Goal: Task Accomplishment & Management: Complete application form

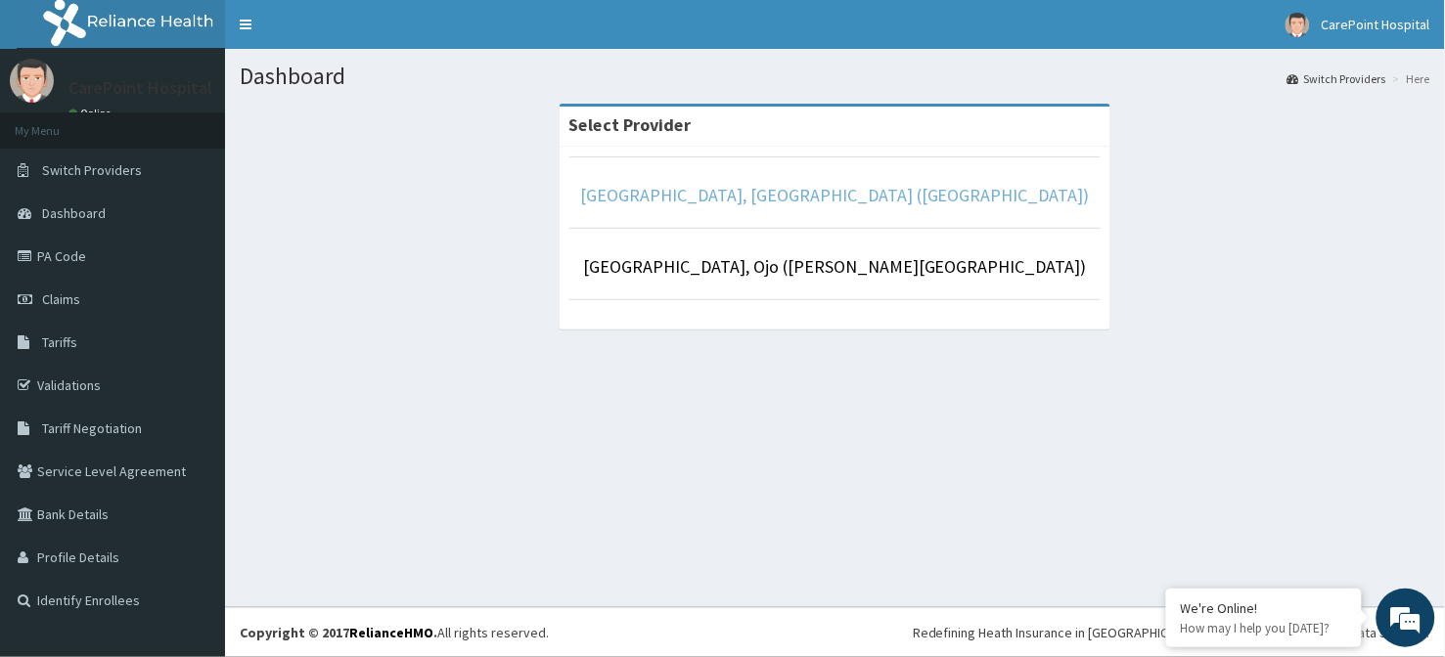
click at [778, 201] on link "CarePoint Hospital, Egbeda (Shefi Hospital)" at bounding box center [835, 195] width 510 height 22
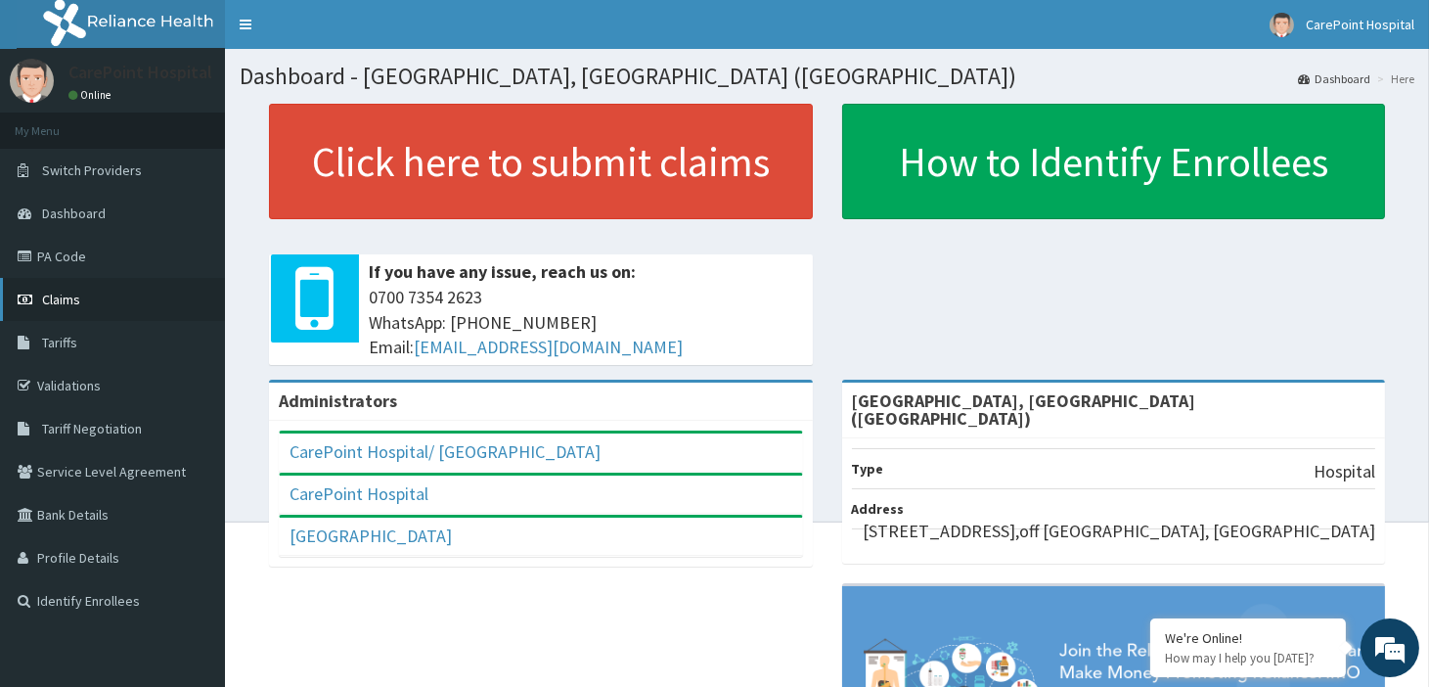
click at [60, 298] on span "Claims" at bounding box center [61, 299] width 38 height 18
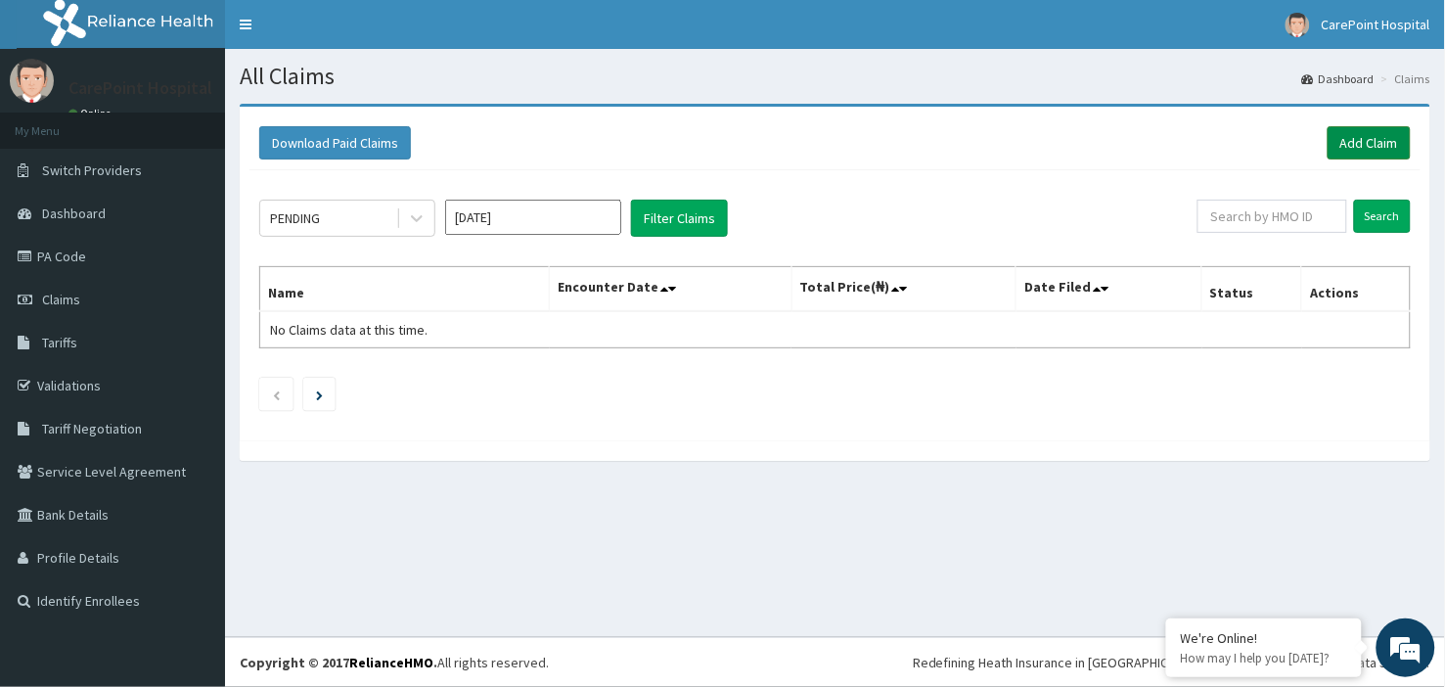
click at [1395, 151] on link "Add Claim" at bounding box center [1368, 142] width 83 height 33
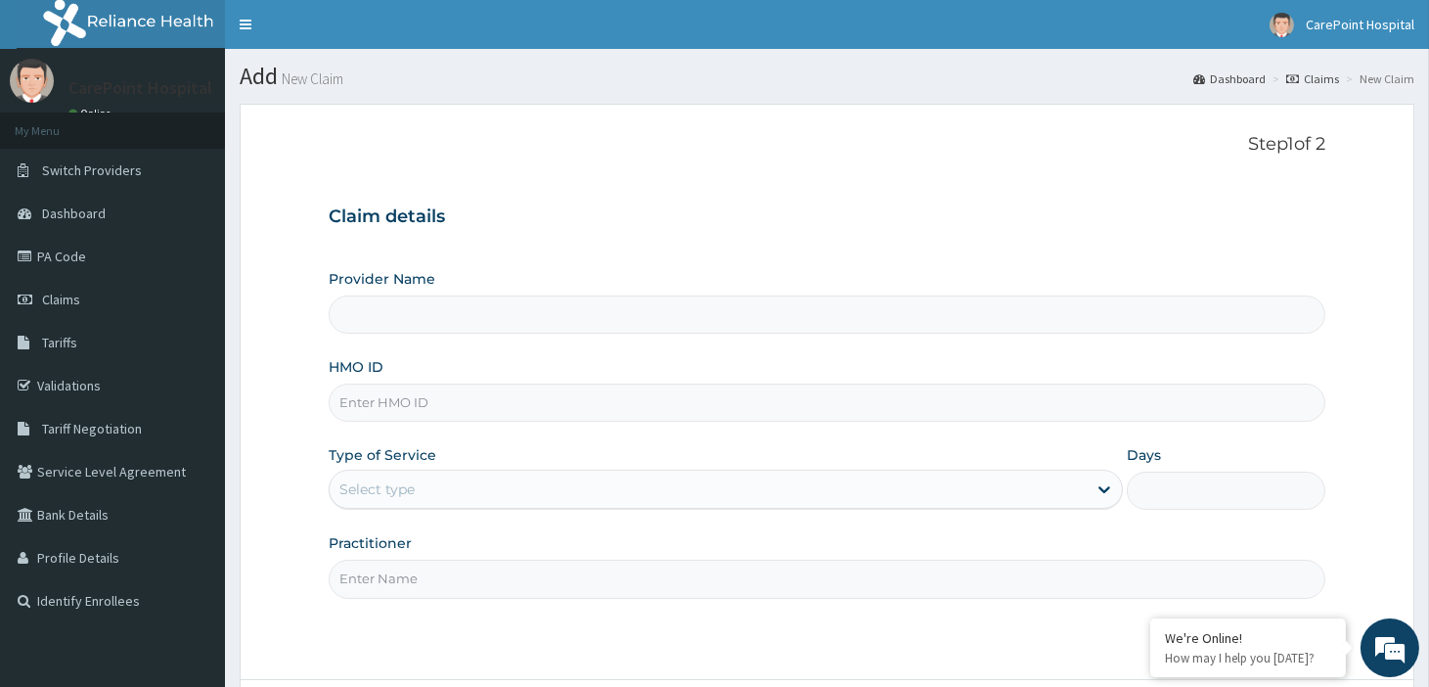
type input "[GEOGRAPHIC_DATA], [GEOGRAPHIC_DATA] ([GEOGRAPHIC_DATA])"
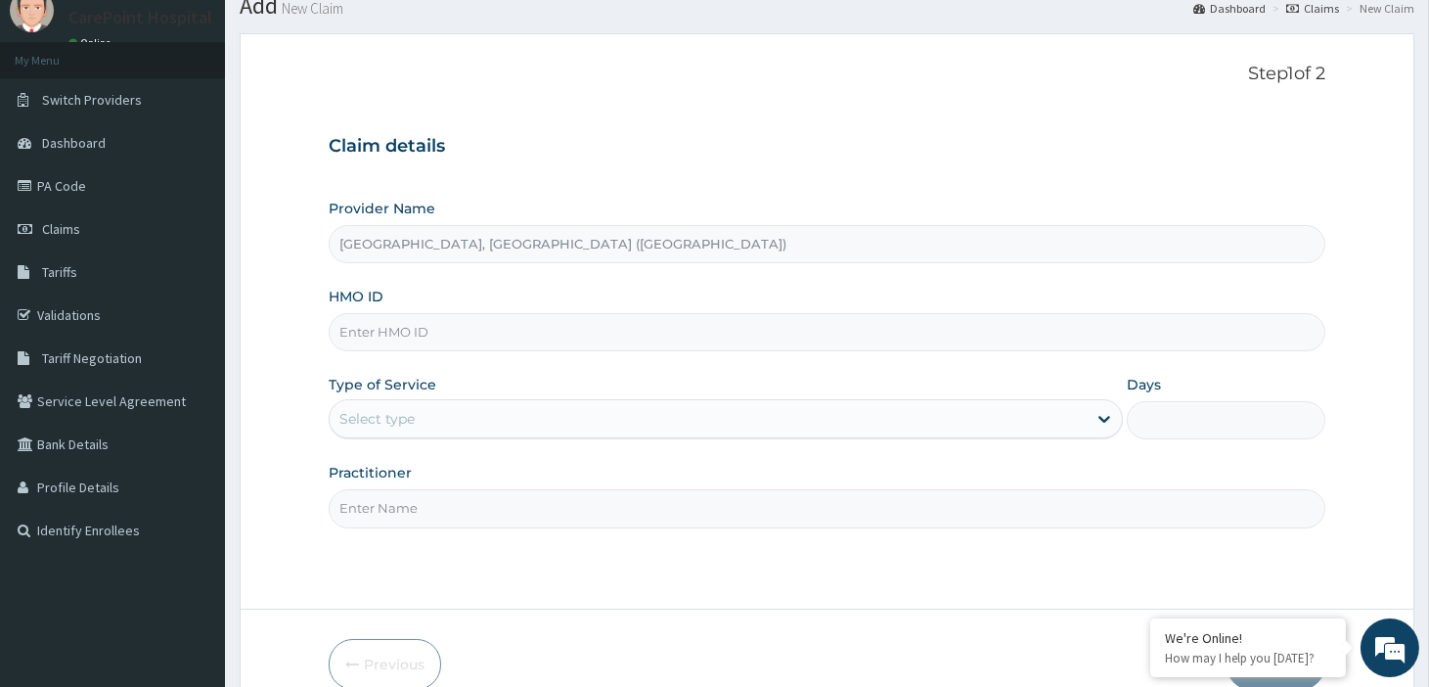
scroll to position [109, 0]
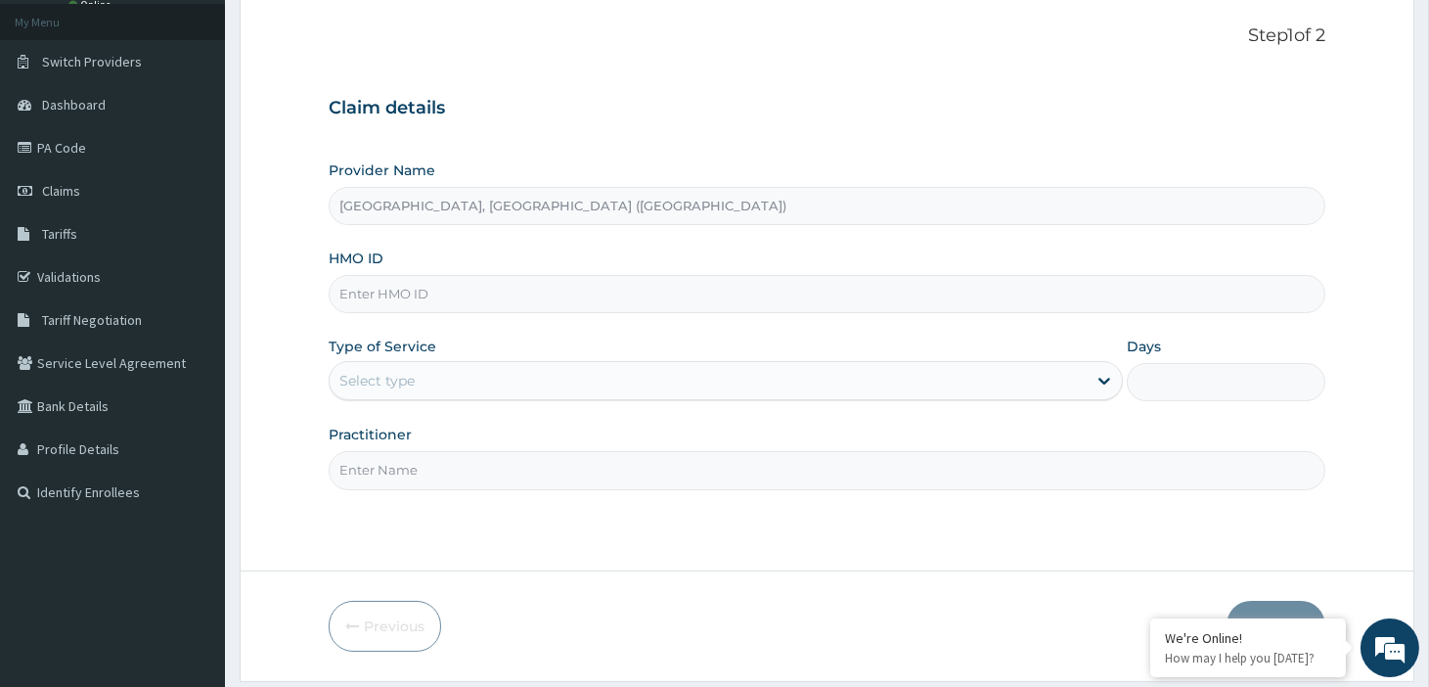
click at [432, 290] on input "HMO ID" at bounding box center [827, 294] width 997 height 38
paste input "OHT/10129/A"
type input "OHT/10129/A"
click at [425, 381] on div "Select type" at bounding box center [708, 380] width 757 height 31
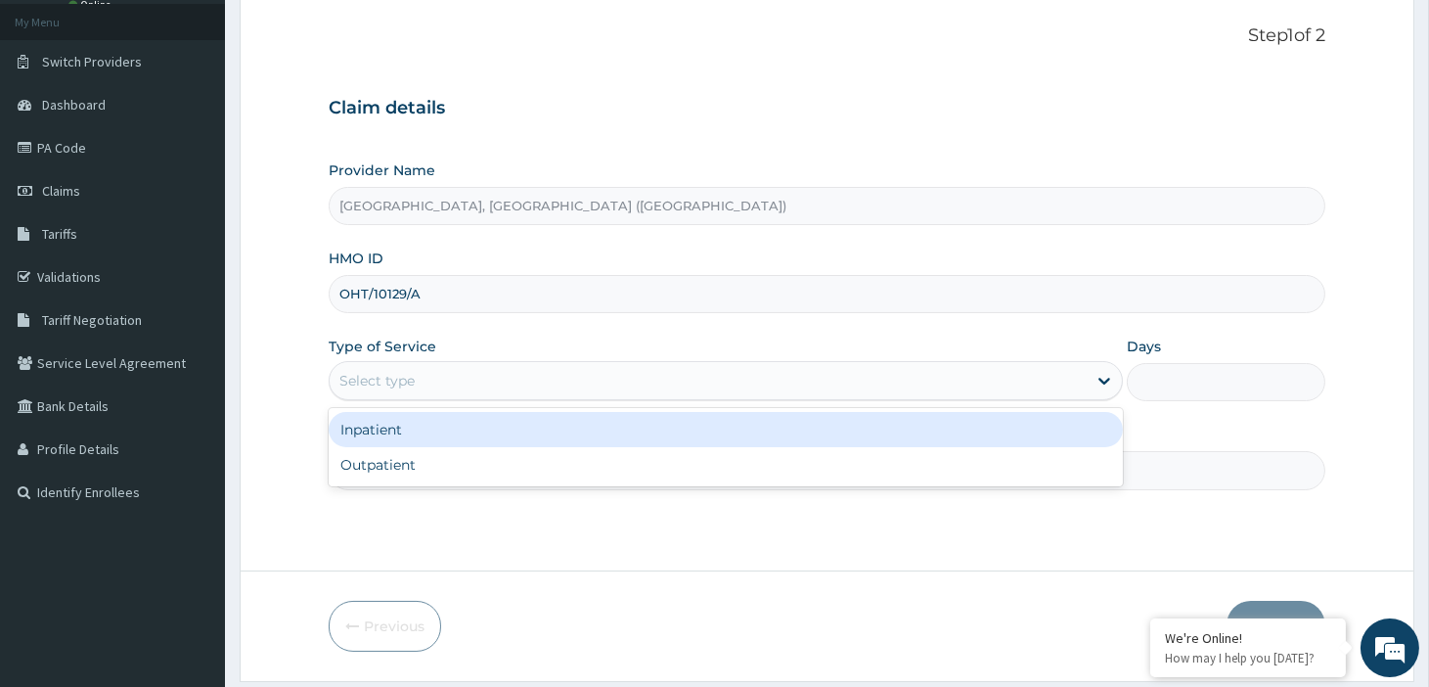
scroll to position [0, 0]
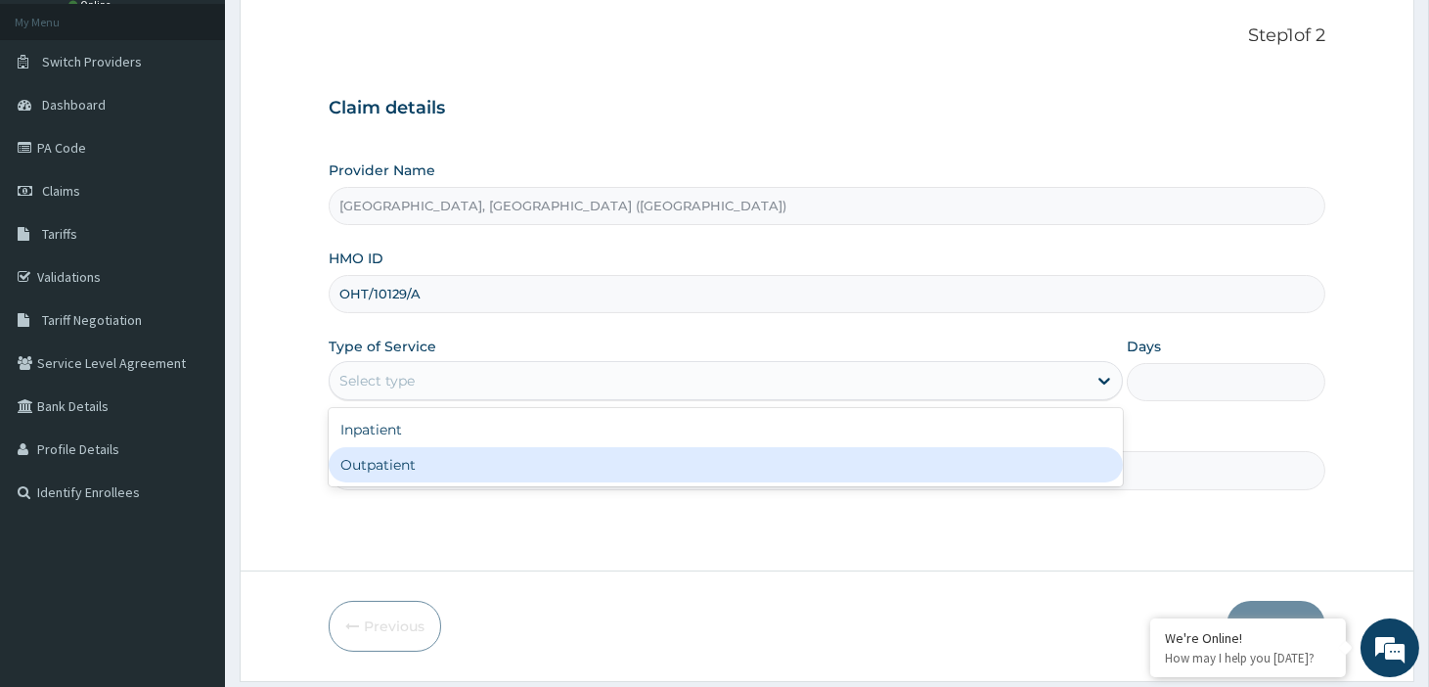
click at [407, 468] on div "Outpatient" at bounding box center [726, 464] width 794 height 35
type input "1"
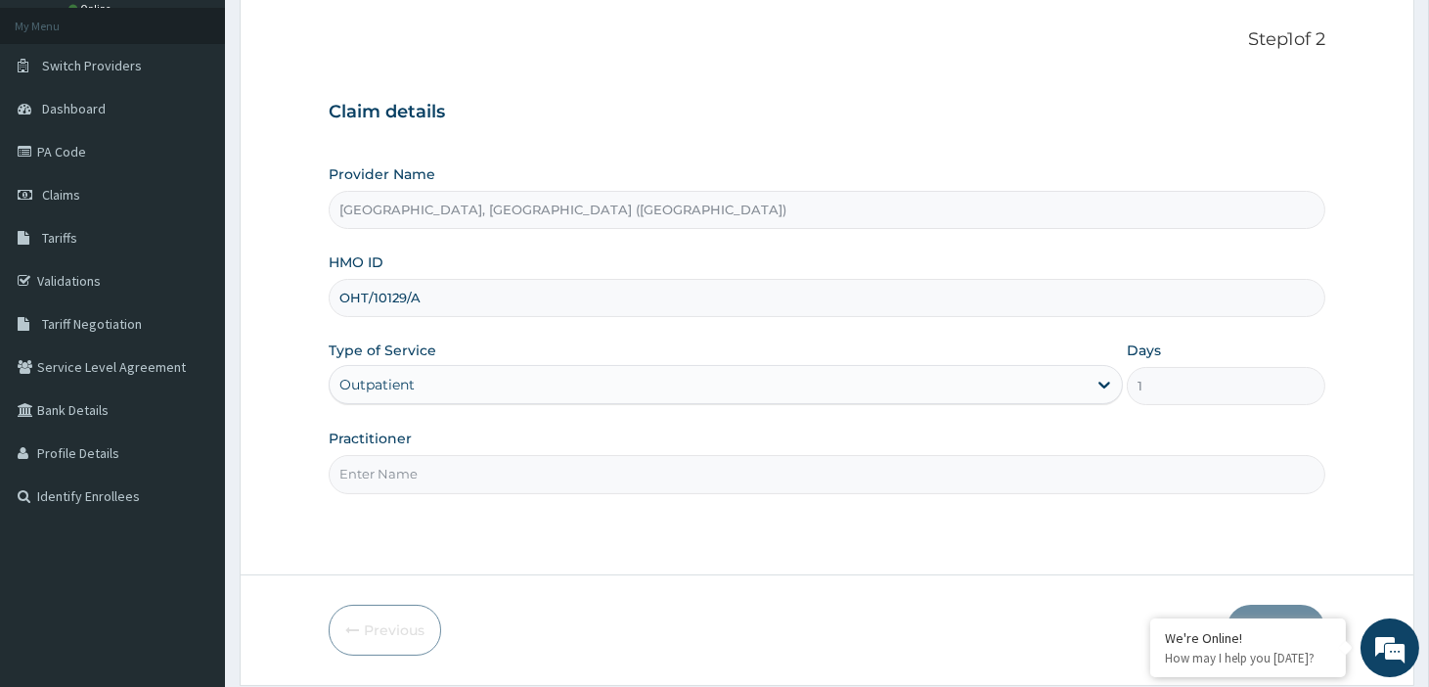
scroll to position [168, 0]
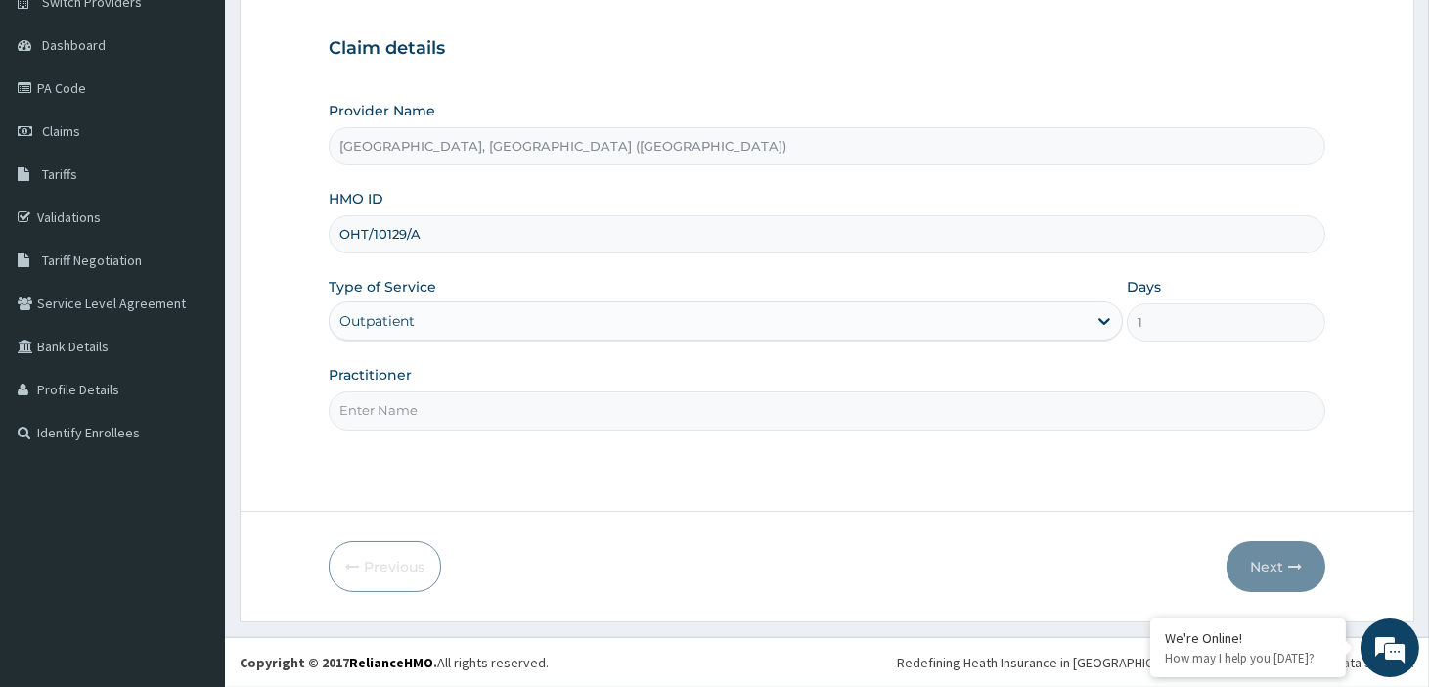
click at [451, 405] on input "Practitioner" at bounding box center [827, 410] width 997 height 38
click at [424, 424] on input "Practitioner" at bounding box center [827, 410] width 997 height 38
type input "Dr, Steve"
click at [1274, 575] on button "Next" at bounding box center [1276, 566] width 99 height 51
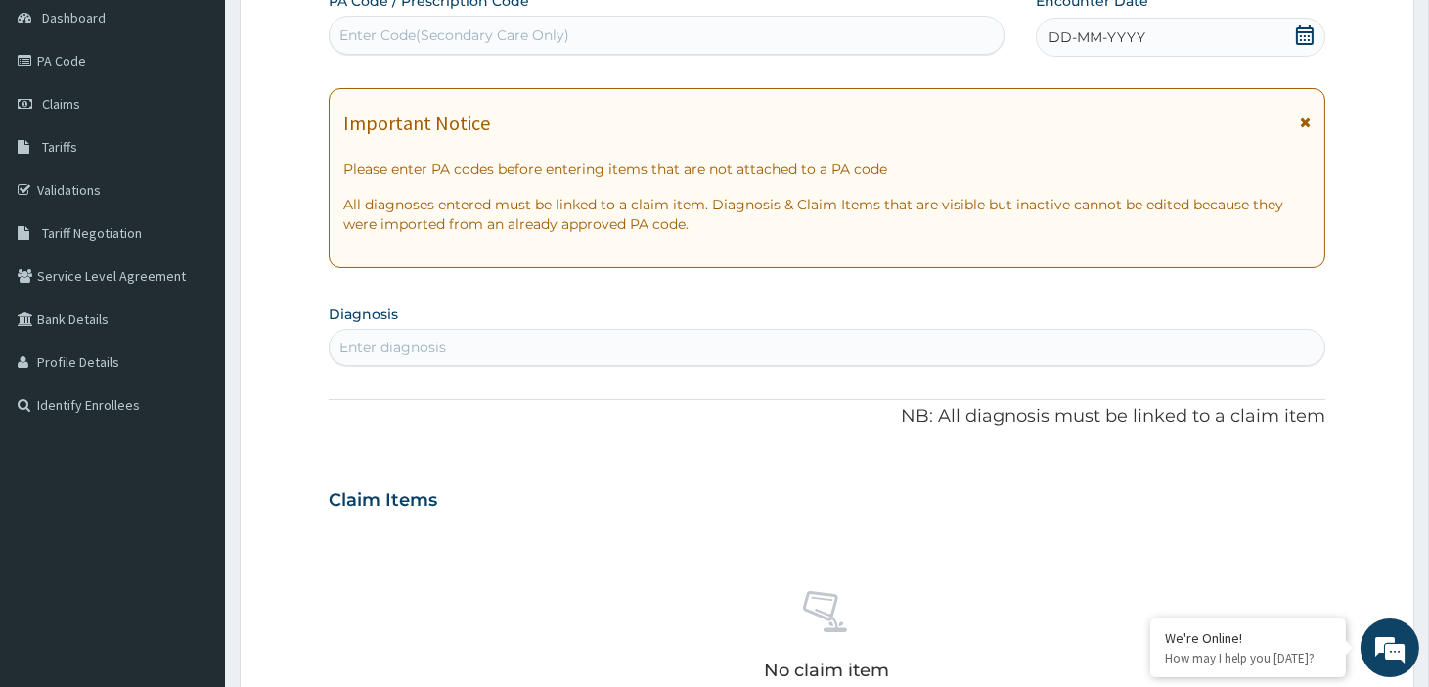
scroll to position [385, 0]
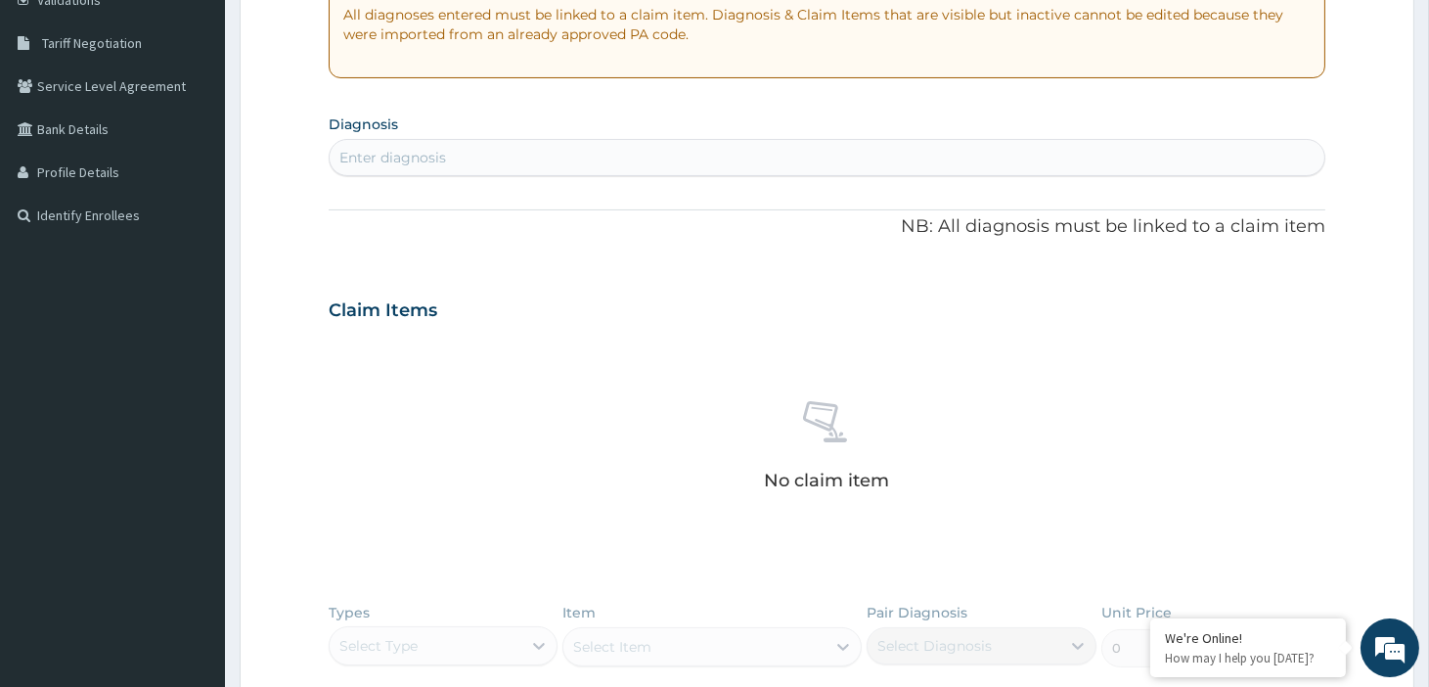
click at [481, 150] on div "Enter diagnosis" at bounding box center [827, 157] width 995 height 31
click at [466, 163] on div "Enter diagnosis" at bounding box center [827, 157] width 995 height 31
click at [467, 163] on div "Enter diagnosis" at bounding box center [827, 157] width 995 height 31
type input "malaria"
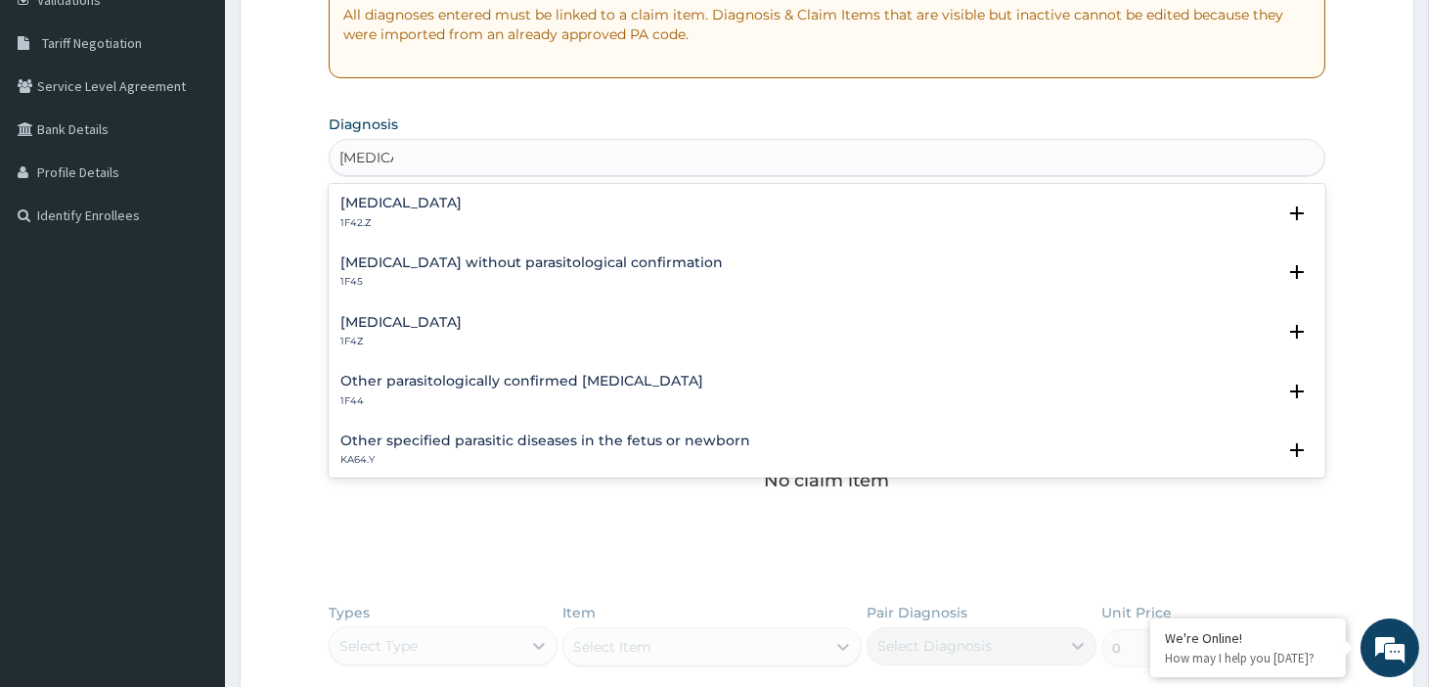
click at [462, 213] on div "Plasmodium malariae malaria without complication 1F42.Z" at bounding box center [400, 213] width 121 height 34
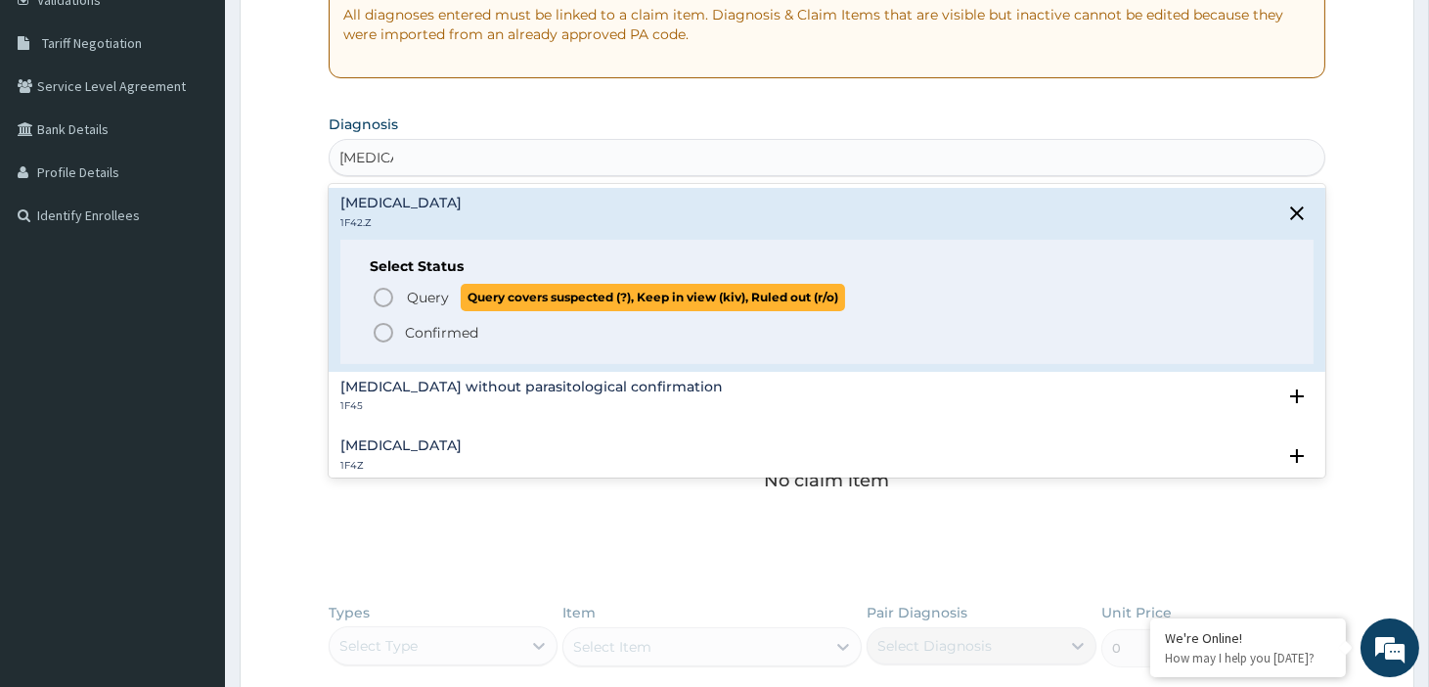
click at [408, 297] on span "Query" at bounding box center [428, 298] width 42 height 20
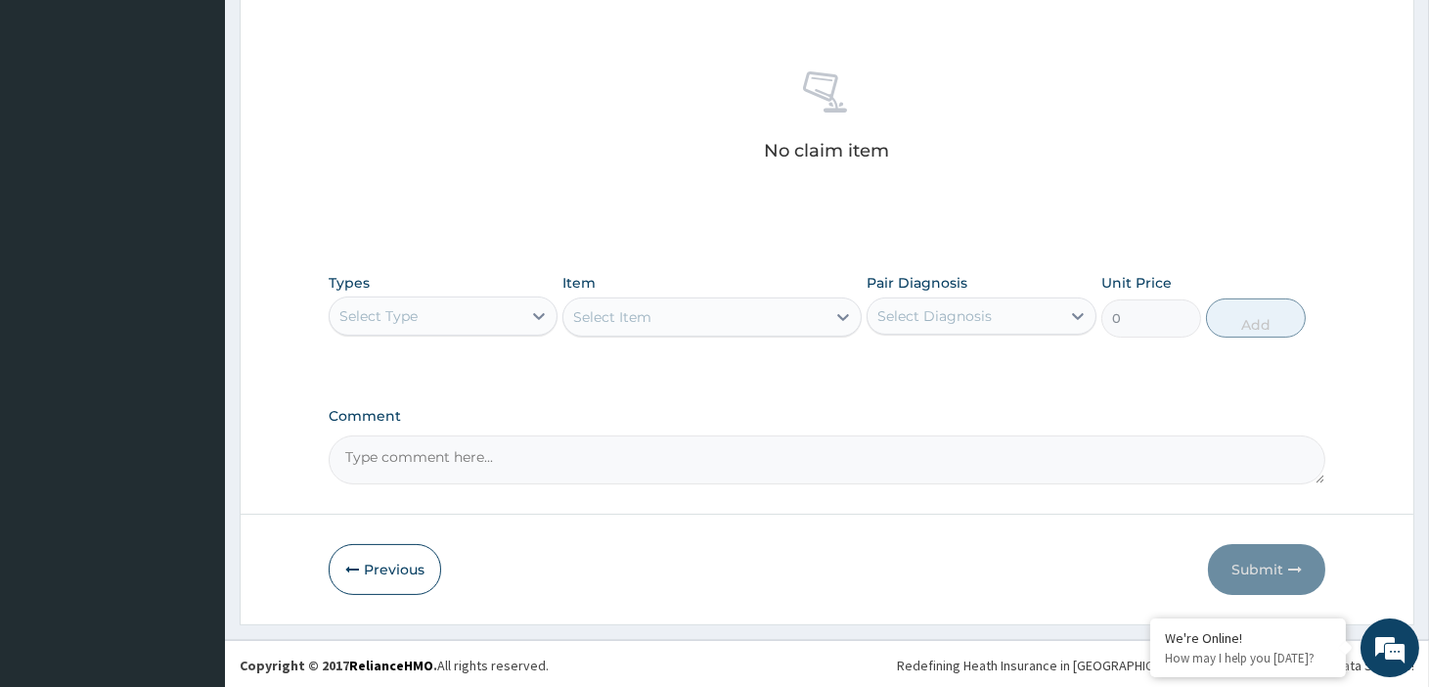
scroll to position [724, 0]
click at [468, 301] on div "Select Type" at bounding box center [426, 312] width 192 height 31
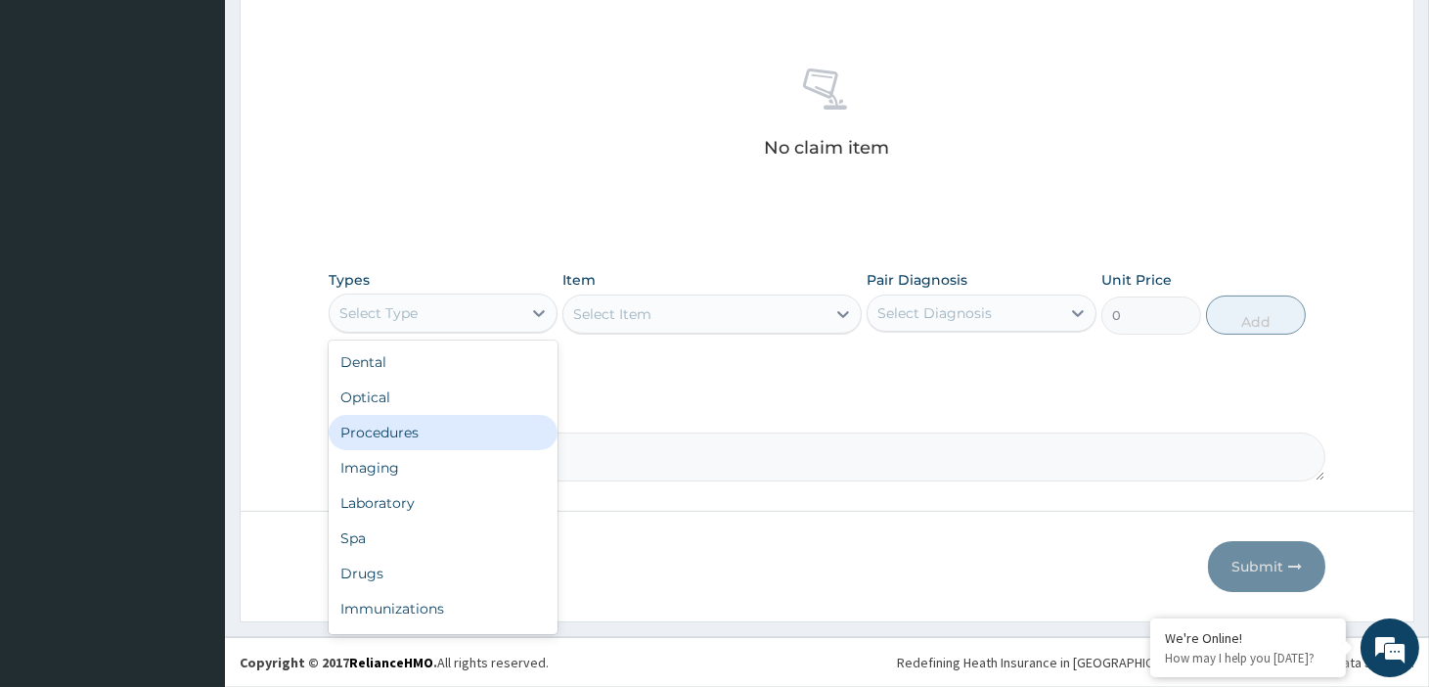
click at [433, 431] on div "Procedures" at bounding box center [443, 432] width 229 height 35
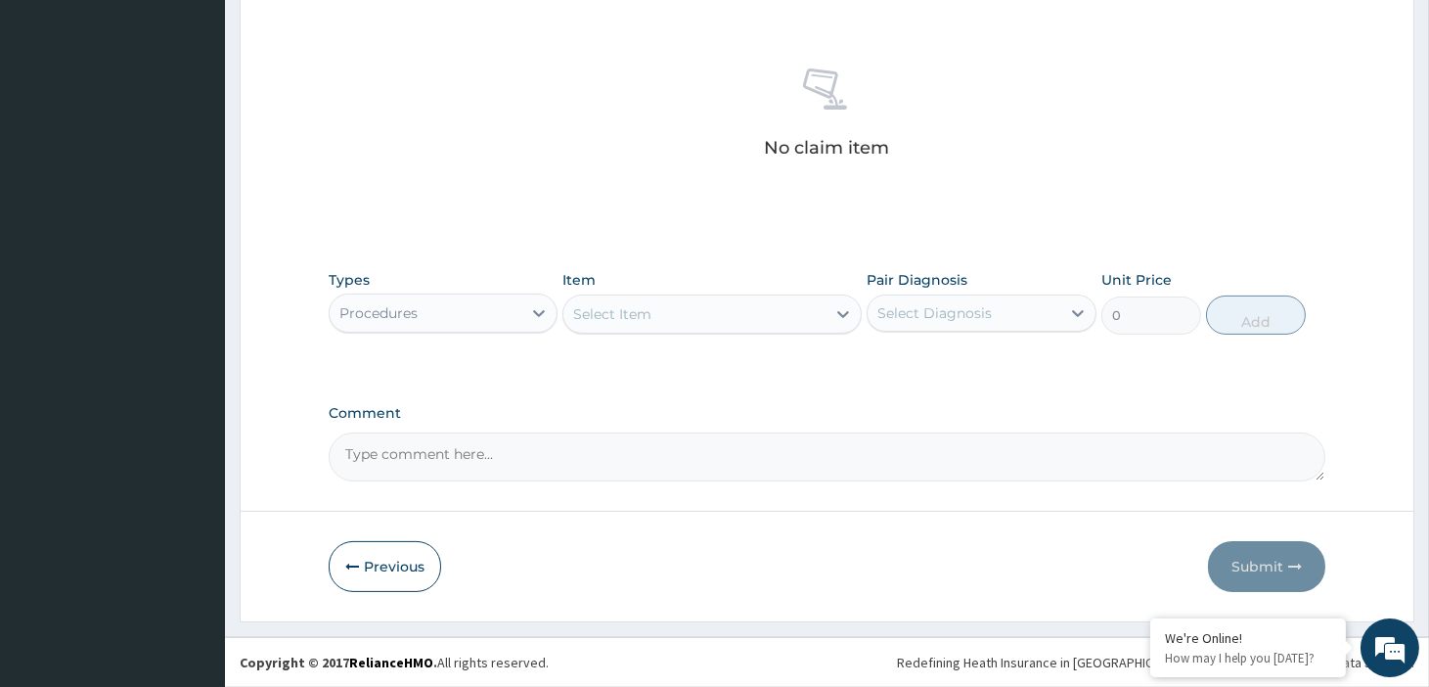
click at [687, 317] on div "Select Item" at bounding box center [694, 313] width 262 height 31
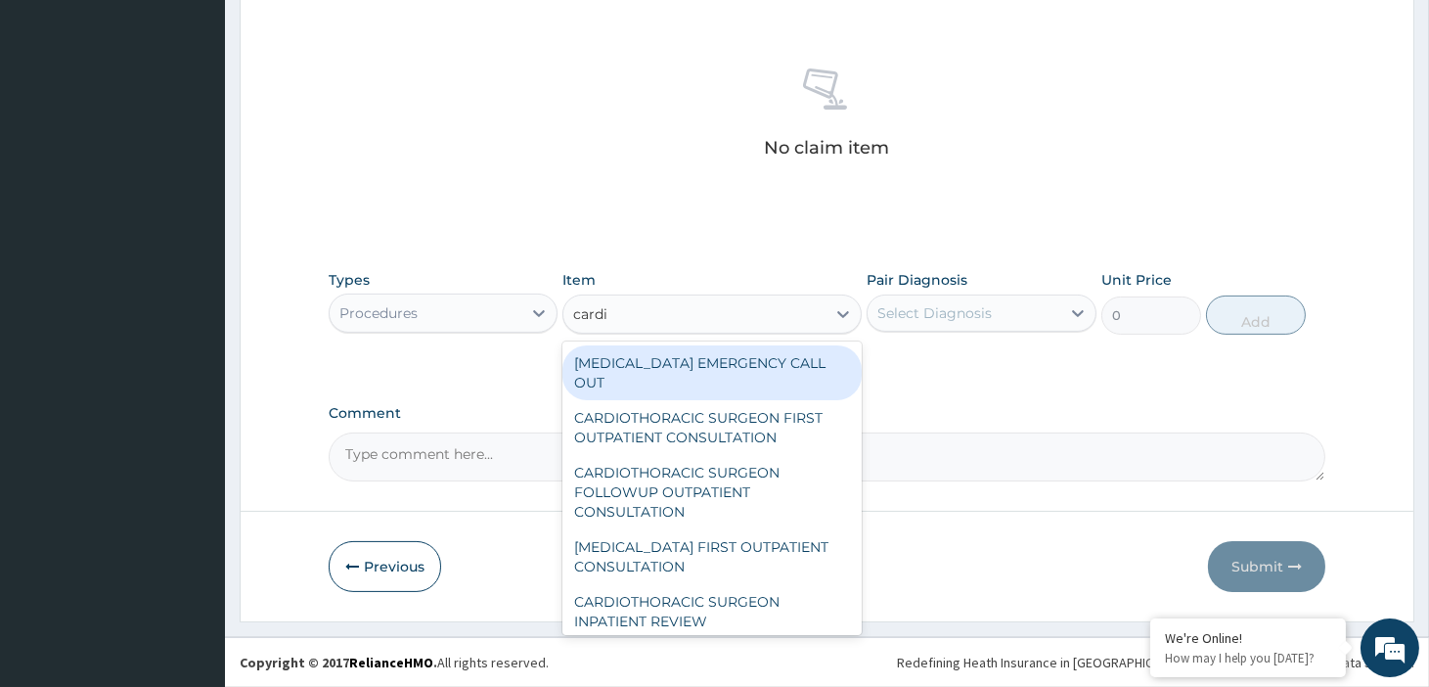
type input "cardio"
click at [717, 367] on div "CARDIOLOGIST EMERGENCY CALL OUT" at bounding box center [711, 372] width 299 height 55
type input "31250"
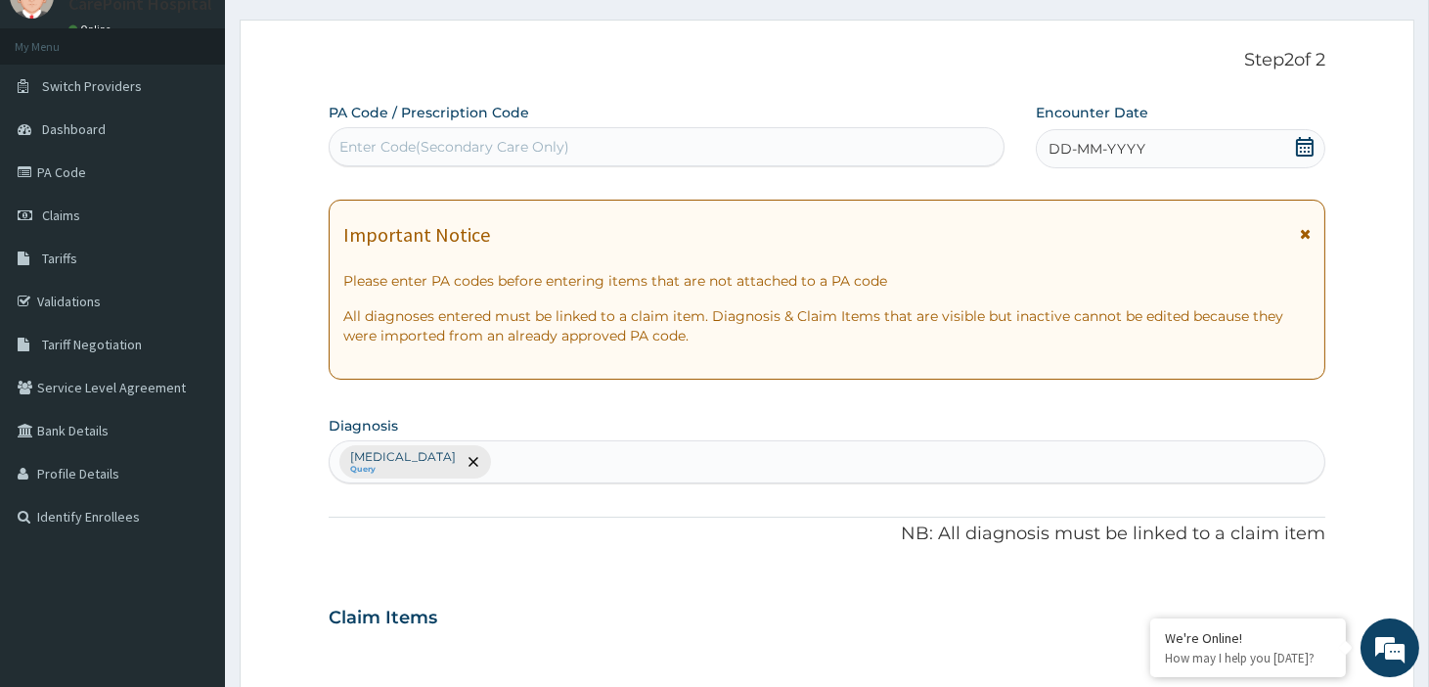
scroll to position [217, 0]
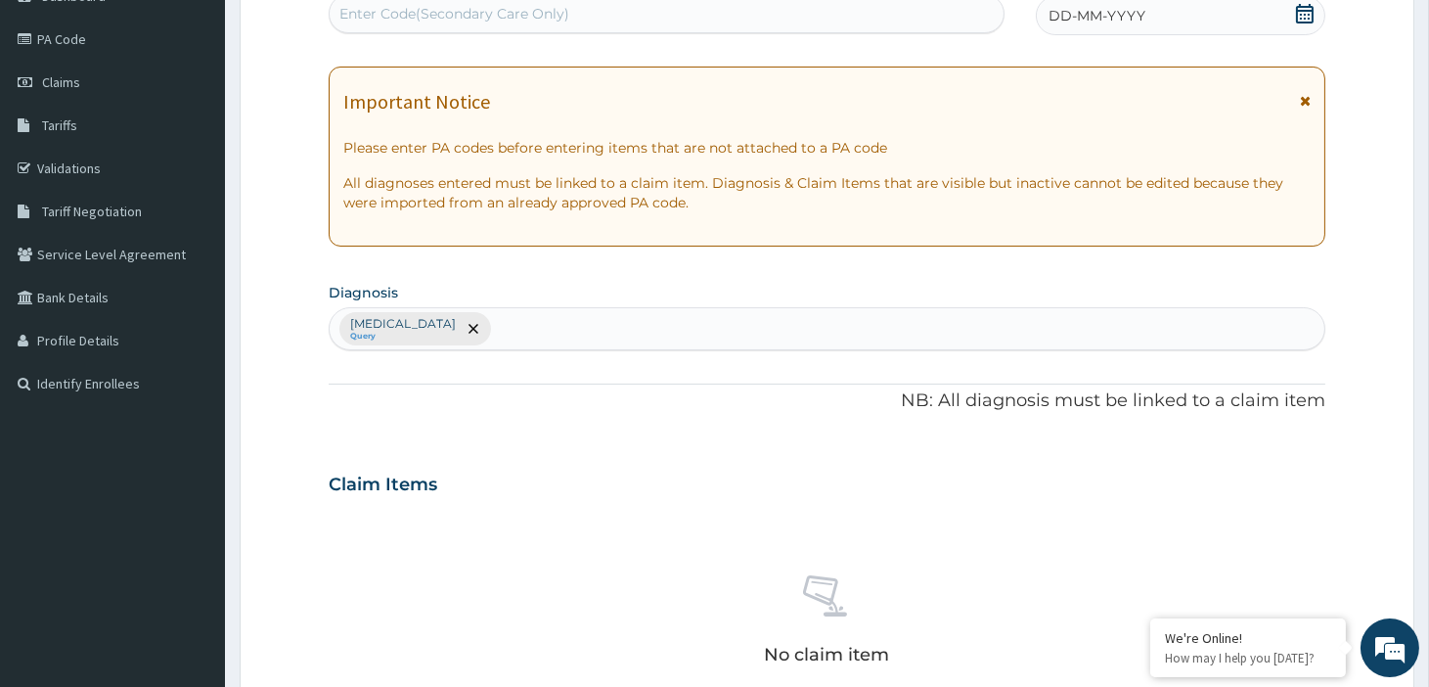
click at [1171, 20] on div "DD-MM-YYYY" at bounding box center [1181, 15] width 290 height 39
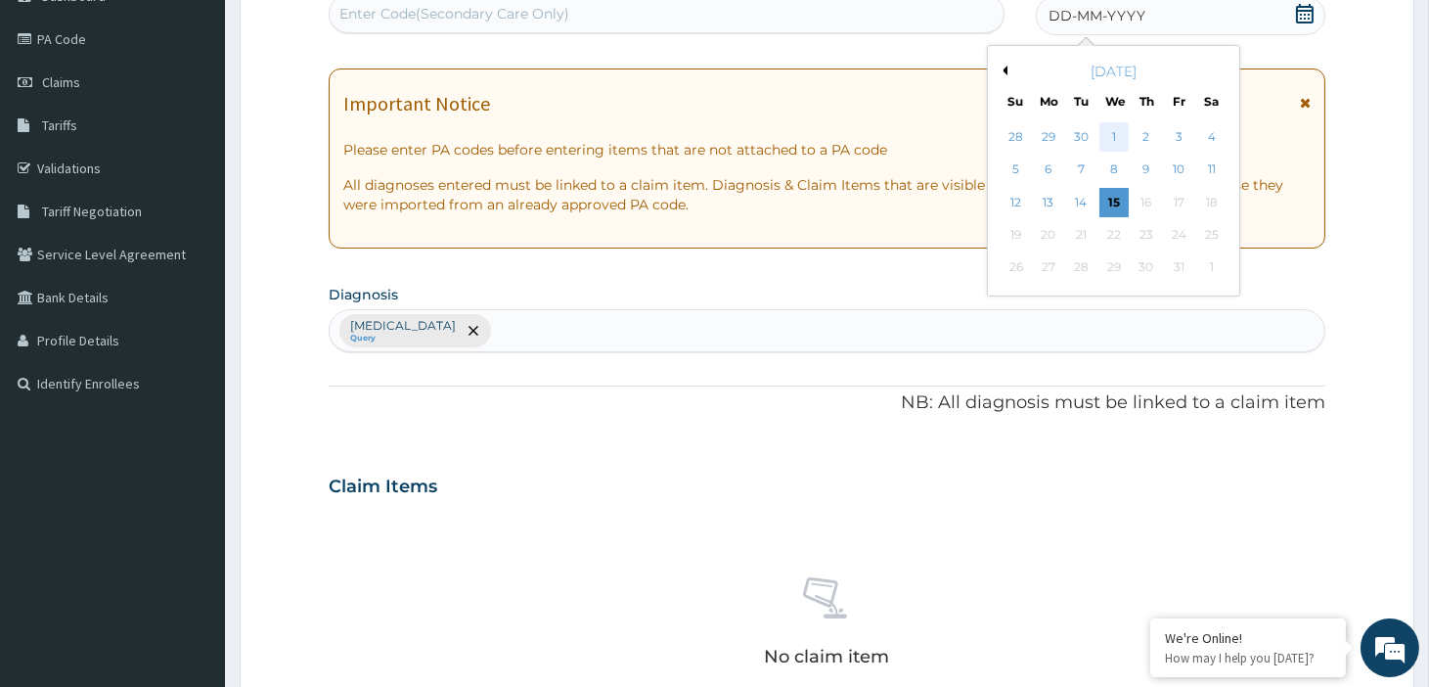
click at [1110, 132] on div "1" at bounding box center [1113, 136] width 29 height 29
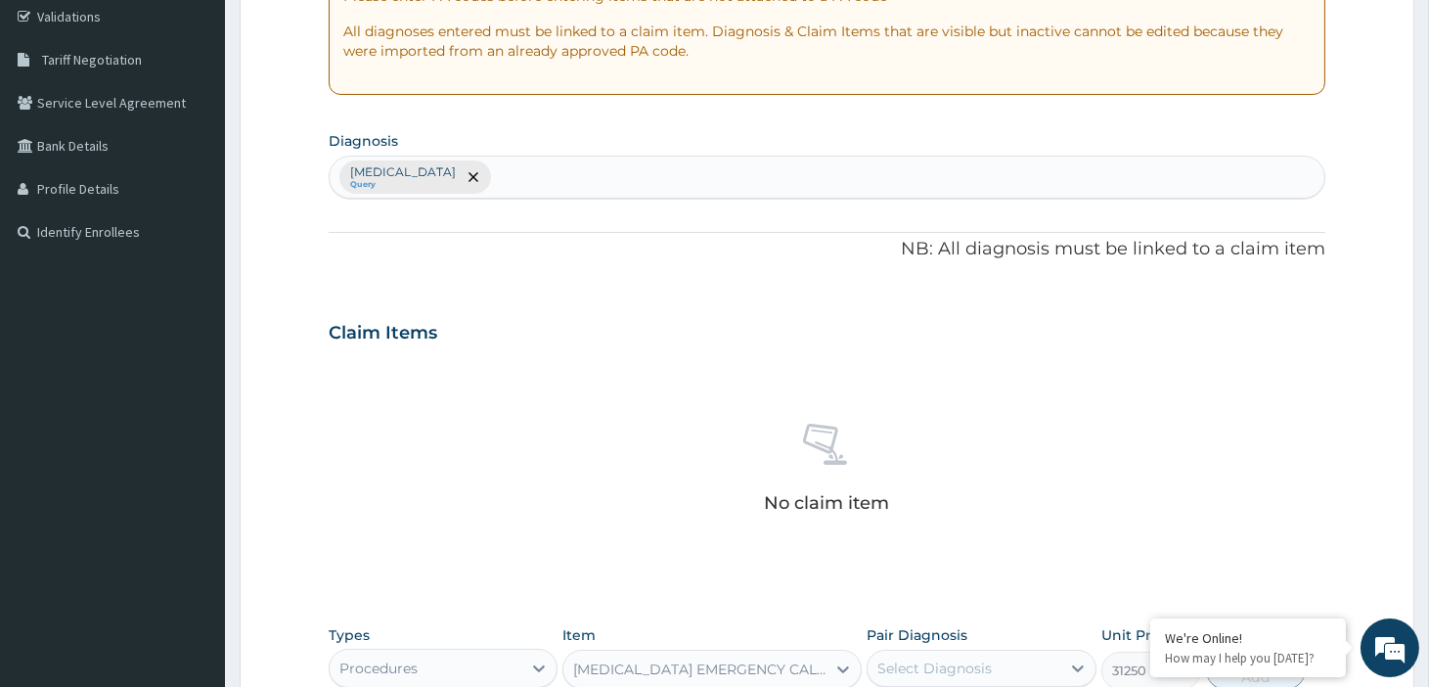
scroll to position [434, 0]
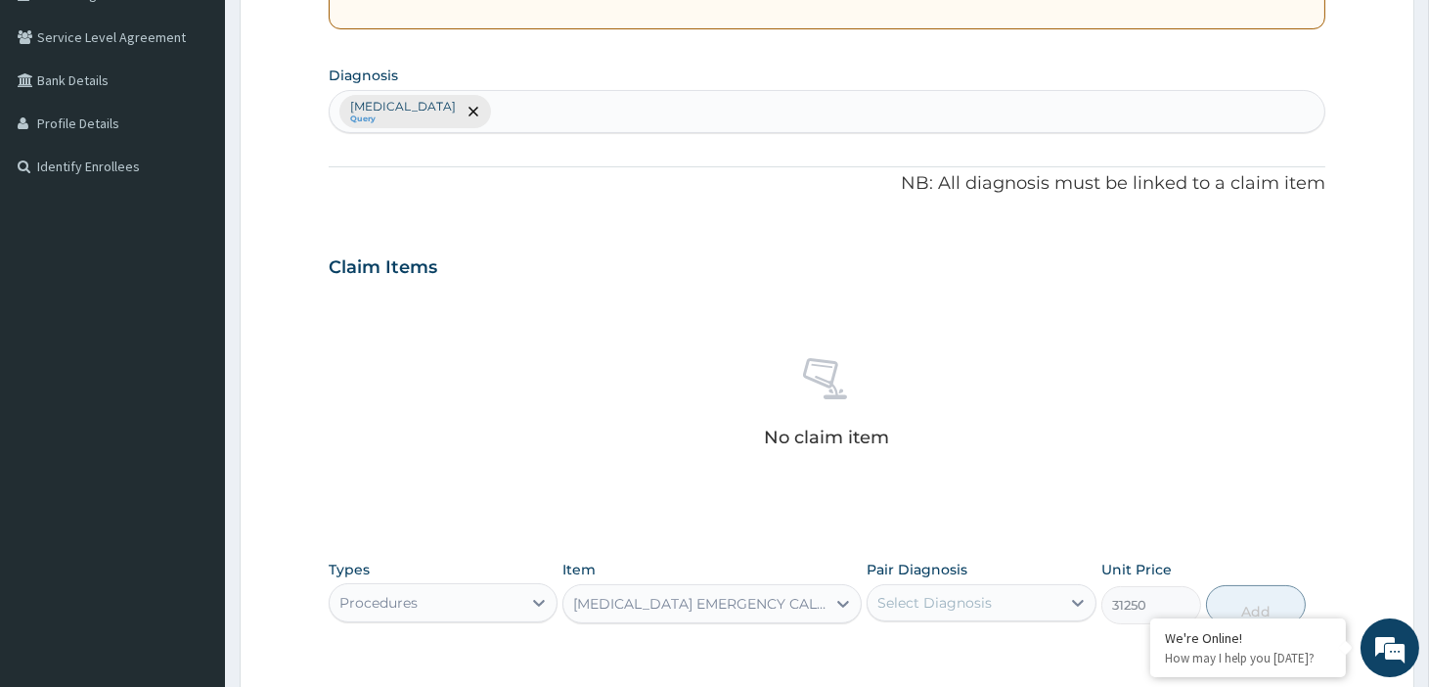
click at [710, 114] on div "Plasmodium malariae malaria without complication Query" at bounding box center [827, 111] width 995 height 41
type input "r"
type input "o"
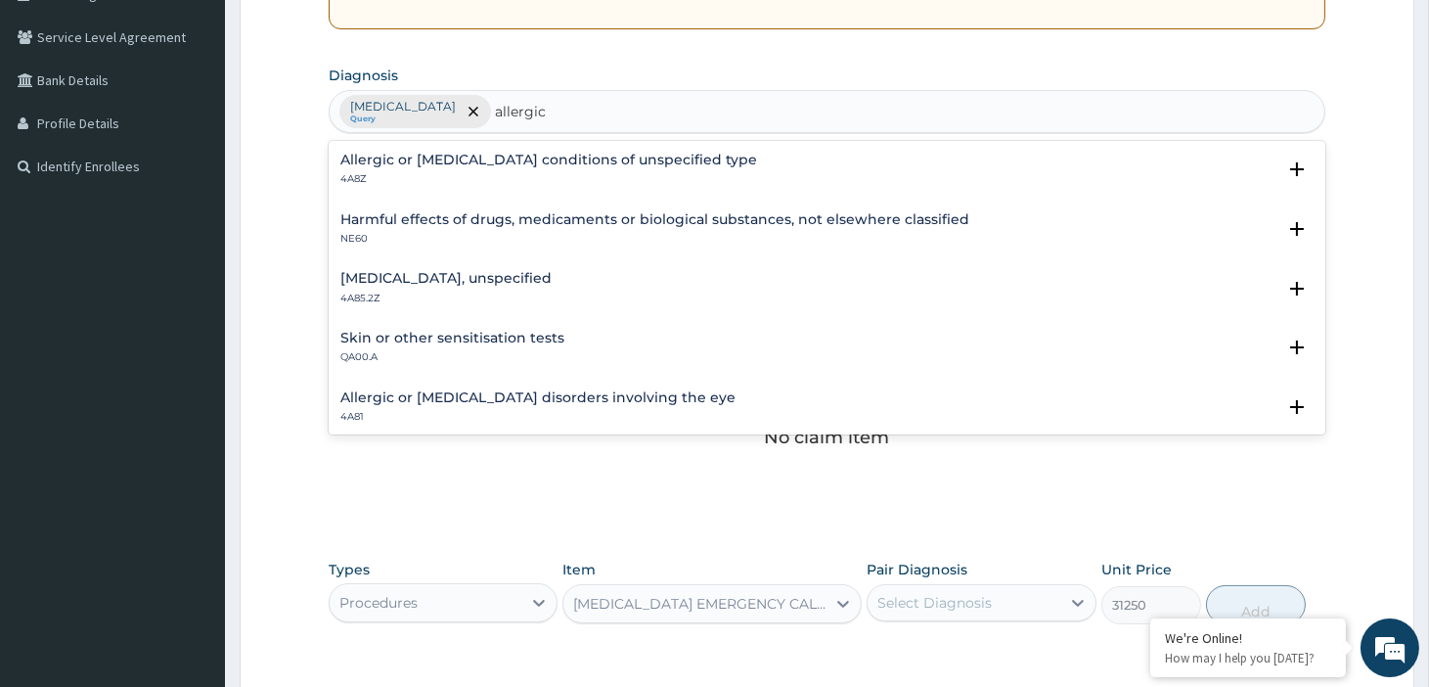
click at [547, 113] on input "allergic" at bounding box center [521, 112] width 52 height 20
type input "allergic"
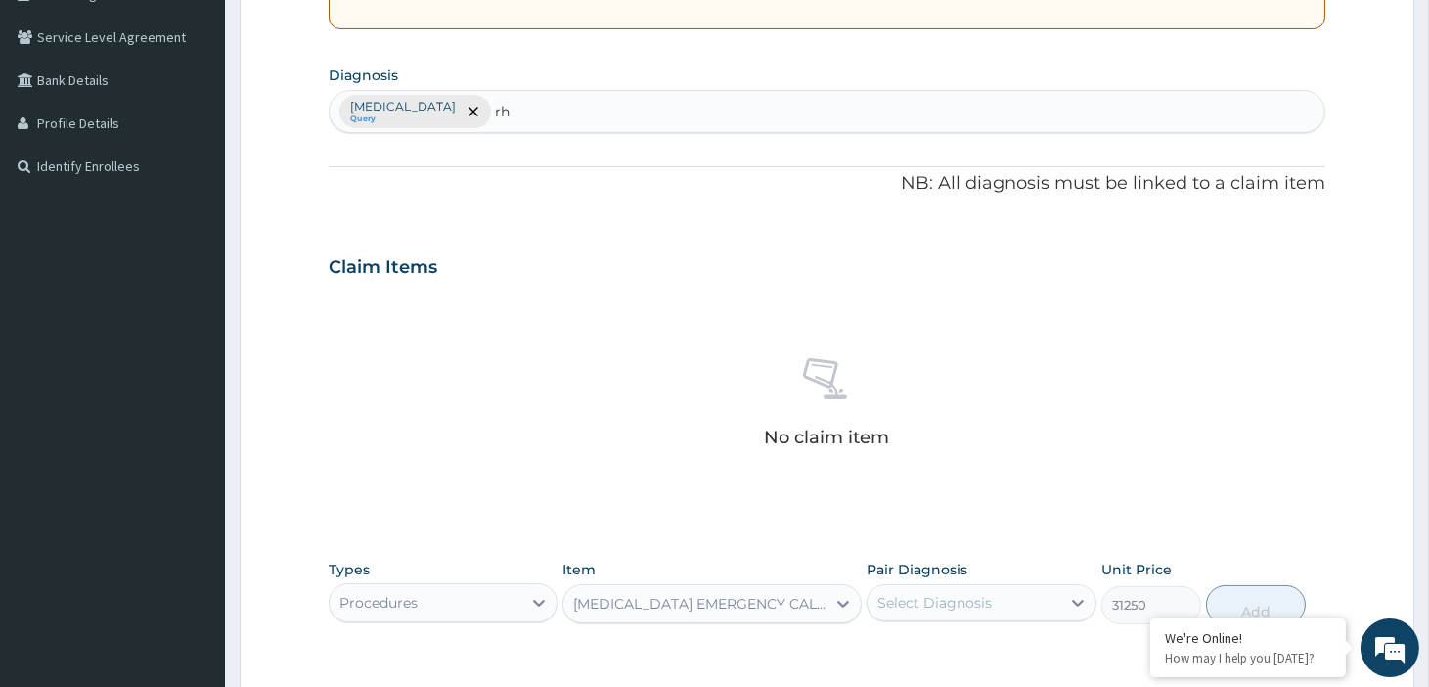
type input "r"
click at [478, 112] on icon "remove selection option" at bounding box center [474, 112] width 10 height 10
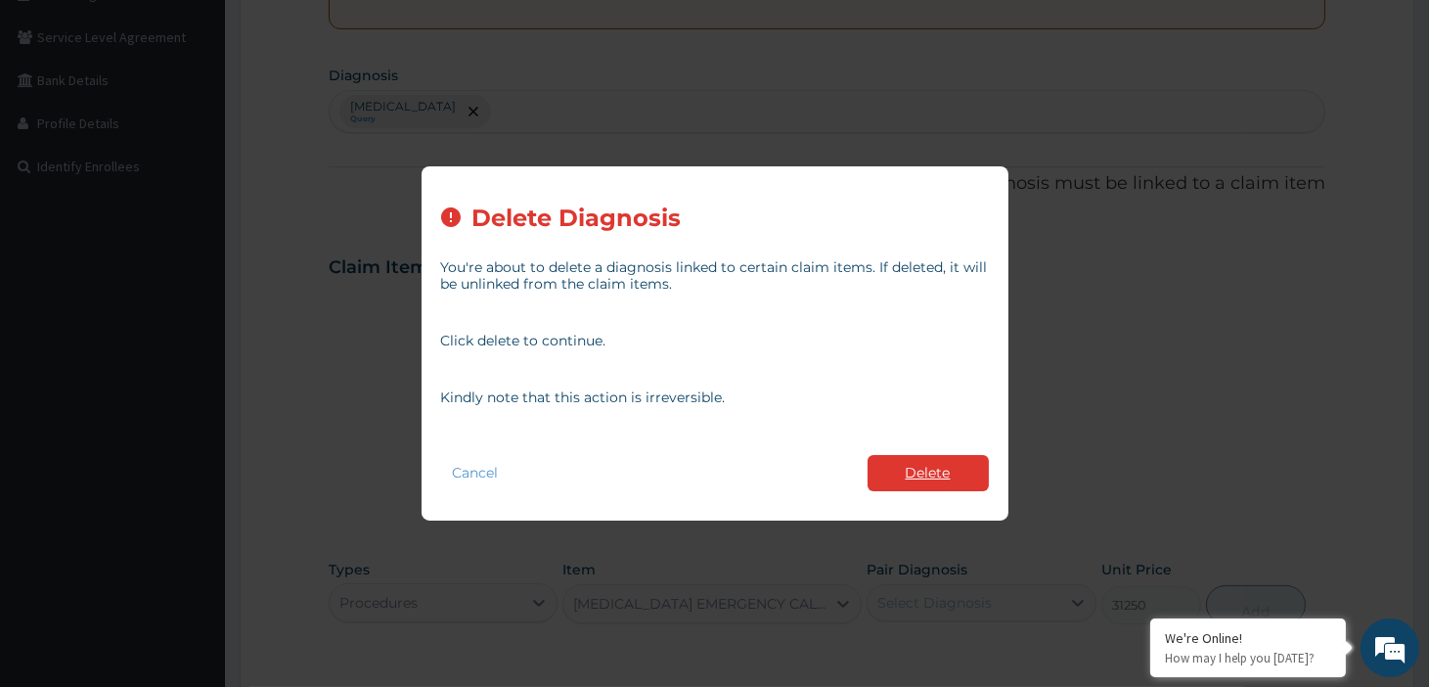
click at [910, 471] on button "Delete" at bounding box center [928, 473] width 121 height 36
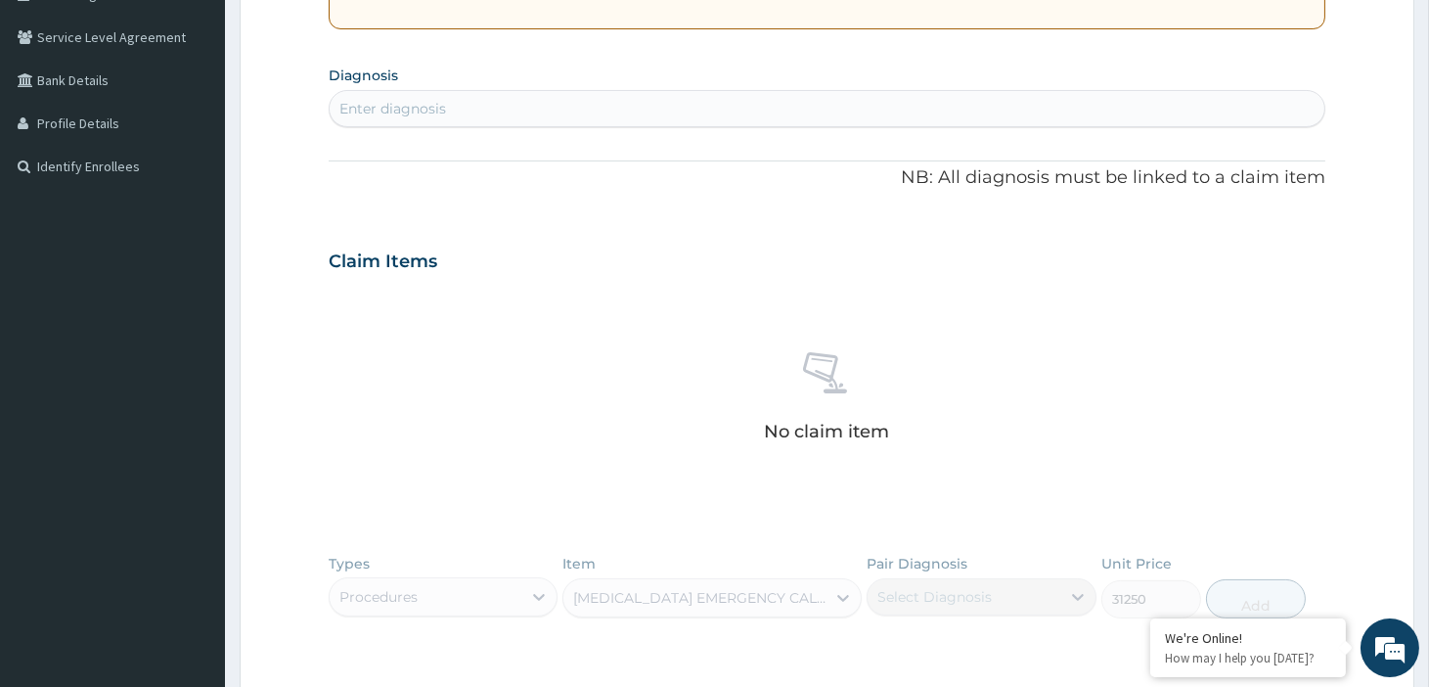
click at [458, 111] on div "Enter diagnosis" at bounding box center [827, 108] width 995 height 31
type input "r"
type input "al"
type input "allergic"
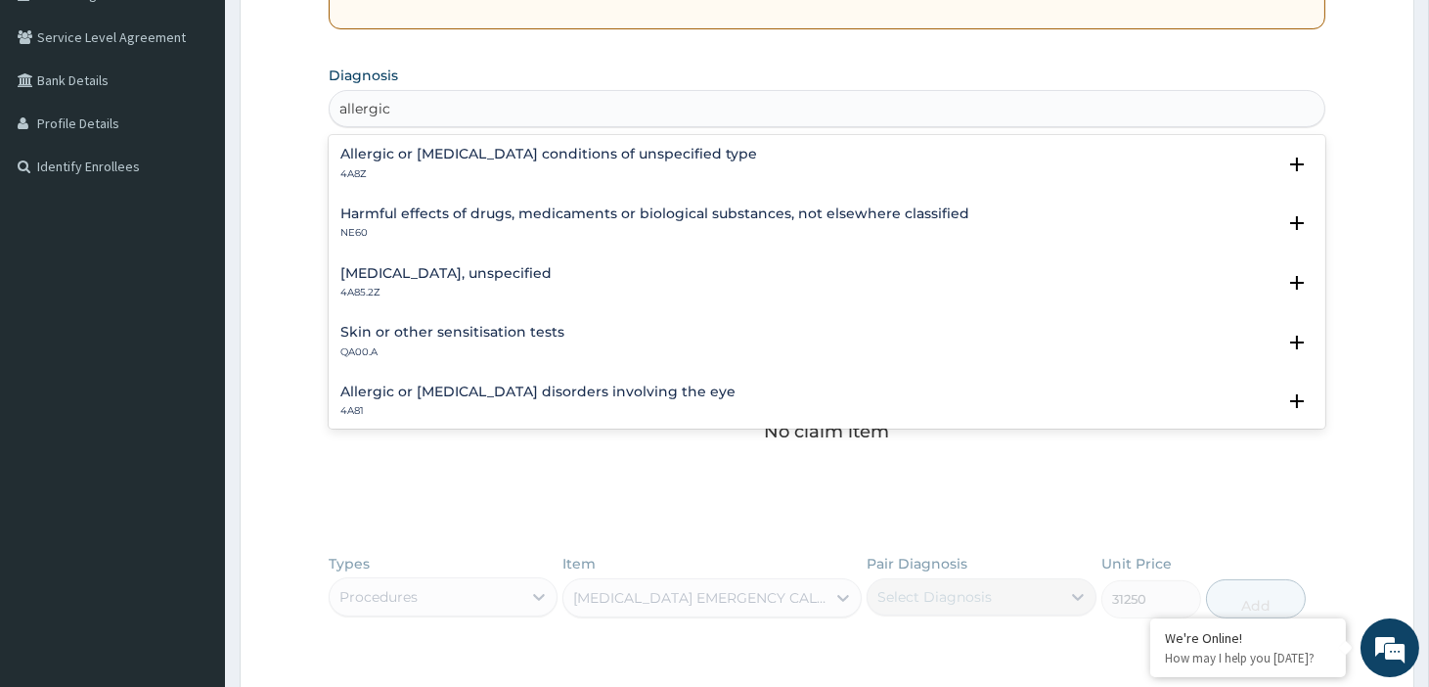
scroll to position [109, 0]
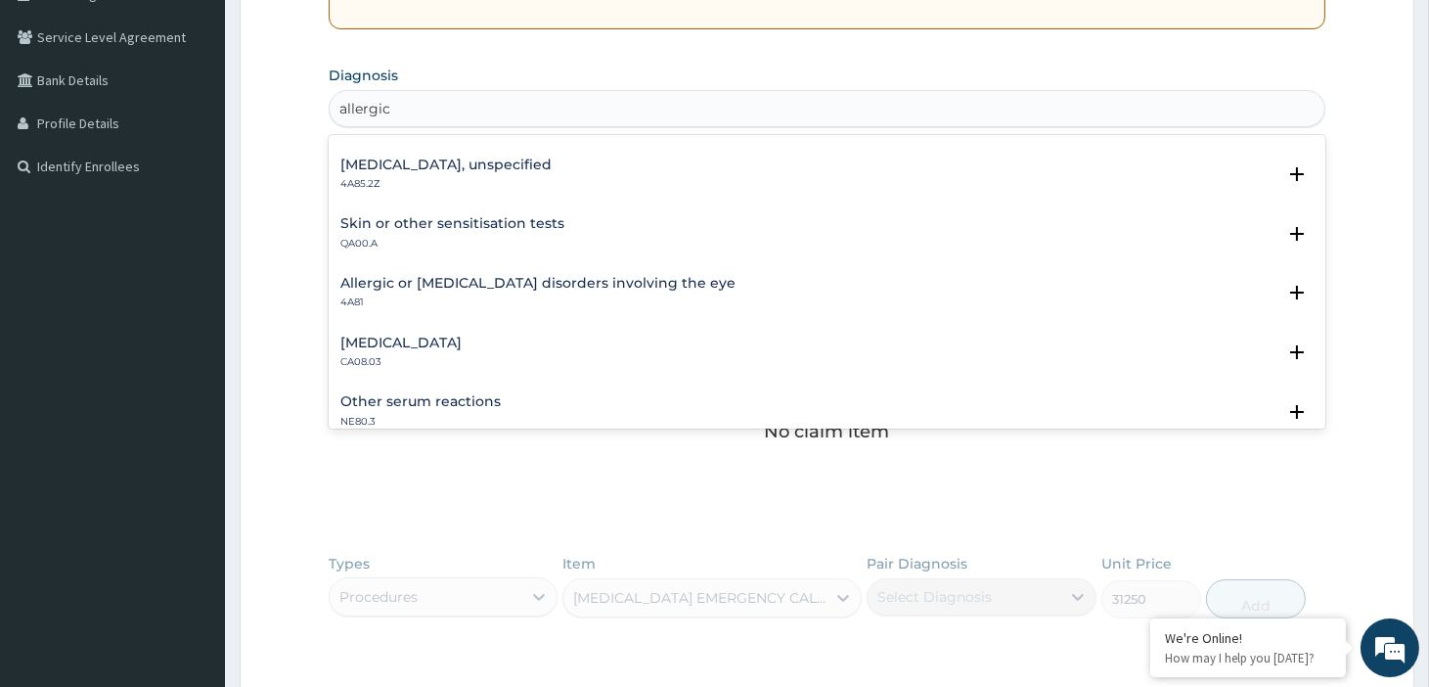
click at [423, 344] on h4 "Other allergic rhinitis" at bounding box center [400, 342] width 121 height 15
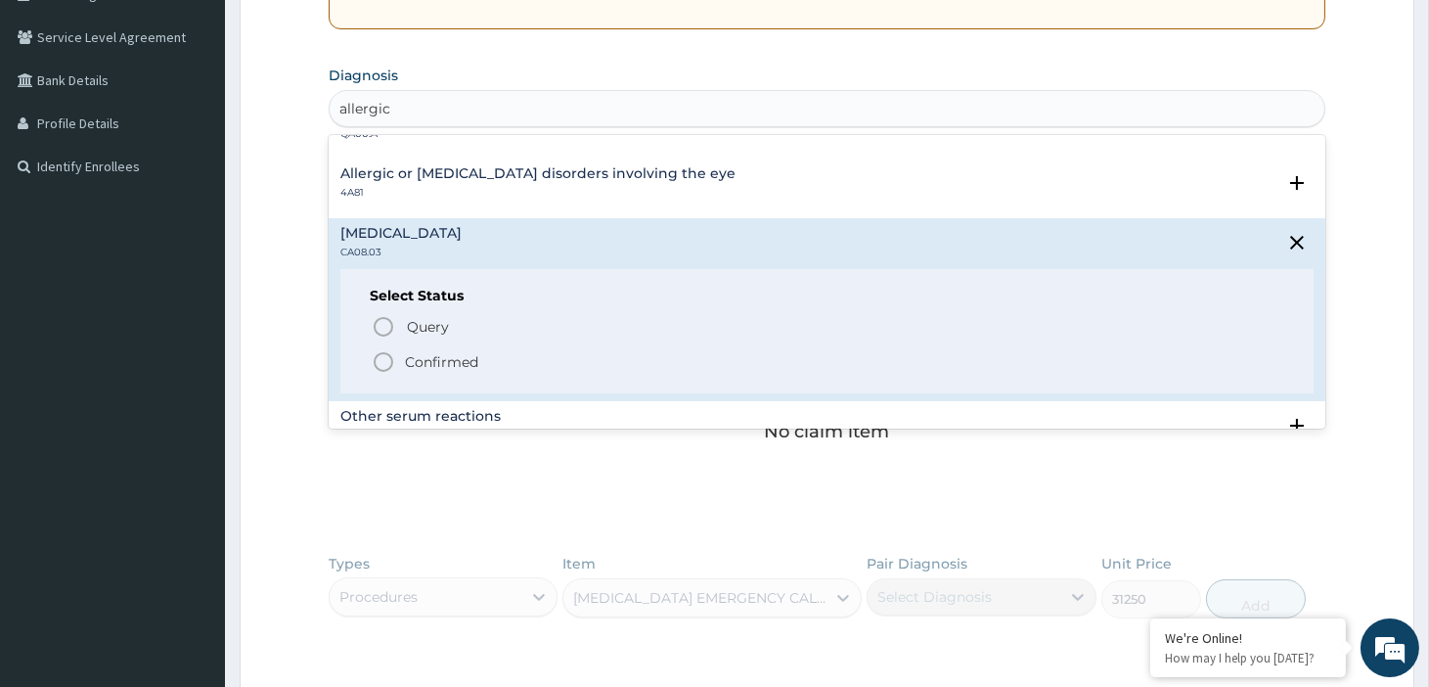
scroll to position [217, 0]
click at [443, 354] on p "Confirmed" at bounding box center [441, 363] width 73 height 20
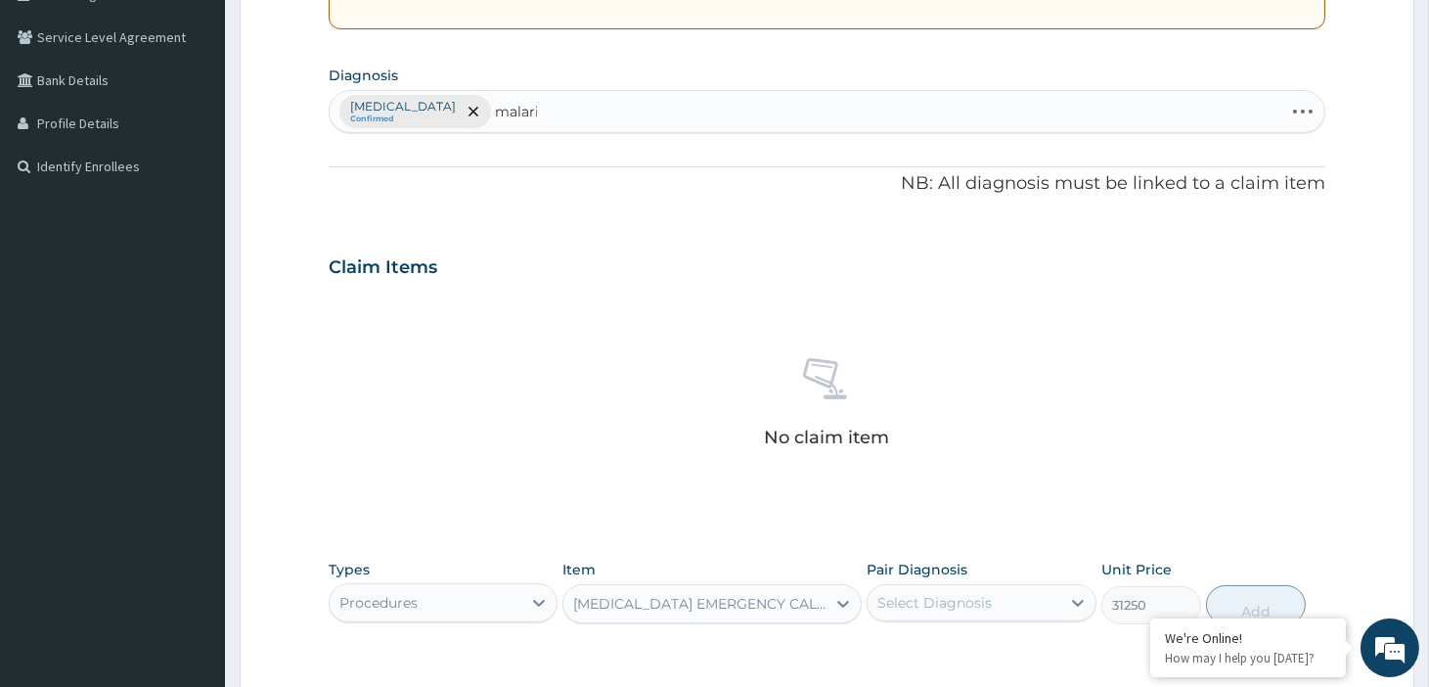
type input "malaria"
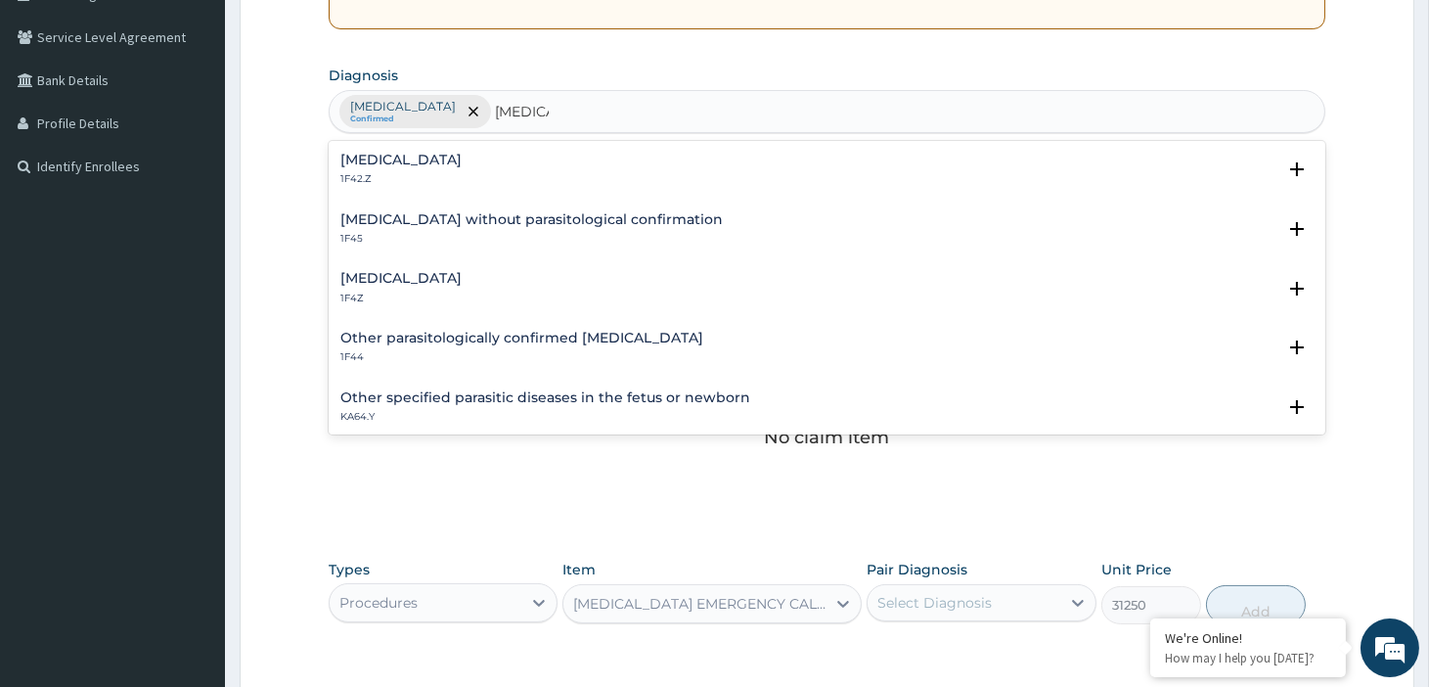
click at [452, 268] on div "Malaria, unspecified 1F4Z Select Status Query Query covers suspected (?), Keep …" at bounding box center [827, 293] width 997 height 60
click at [454, 274] on h4 "Malaria, unspecified" at bounding box center [400, 278] width 121 height 15
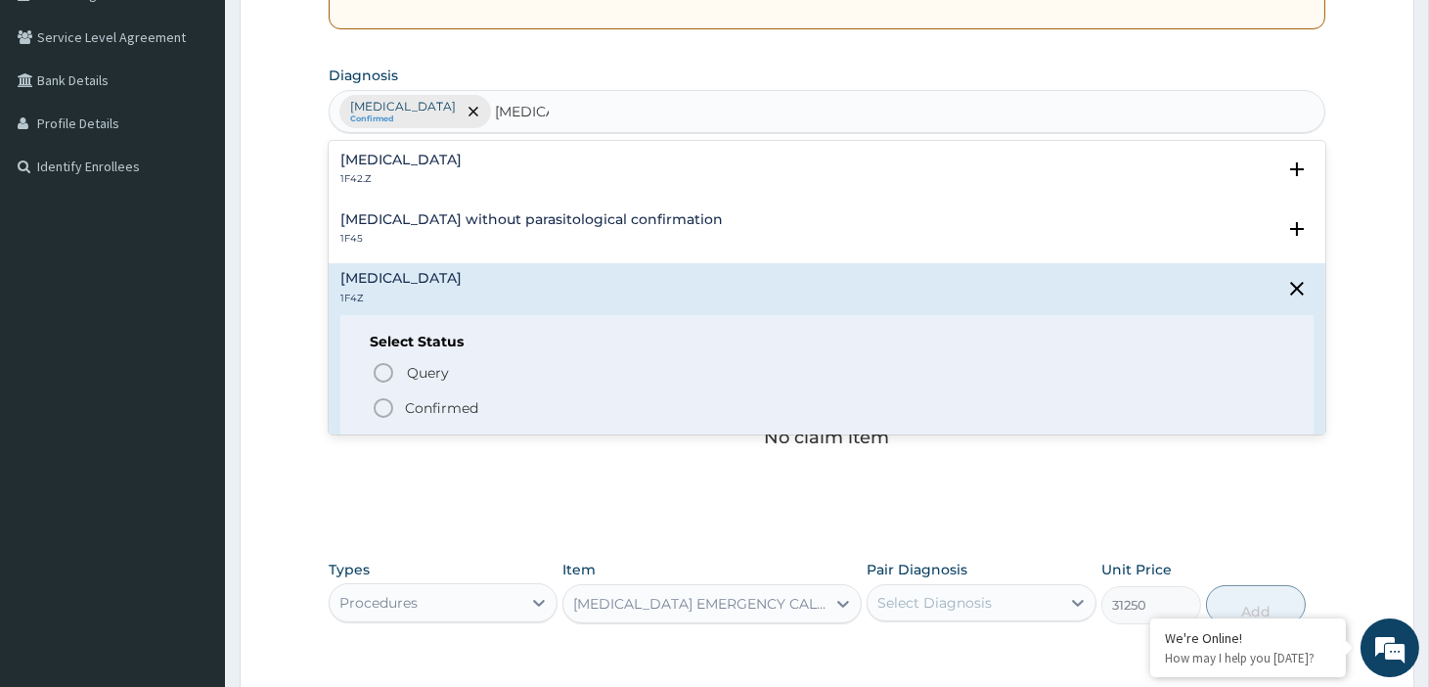
click at [435, 396] on span "Confirmed" at bounding box center [828, 407] width 913 height 23
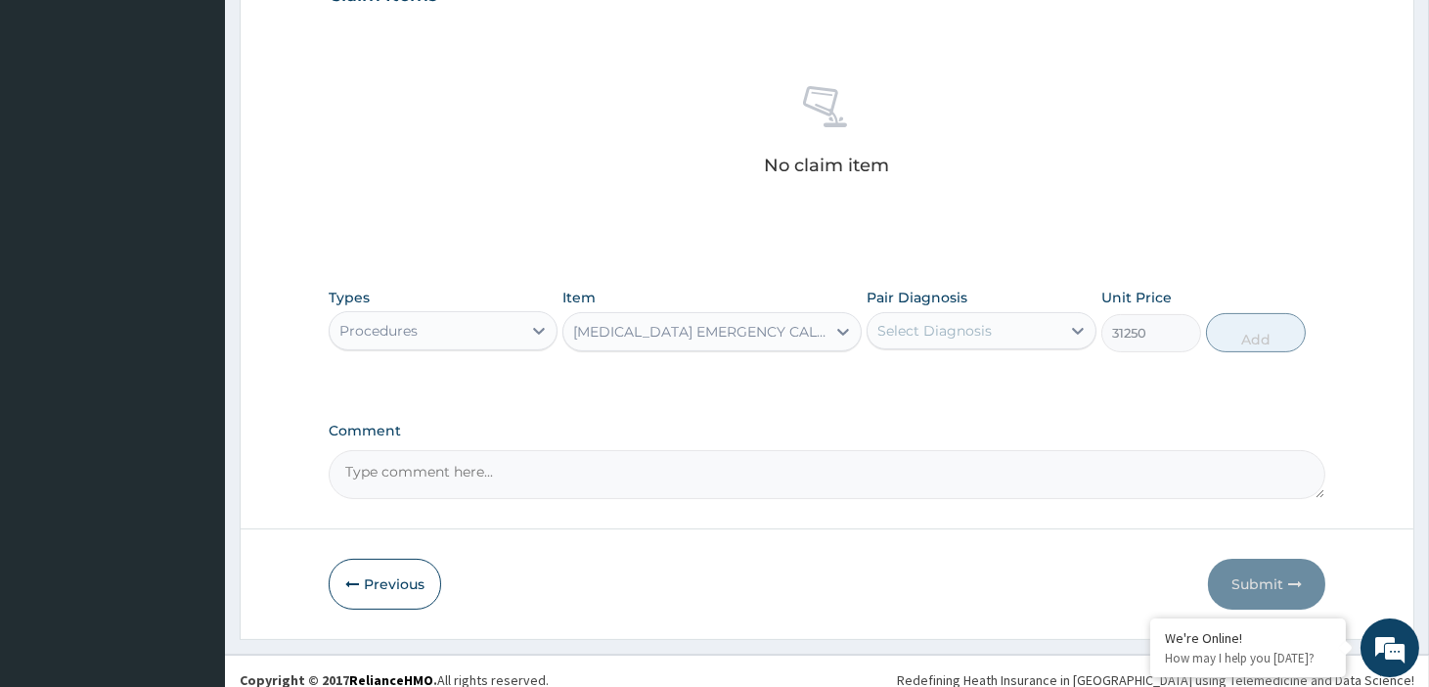
scroll to position [724, 0]
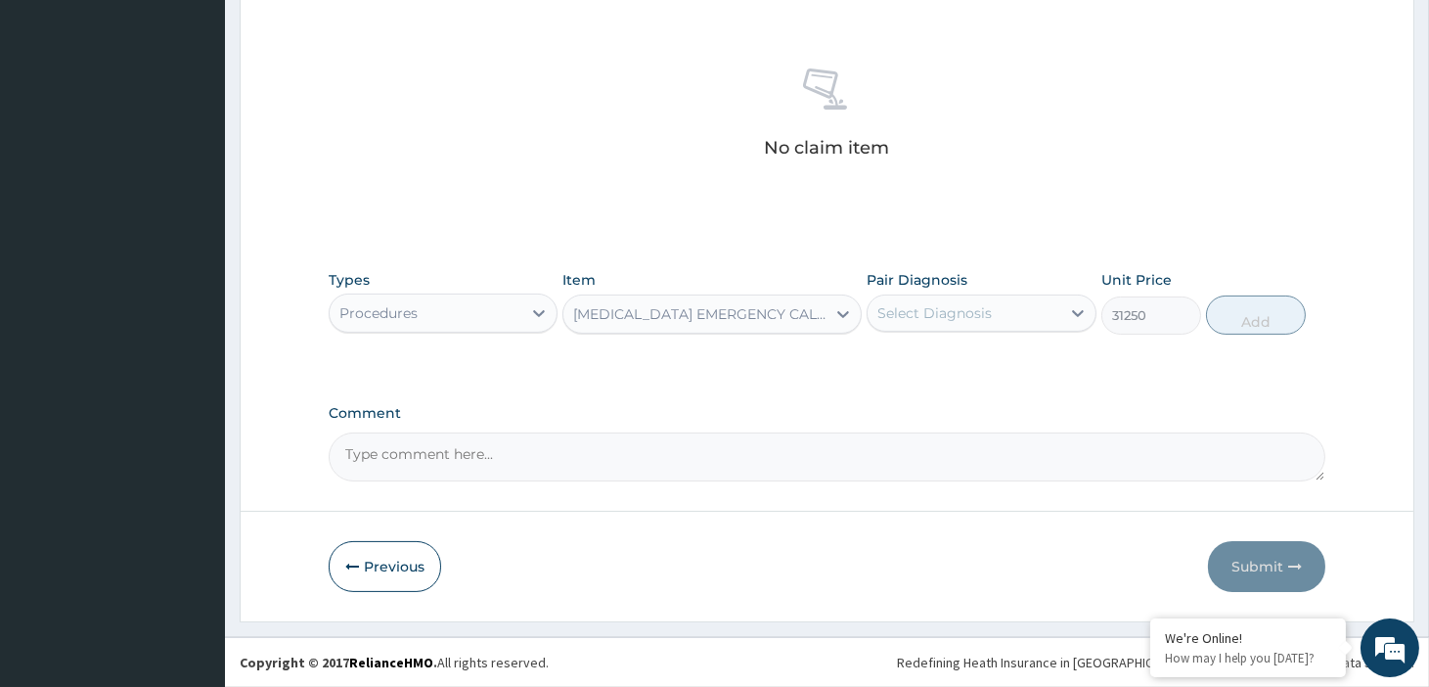
click at [475, 308] on div "Procedures" at bounding box center [426, 312] width 192 height 31
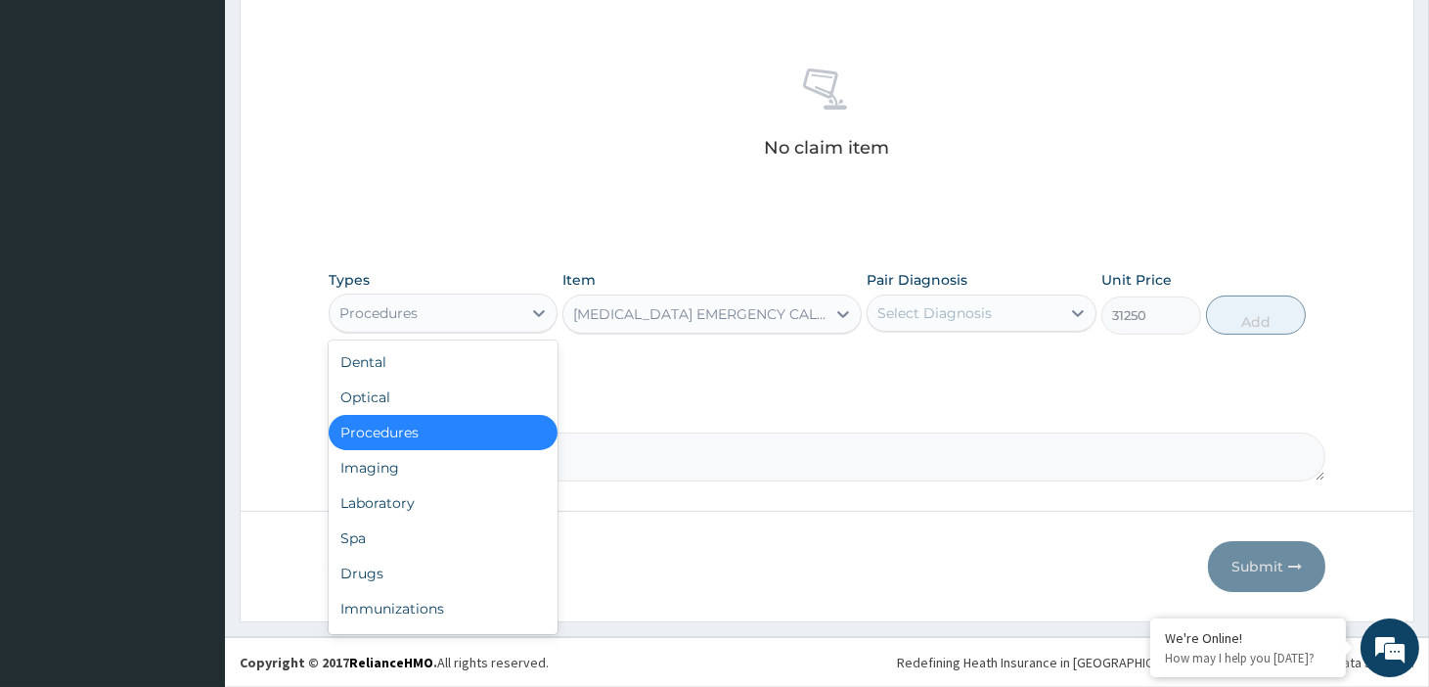
click at [730, 319] on div "CARDIOLOGIST EMERGENCY CALL OUT" at bounding box center [700, 314] width 254 height 20
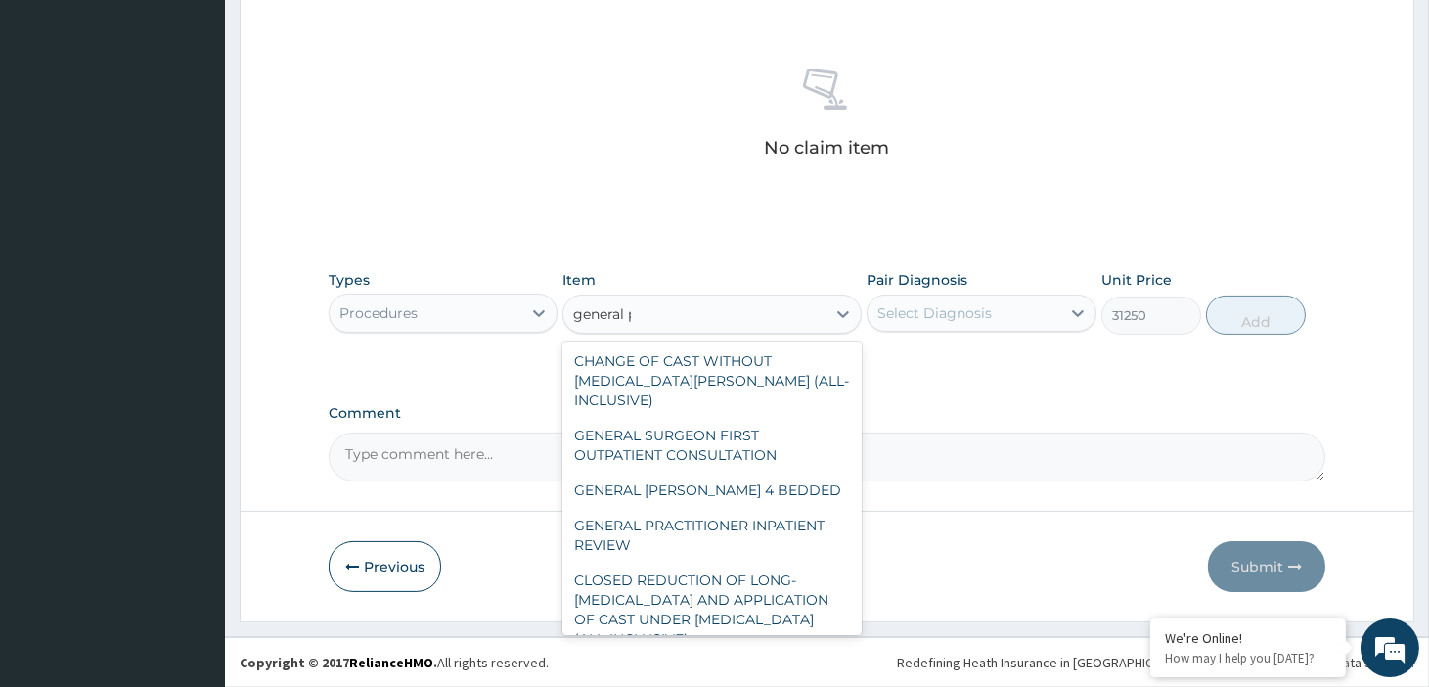
scroll to position [0, 0]
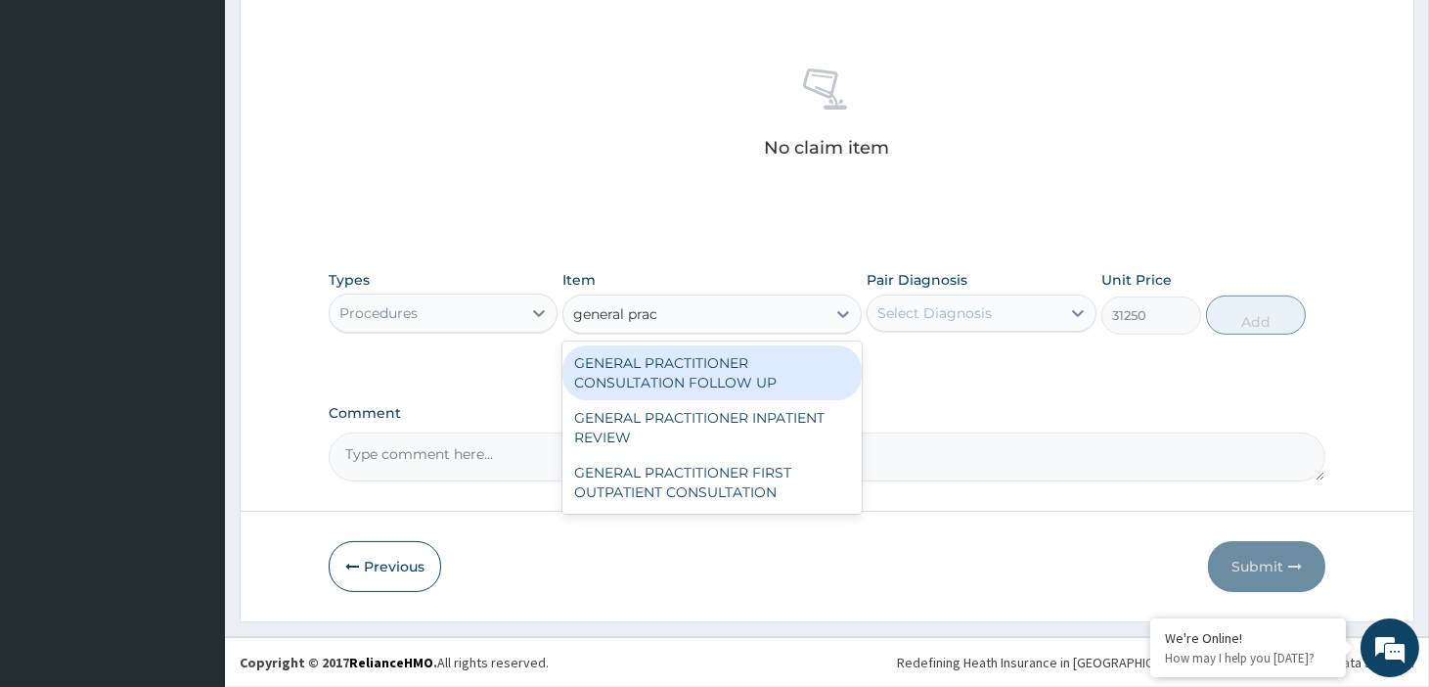
type input "general pract"
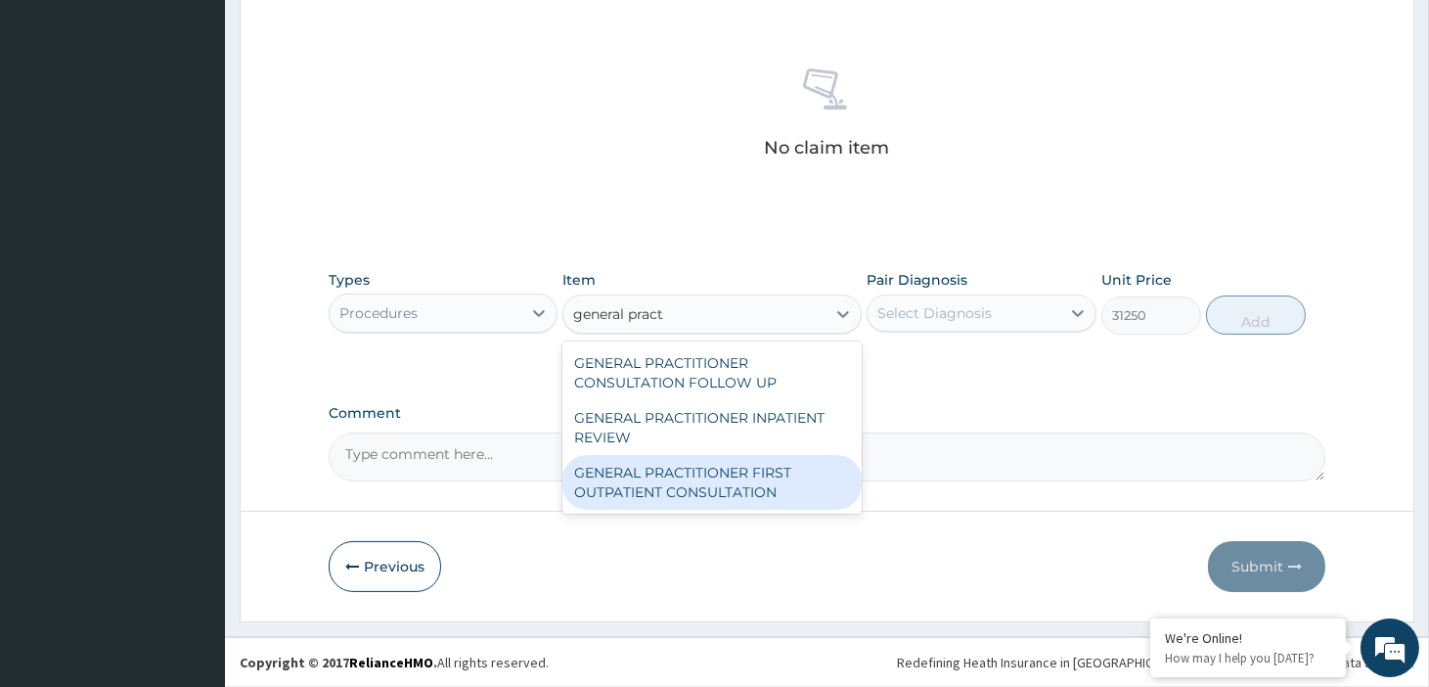
click at [721, 485] on div "GENERAL PRACTITIONER FIRST OUTPATIENT CONSULTATION" at bounding box center [711, 482] width 299 height 55
type input "3750"
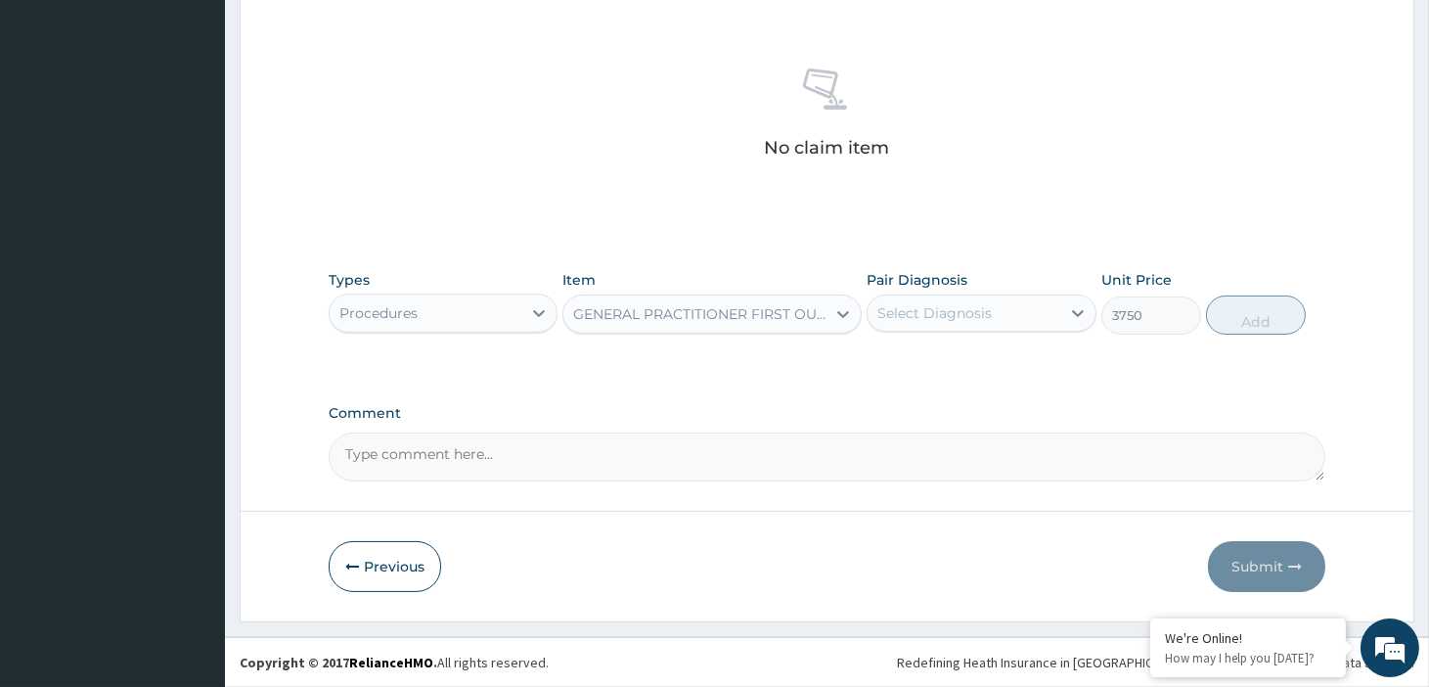
click at [1005, 316] on div "Select Diagnosis" at bounding box center [964, 312] width 192 height 31
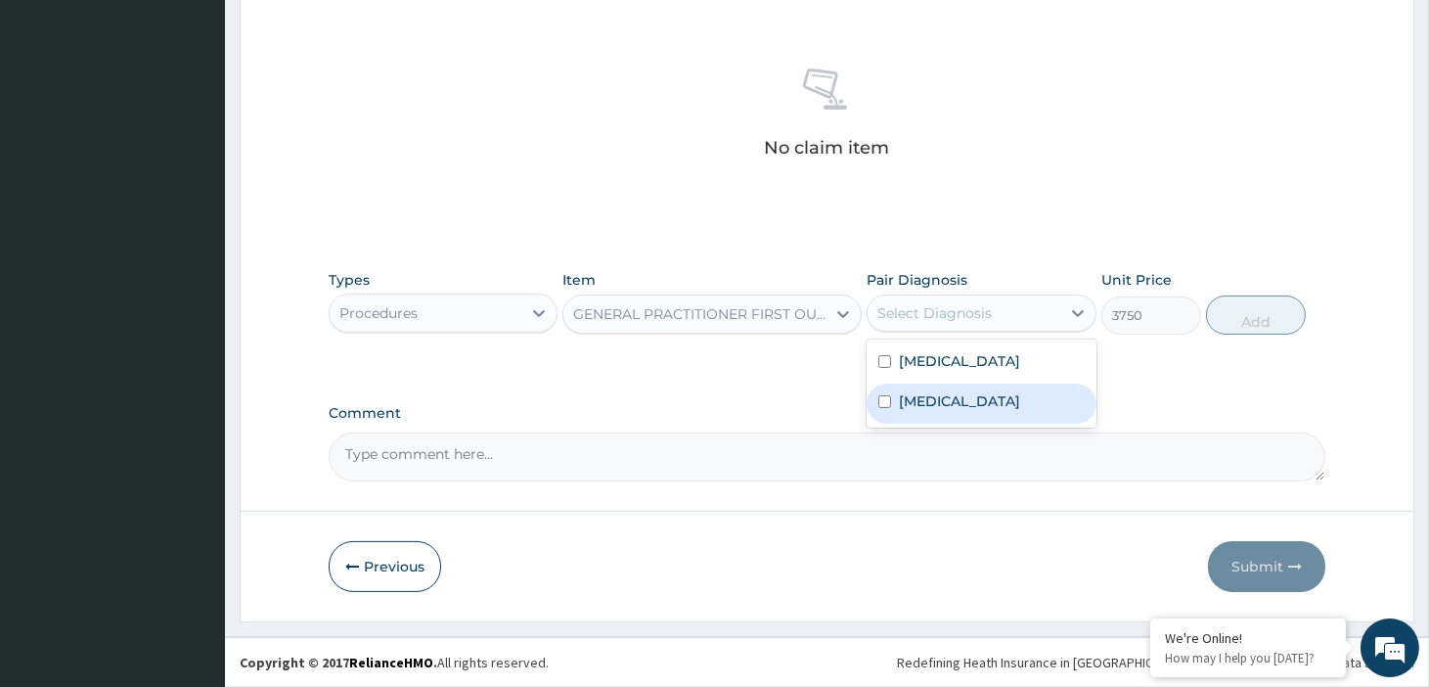
drag, startPoint x: 1007, startPoint y: 401, endPoint x: 1009, endPoint y: 377, distance: 24.5
click at [1007, 401] on label "Malaria, unspecified" at bounding box center [959, 401] width 121 height 20
checkbox input "true"
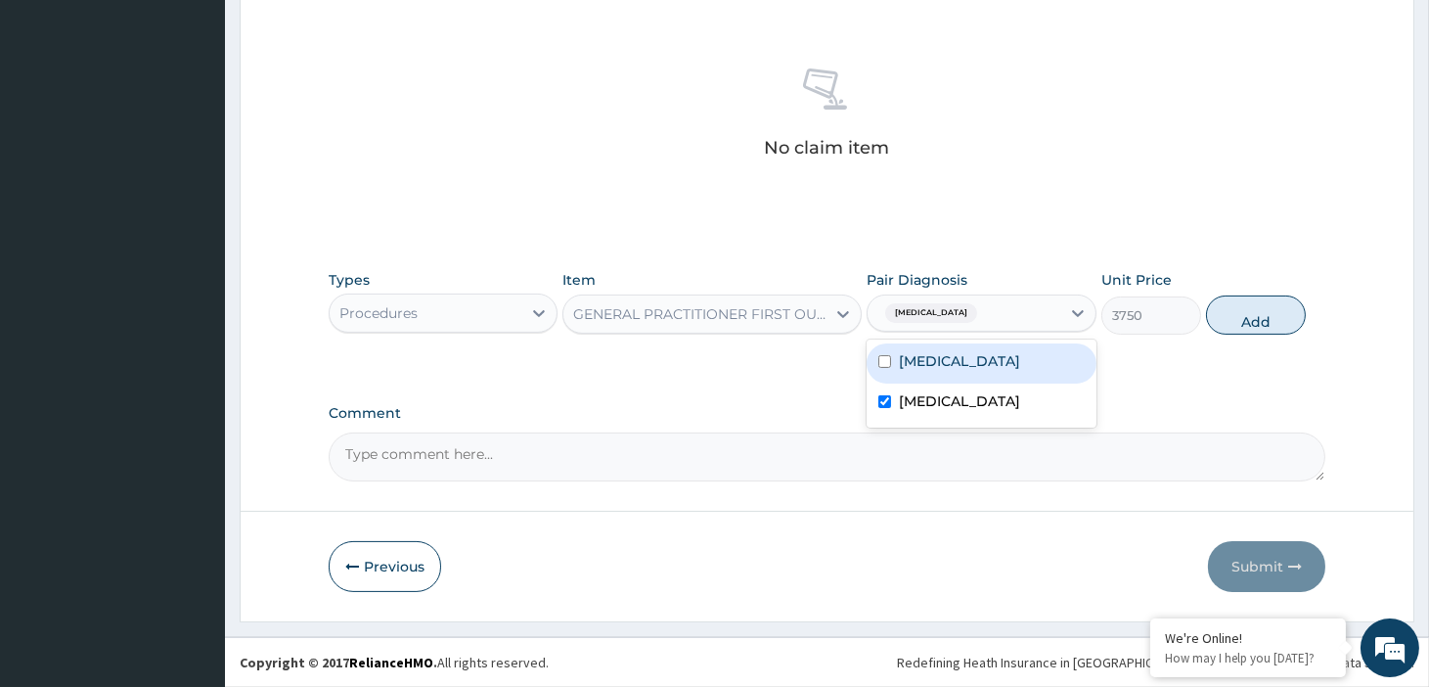
click at [1010, 368] on label "Other allergic rhinitis" at bounding box center [959, 361] width 121 height 20
checkbox input "true"
click at [1289, 311] on button "Add" at bounding box center [1256, 314] width 100 height 39
type input "0"
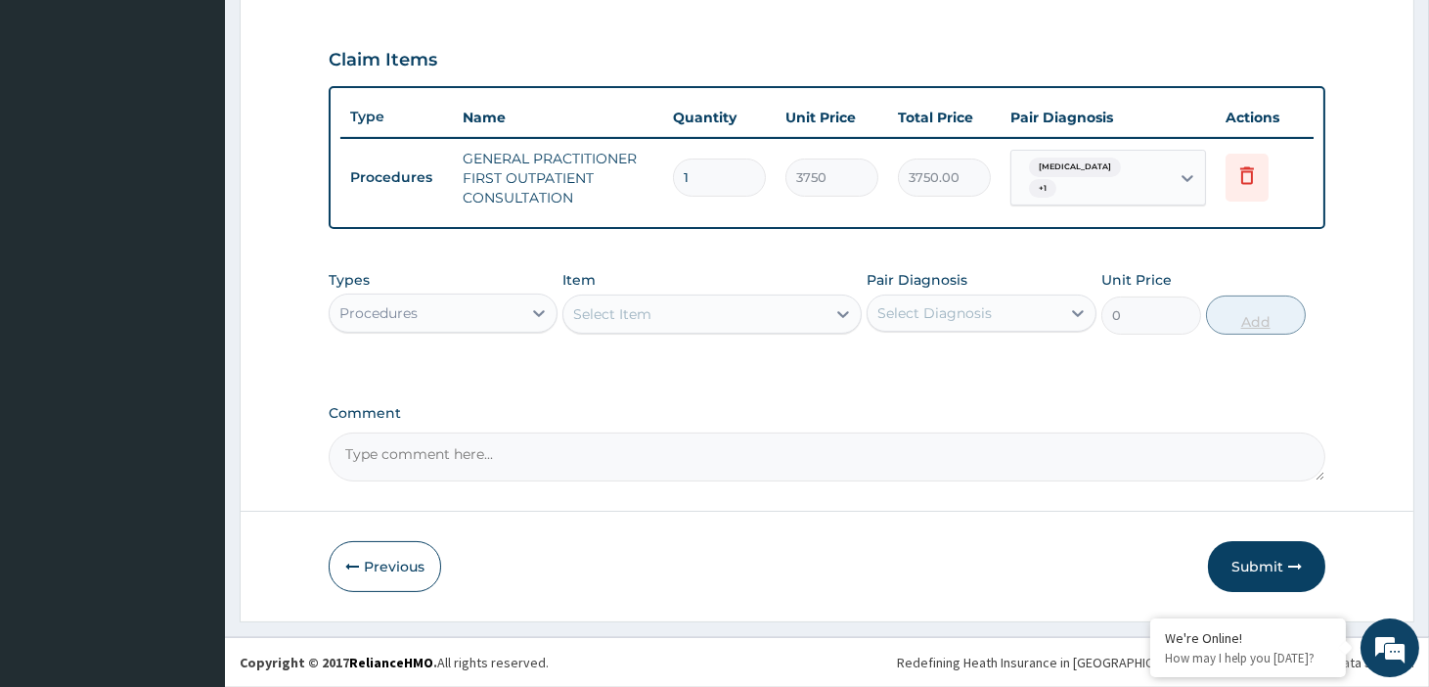
scroll to position [639, 0]
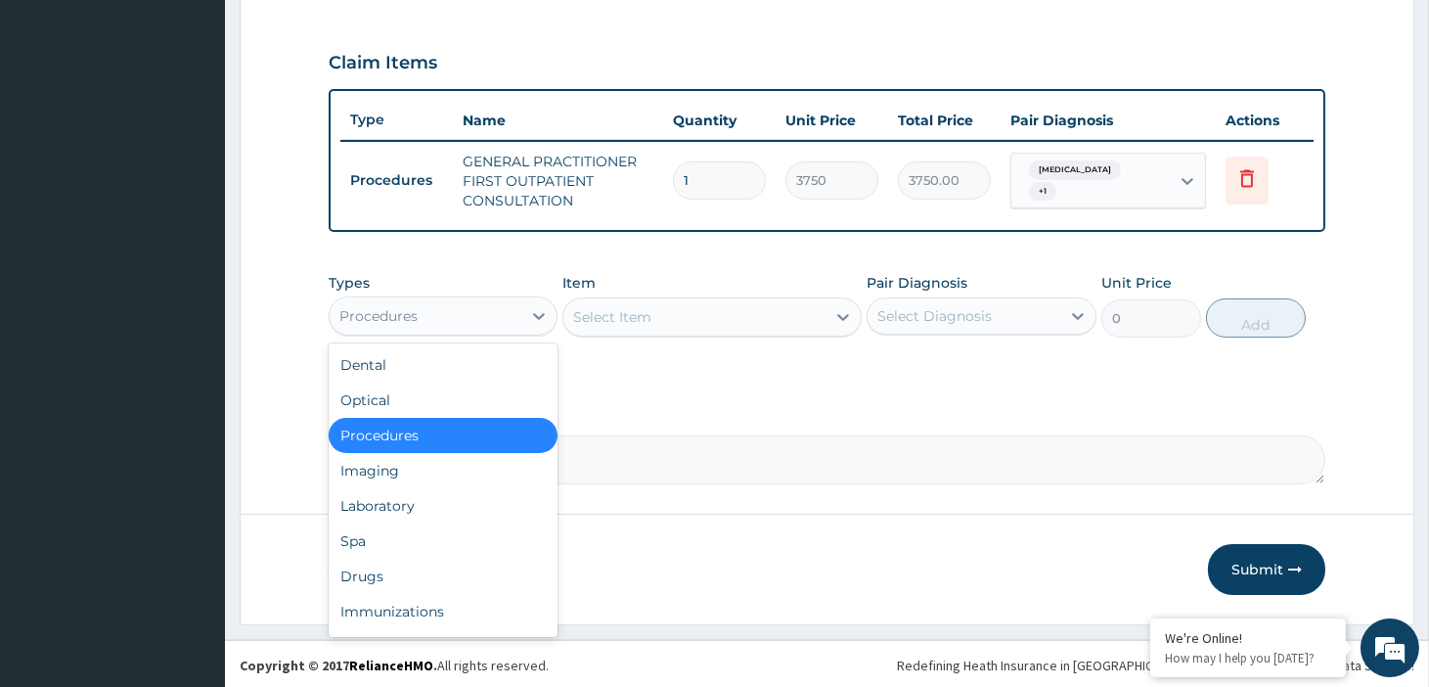
click at [434, 305] on div "Procedures" at bounding box center [426, 315] width 192 height 31
click at [399, 499] on div "Laboratory" at bounding box center [443, 505] width 229 height 35
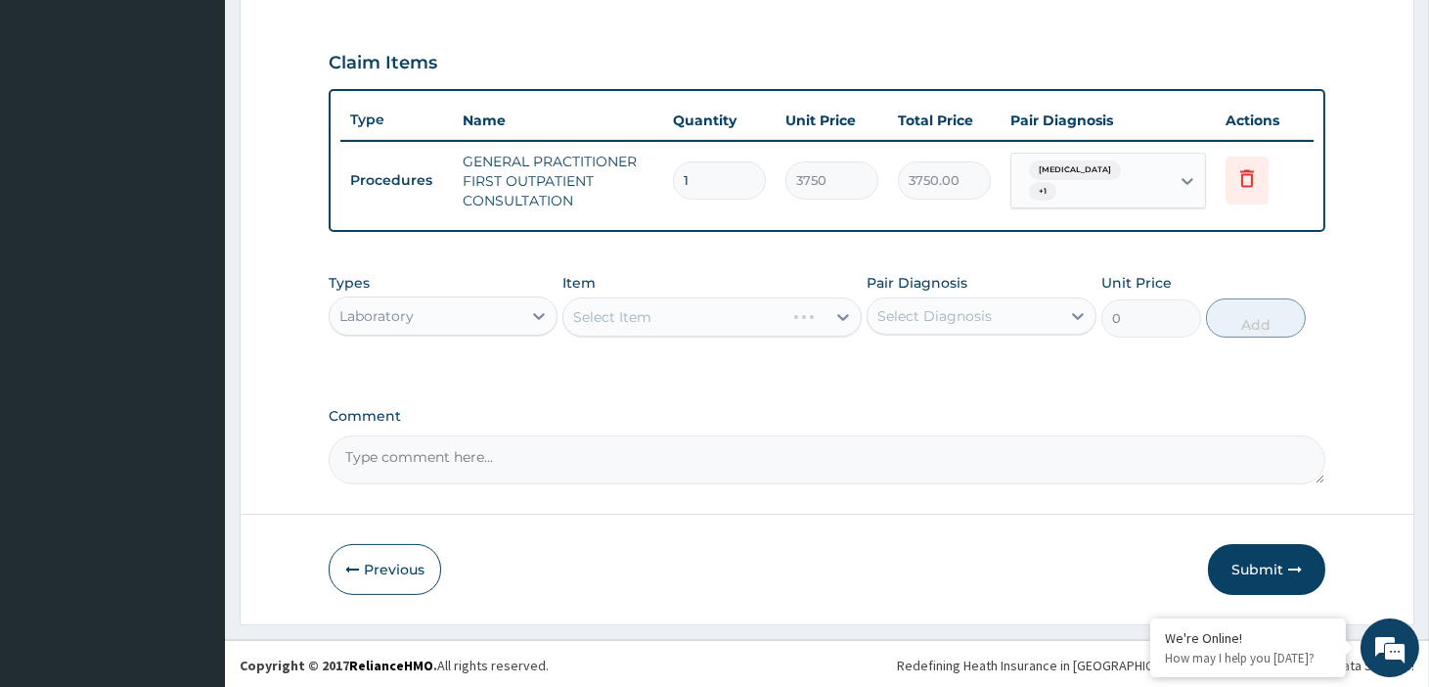
click at [657, 320] on div "Select Item" at bounding box center [711, 316] width 299 height 39
click at [720, 314] on div "Select Item" at bounding box center [694, 316] width 262 height 31
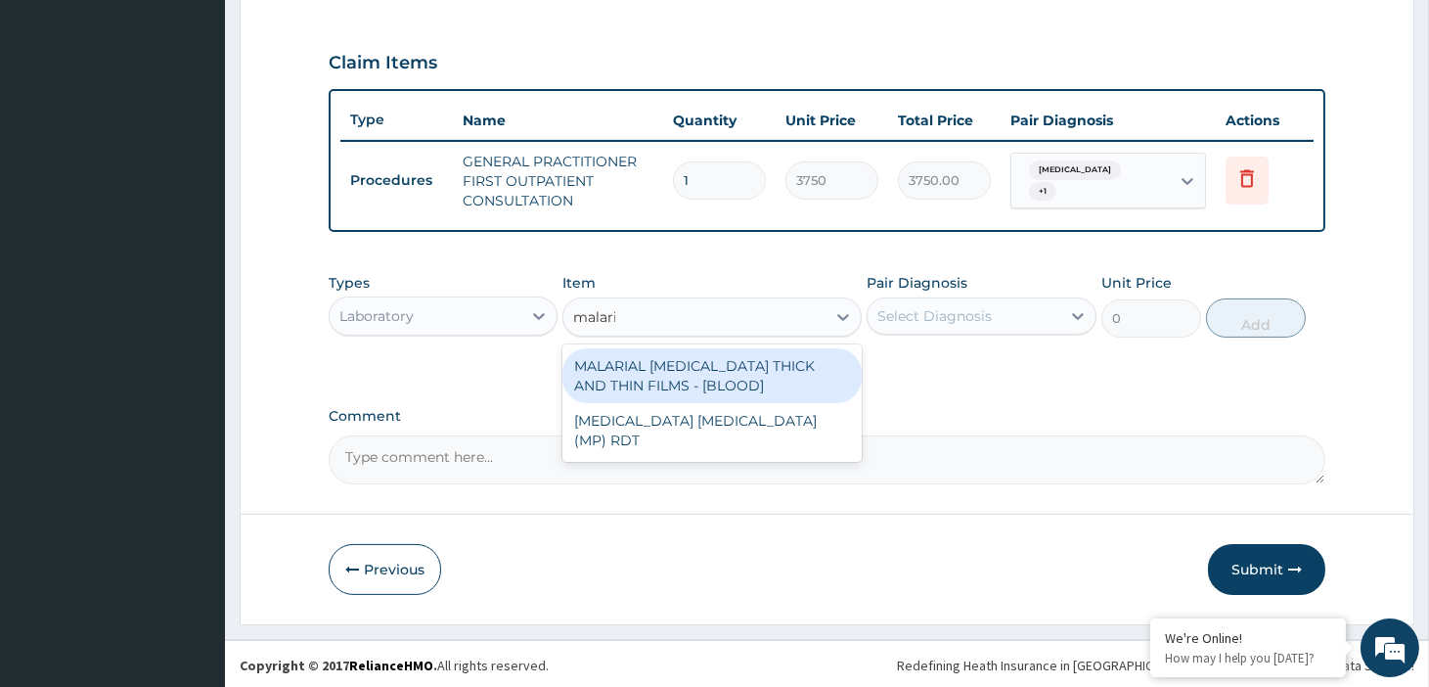
type input "malaria"
click at [683, 375] on div "MALARIAL PARASITE THICK AND THIN FILMS - [BLOOD]" at bounding box center [711, 375] width 299 height 55
type input "2187.5"
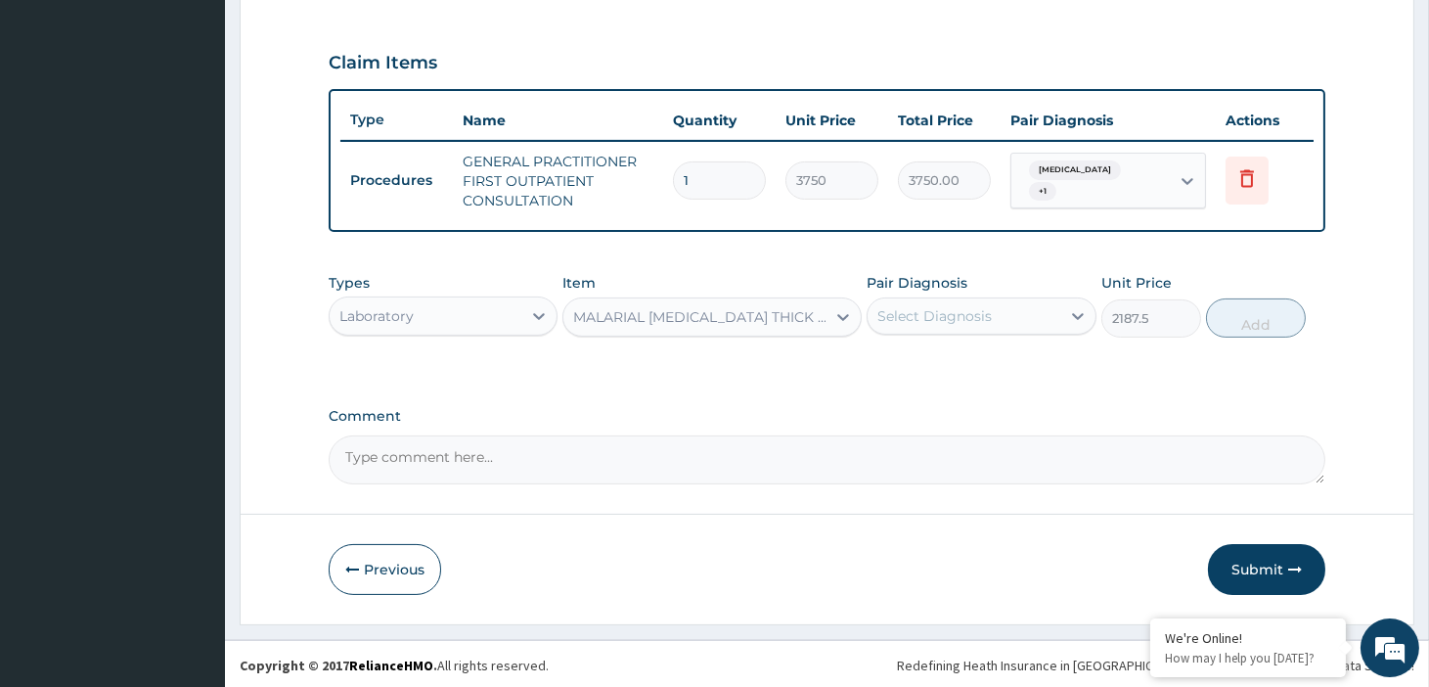
click at [926, 317] on div "Select Diagnosis" at bounding box center [934, 316] width 114 height 20
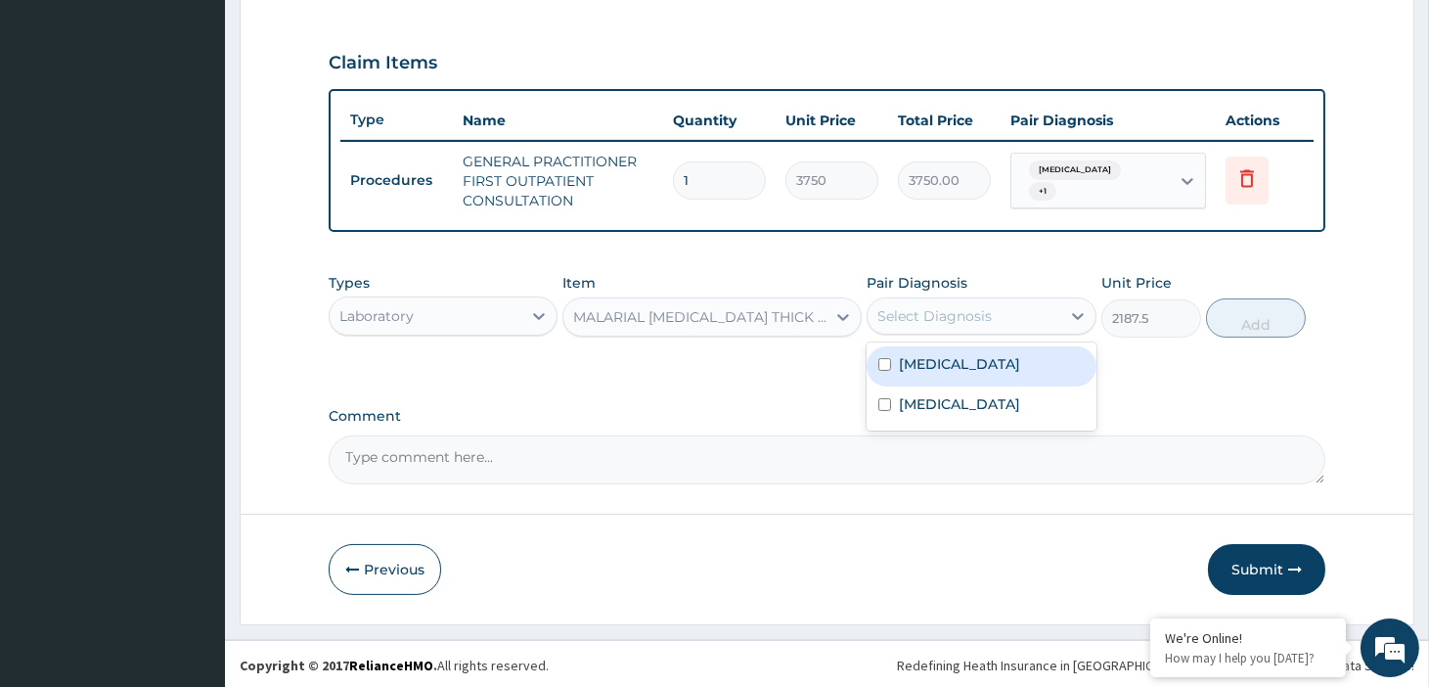
click at [943, 364] on label "Other allergic rhinitis" at bounding box center [959, 364] width 121 height 20
checkbox input "true"
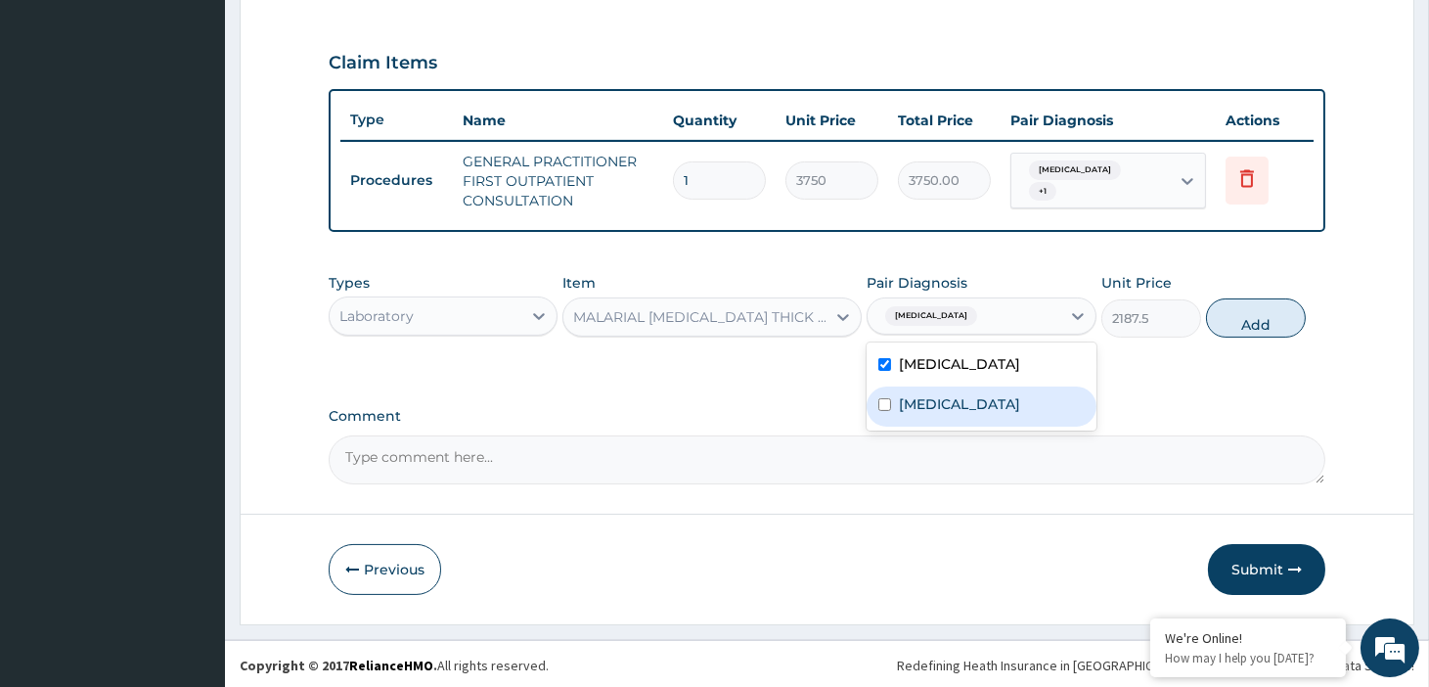
click at [952, 398] on label "Malaria, unspecified" at bounding box center [959, 404] width 121 height 20
checkbox input "true"
click at [956, 354] on label "Other allergic rhinitis" at bounding box center [959, 364] width 121 height 20
checkbox input "false"
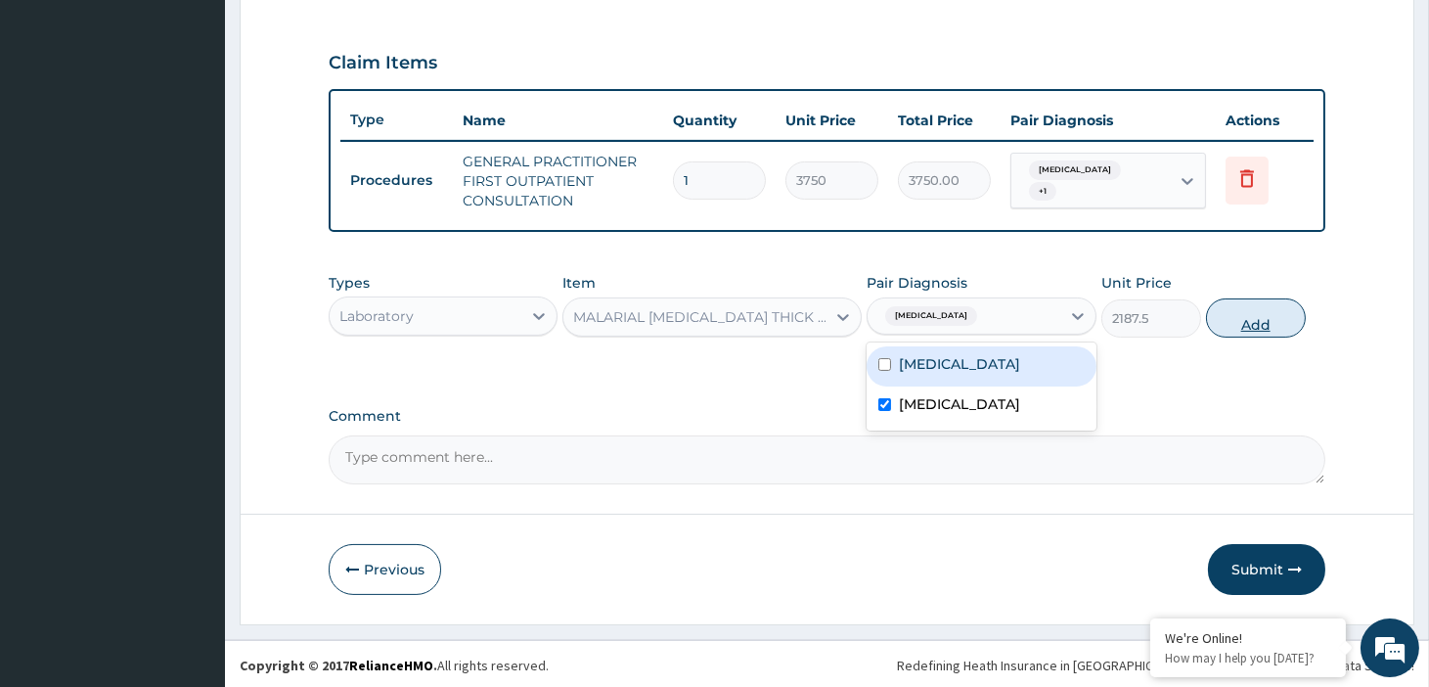
click at [1240, 318] on button "Add" at bounding box center [1256, 317] width 100 height 39
type input "0"
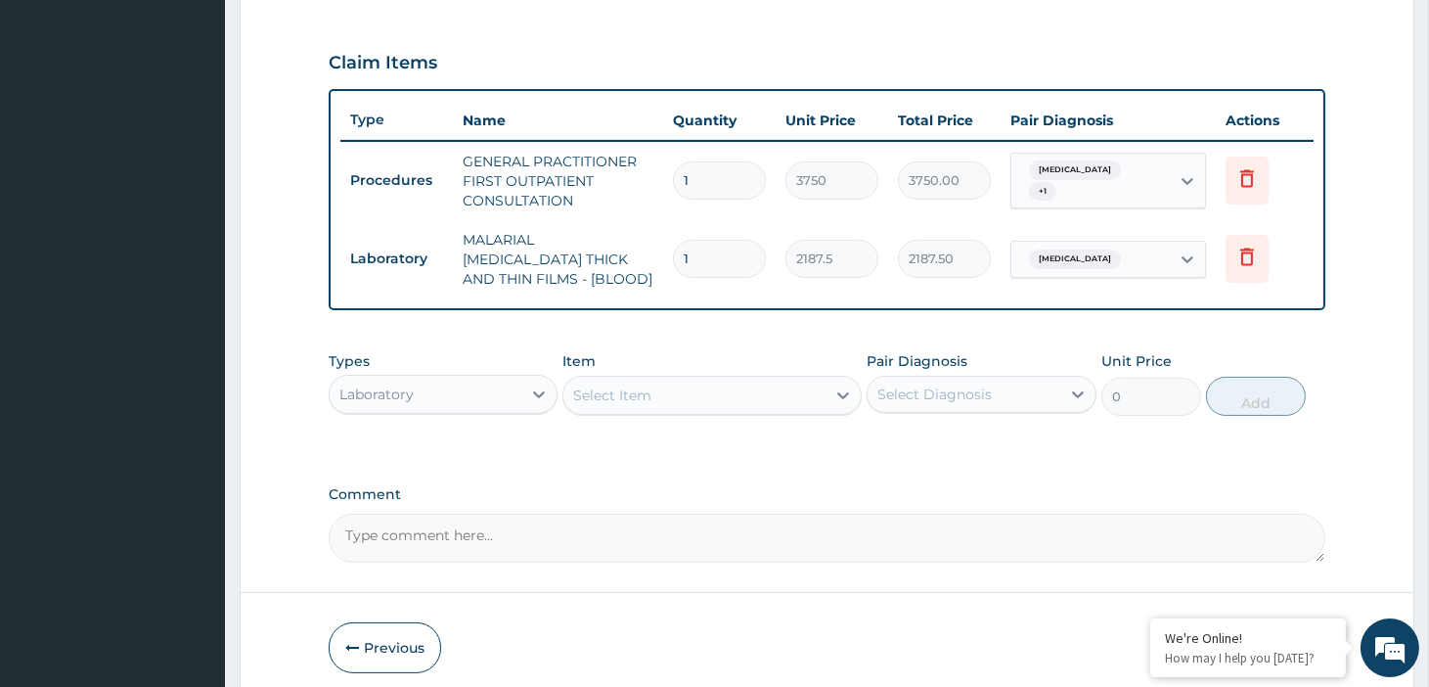
click at [639, 385] on div "Select Item" at bounding box center [612, 395] width 78 height 20
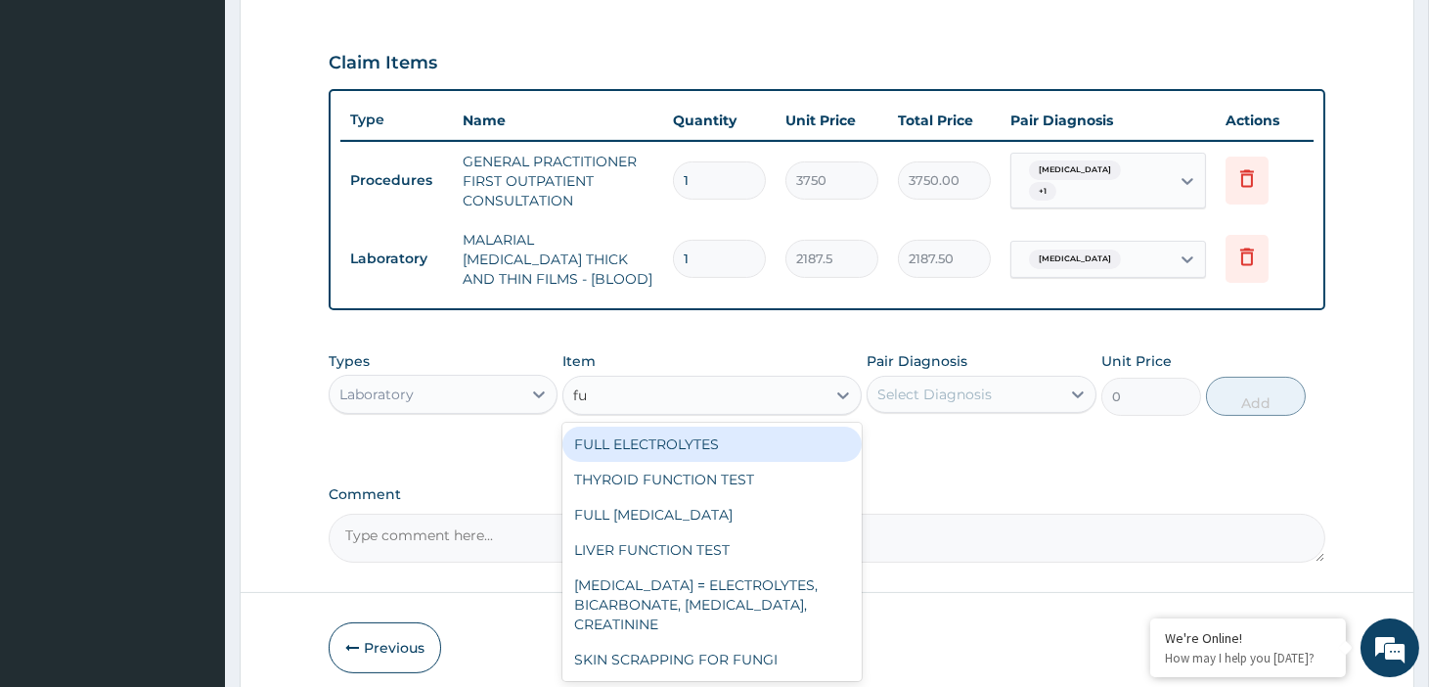
type input "f"
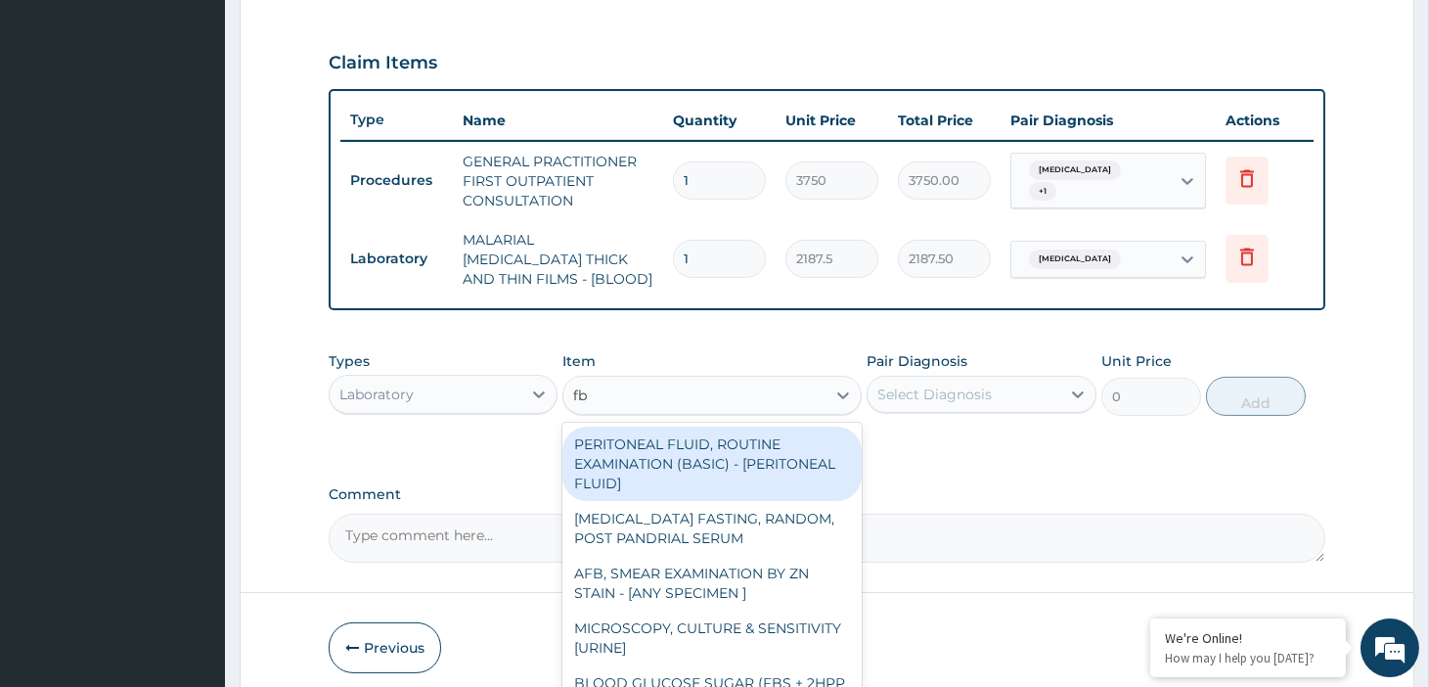
type input "fbc"
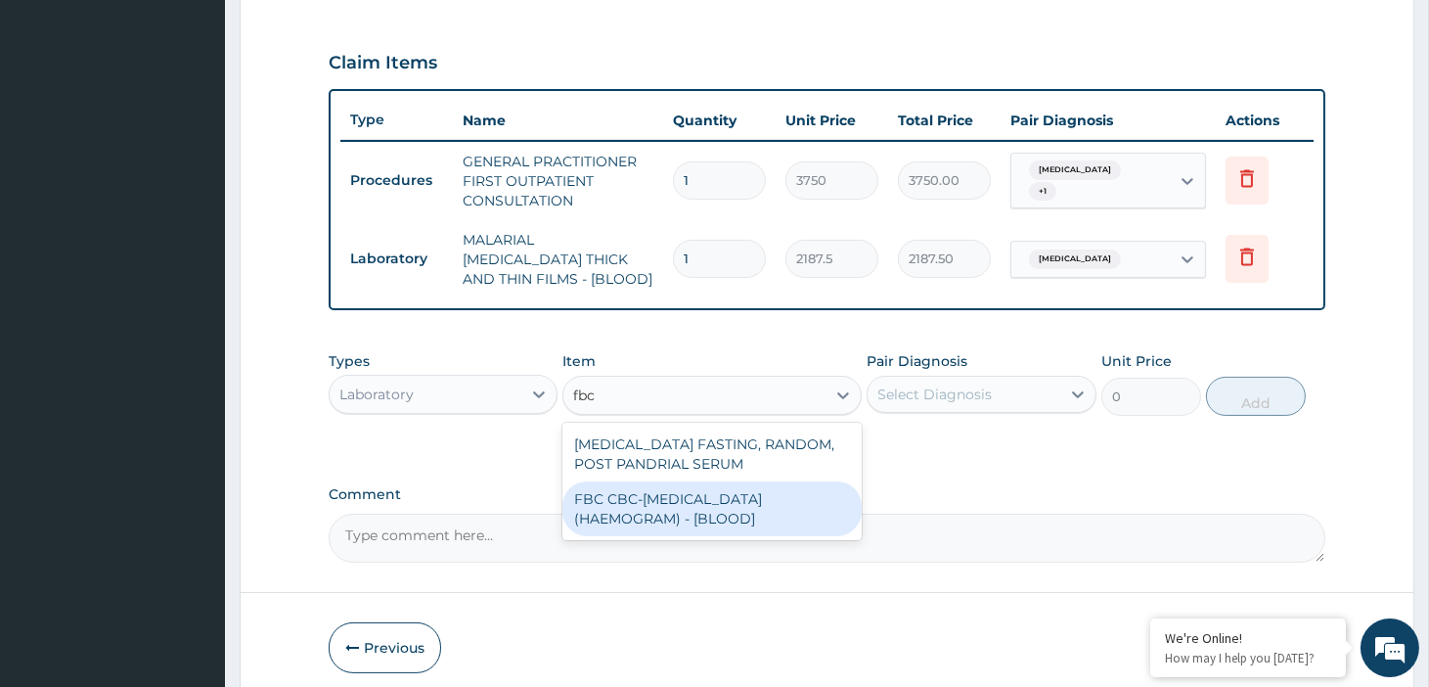
click at [666, 510] on div "FBC CBC-COMPLETE BLOOD COUNT (HAEMOGRAM) - [BLOOD]" at bounding box center [711, 508] width 299 height 55
type input "5000"
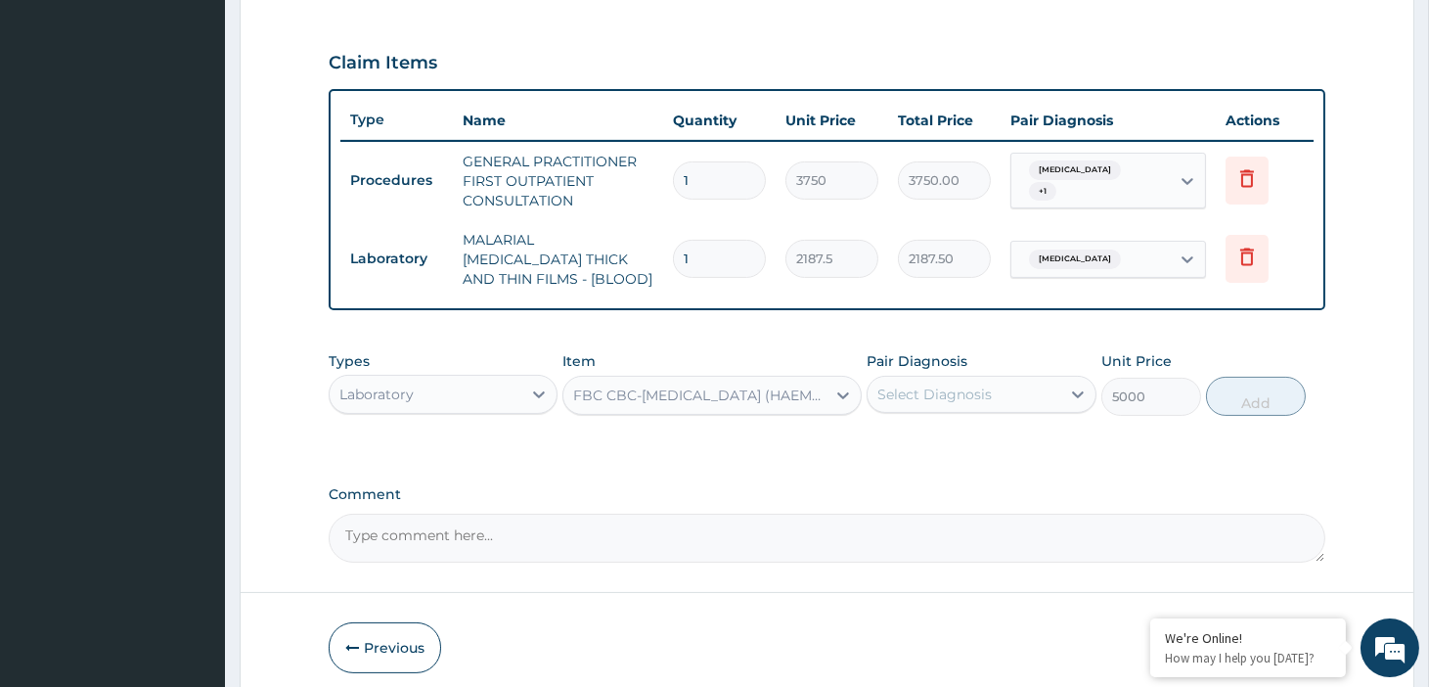
click at [966, 389] on div "Select Diagnosis" at bounding box center [934, 394] width 114 height 20
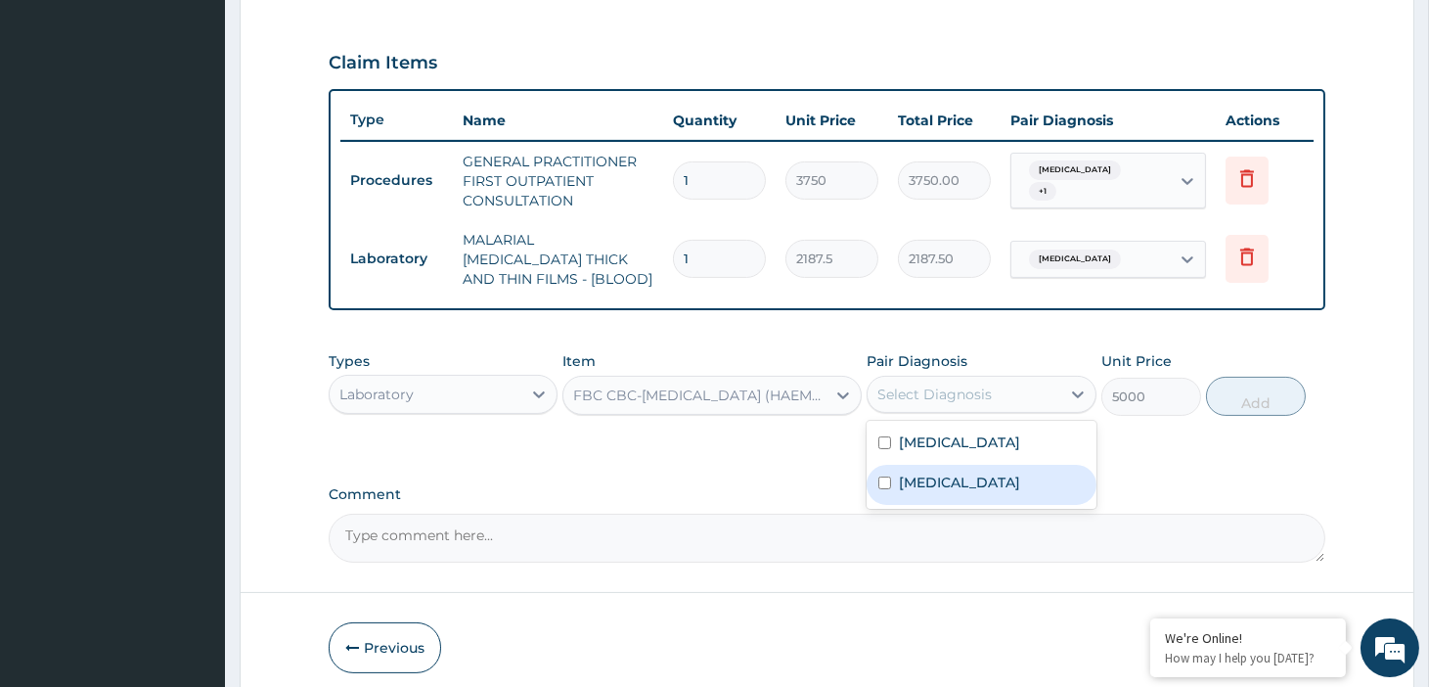
click at [963, 472] on label "Malaria, unspecified" at bounding box center [959, 482] width 121 height 20
checkbox input "true"
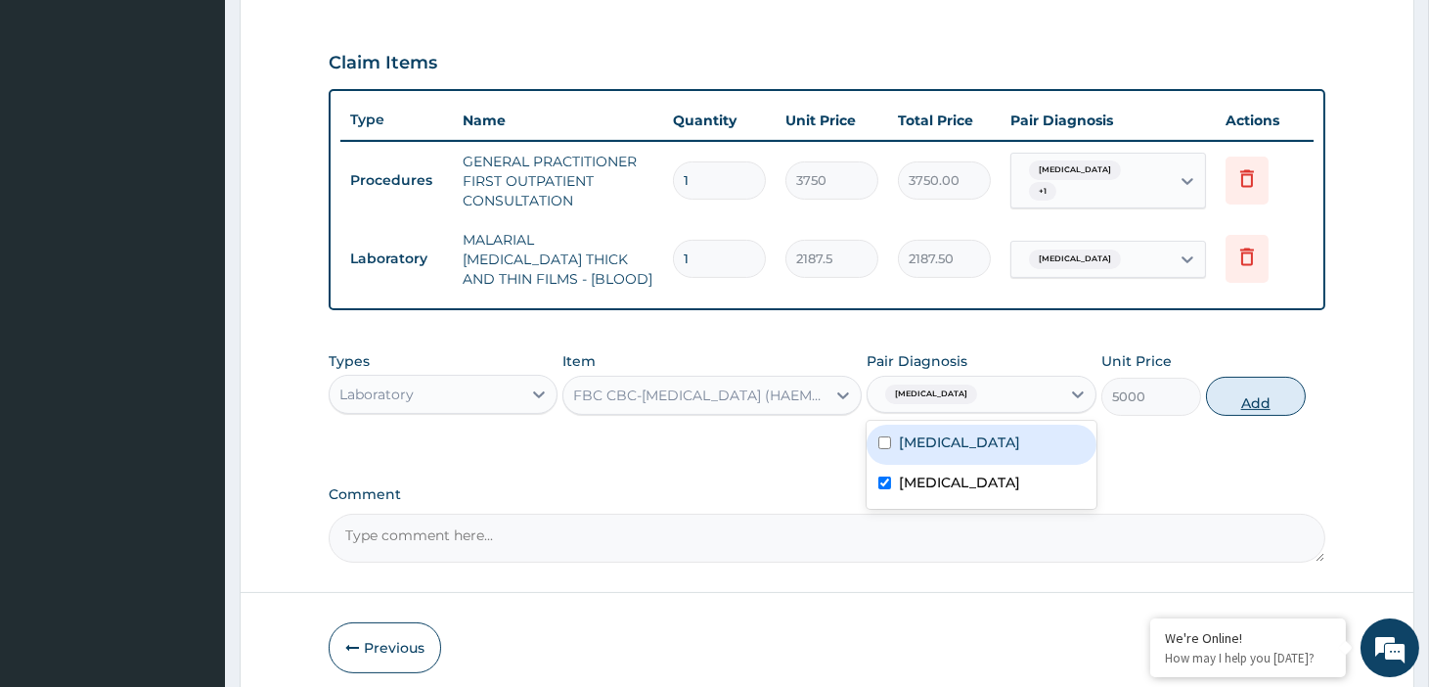
click at [1238, 384] on button "Add" at bounding box center [1256, 396] width 100 height 39
type input "0"
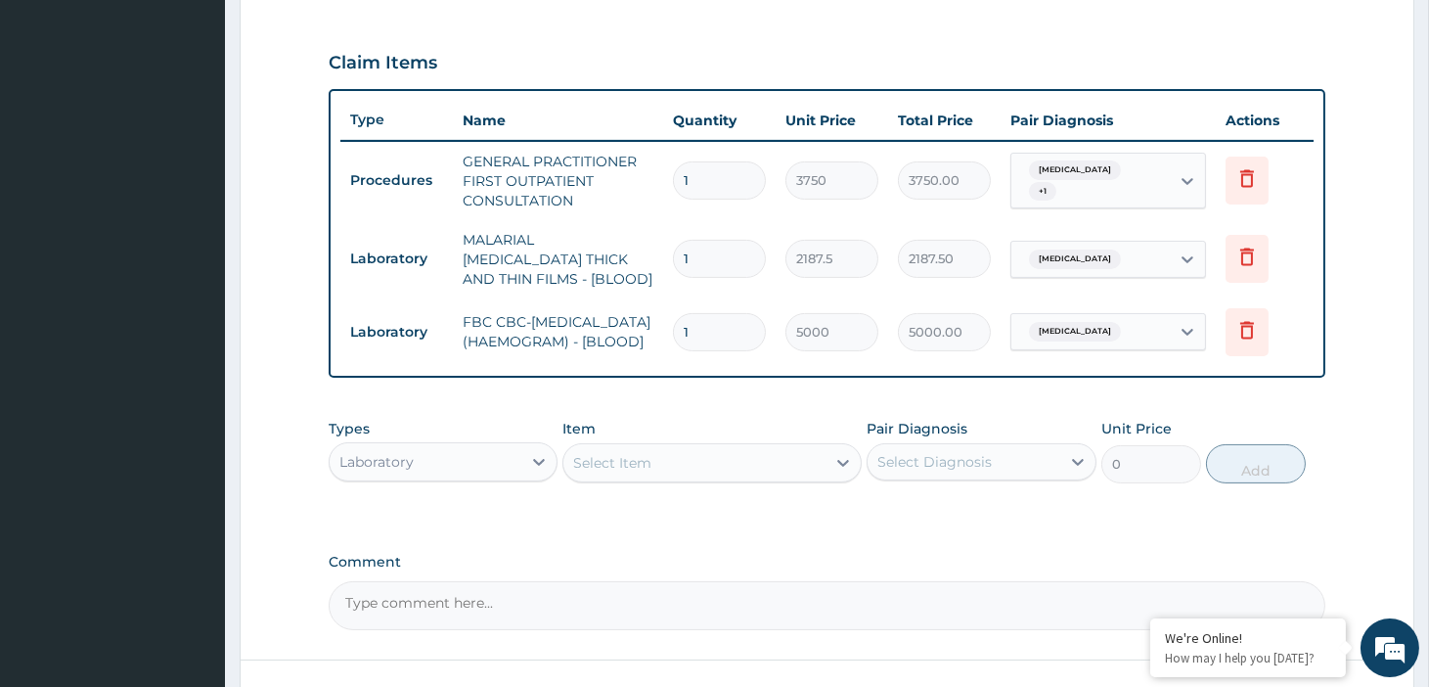
type input "0"
type input "0.00"
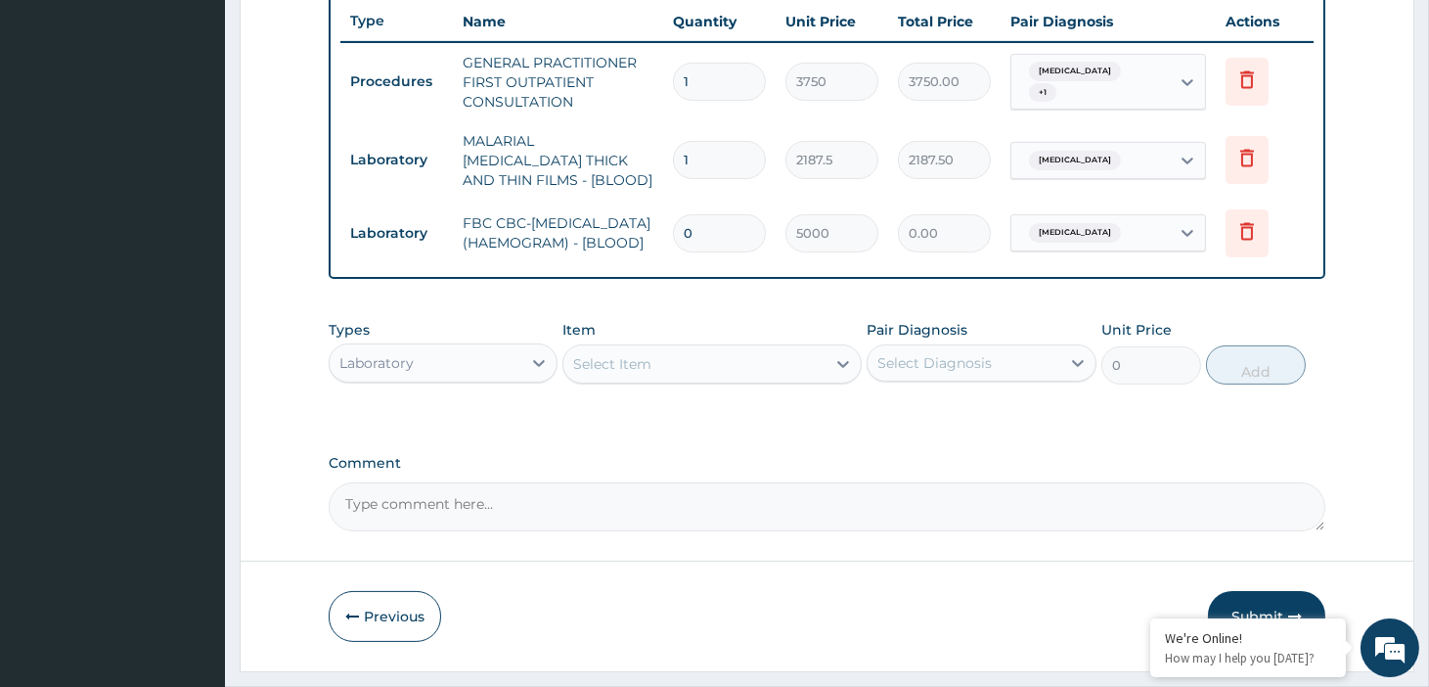
scroll to position [785, 0]
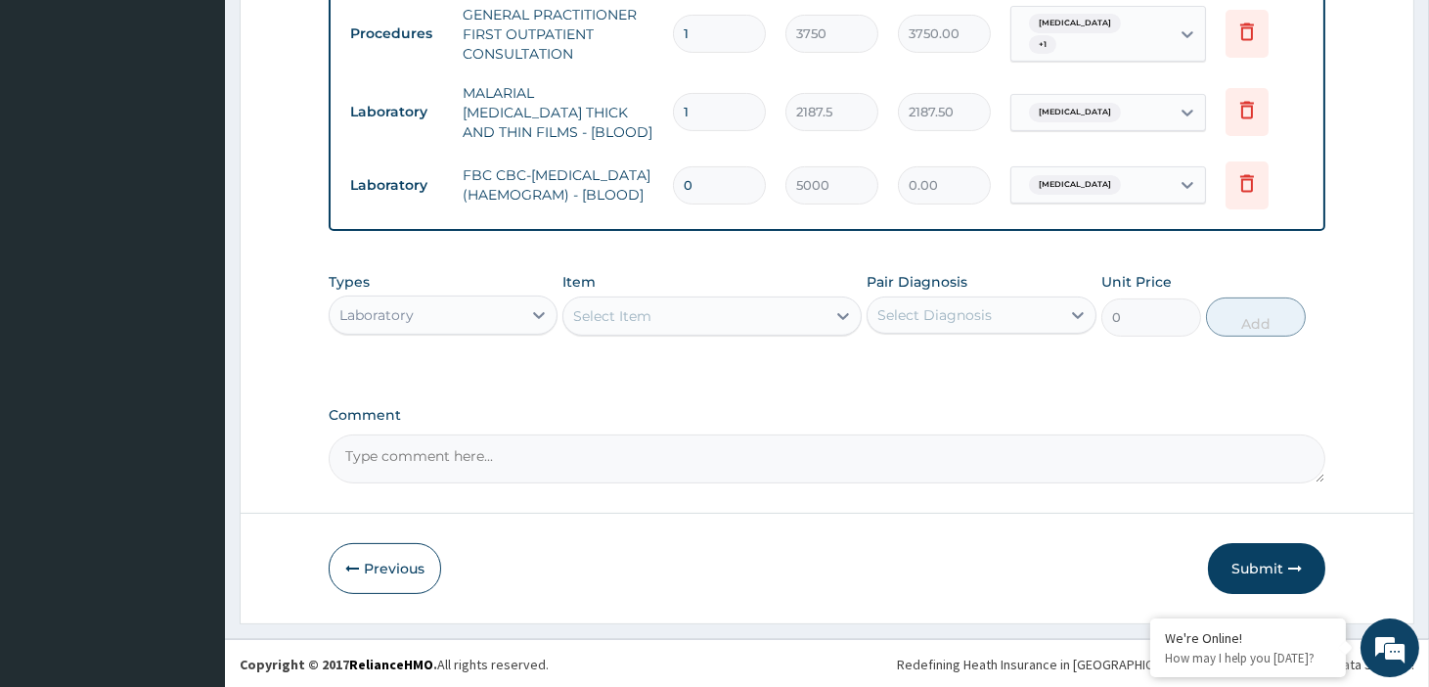
type input "0"
click at [463, 326] on div "Laboratory" at bounding box center [426, 314] width 192 height 31
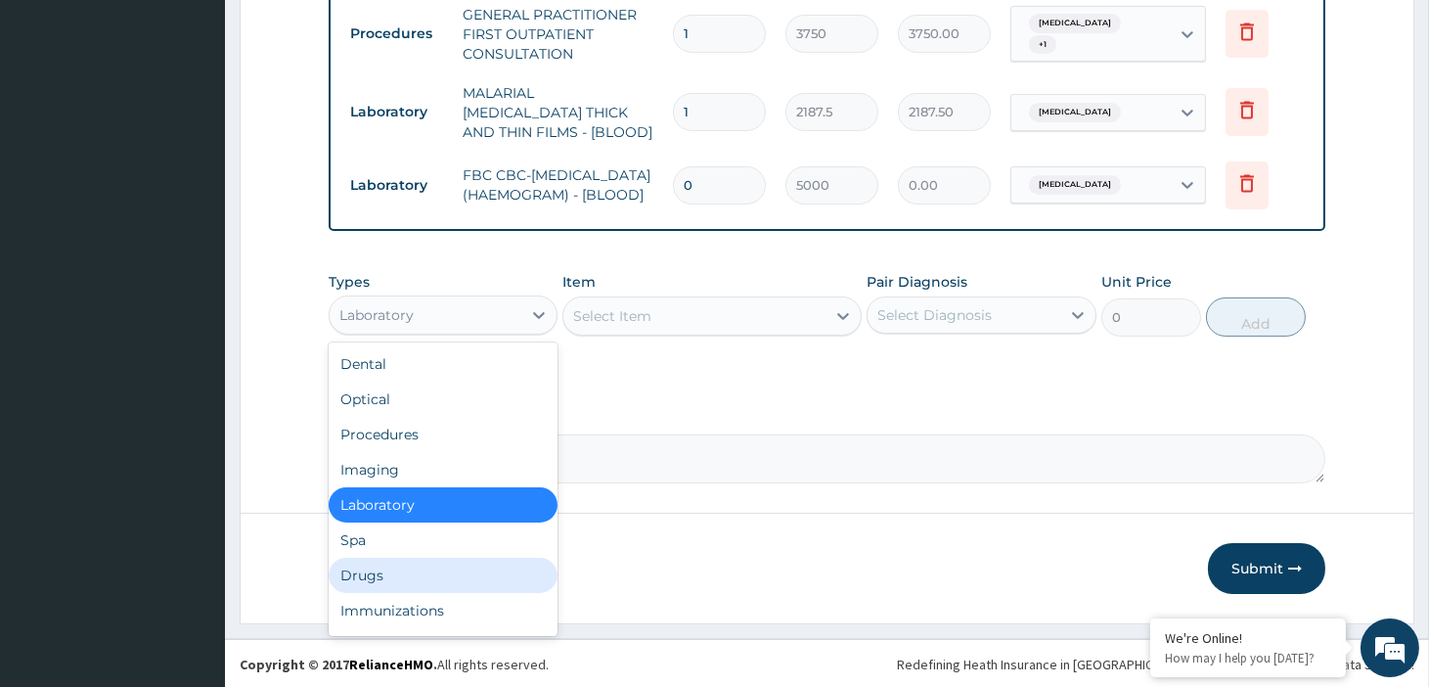
click at [386, 570] on div "Drugs" at bounding box center [443, 575] width 229 height 35
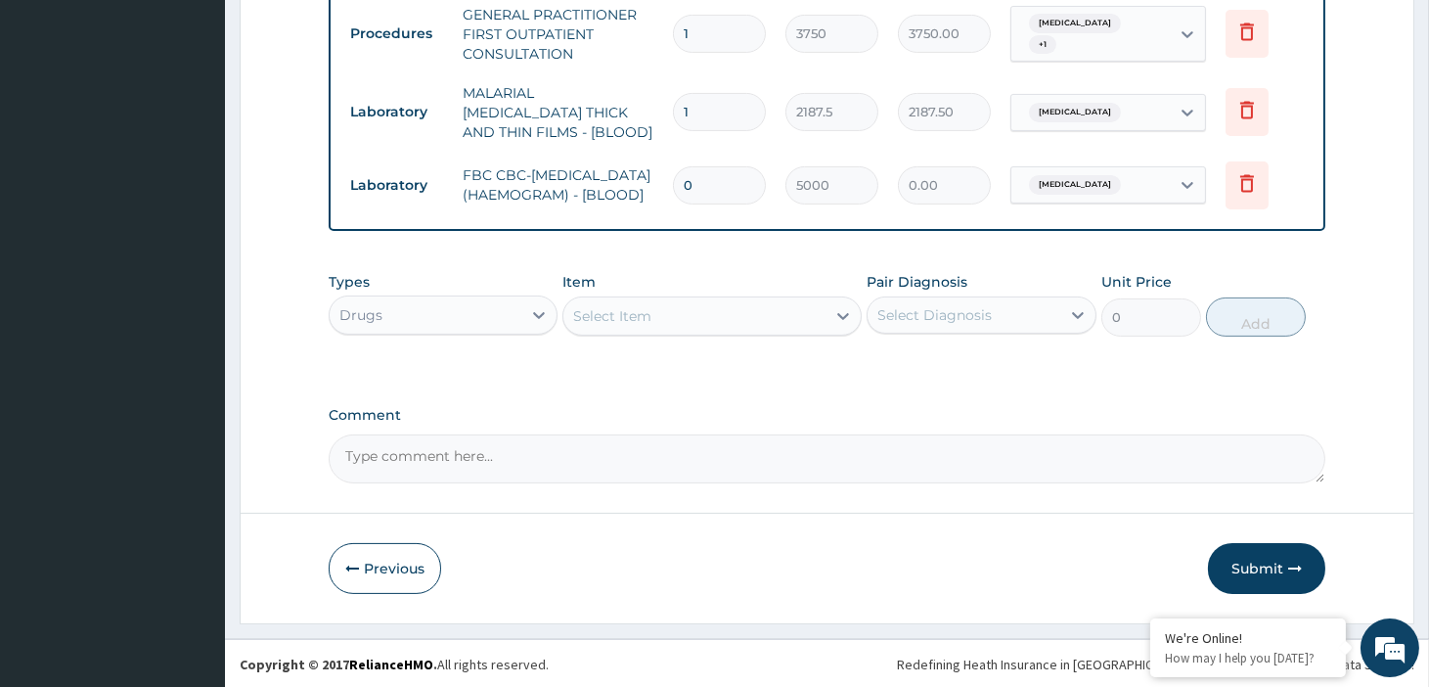
click at [648, 307] on div "Select Item" at bounding box center [612, 316] width 78 height 20
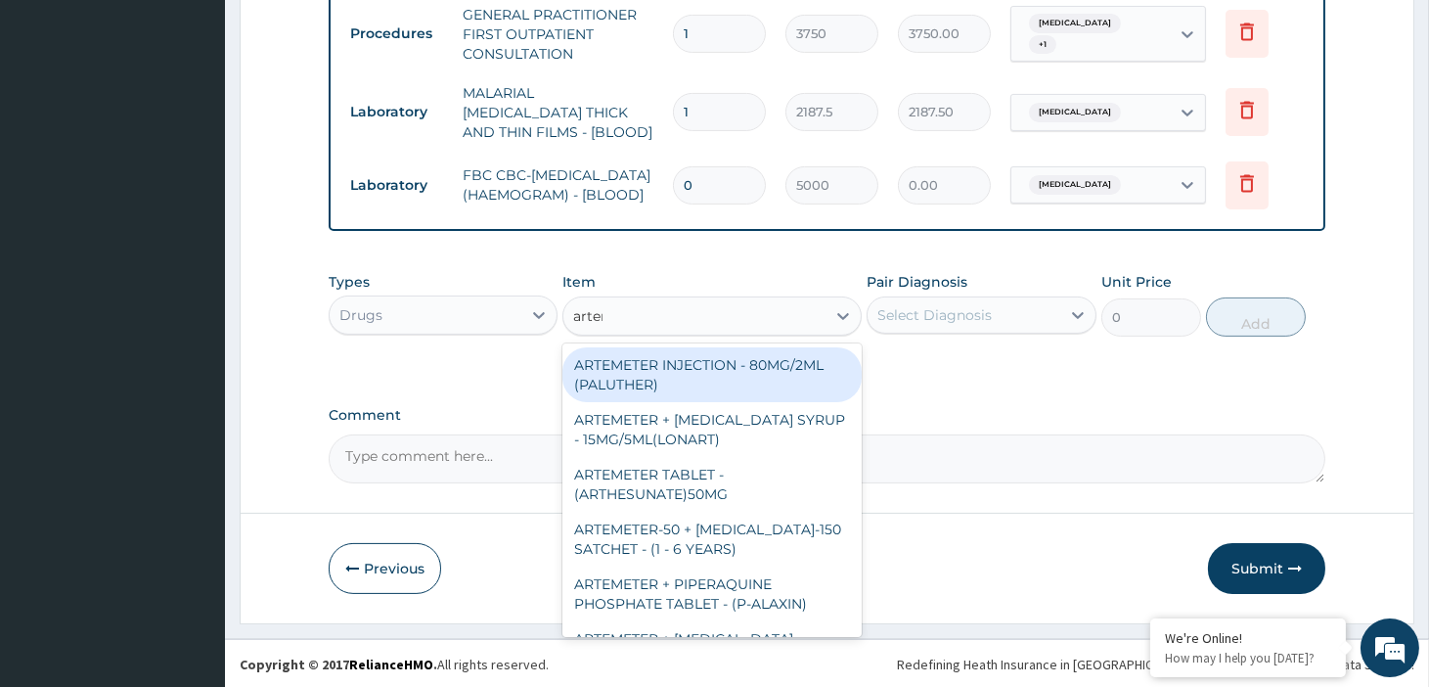
type input "arteme"
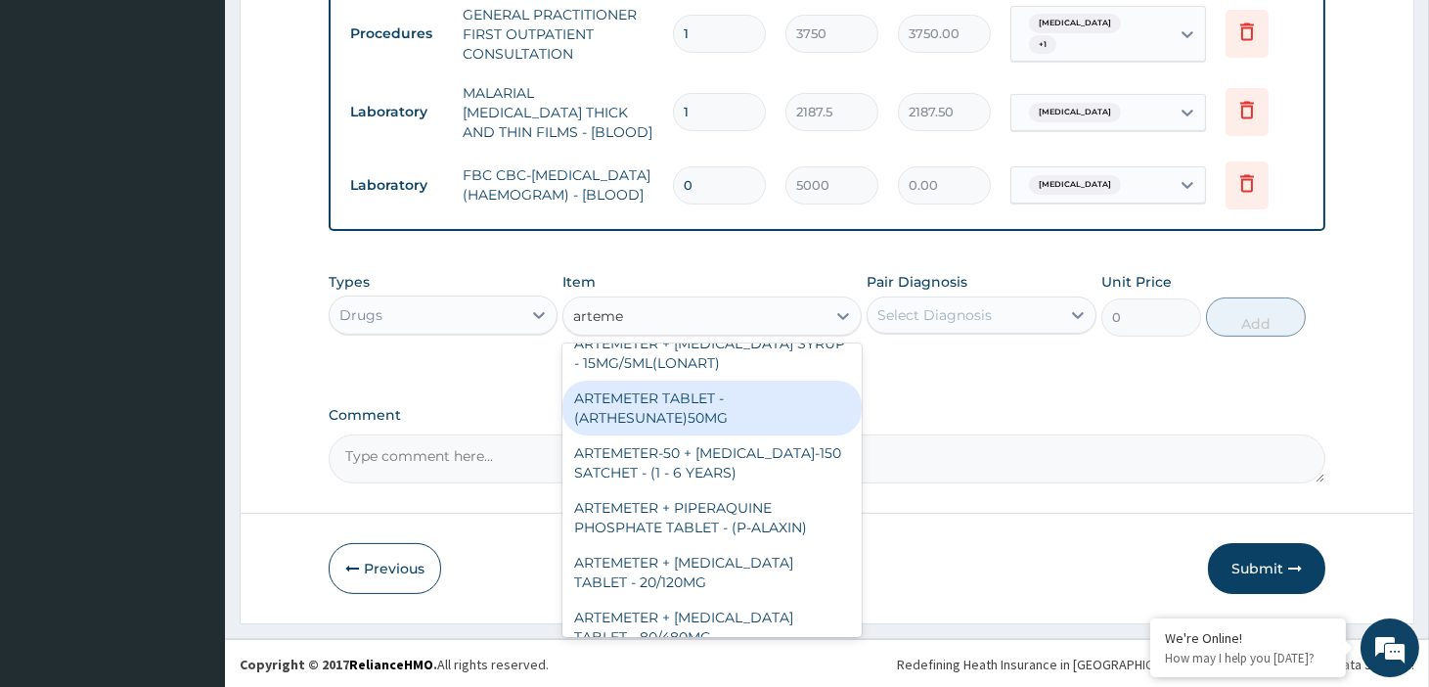
scroll to position [109, 0]
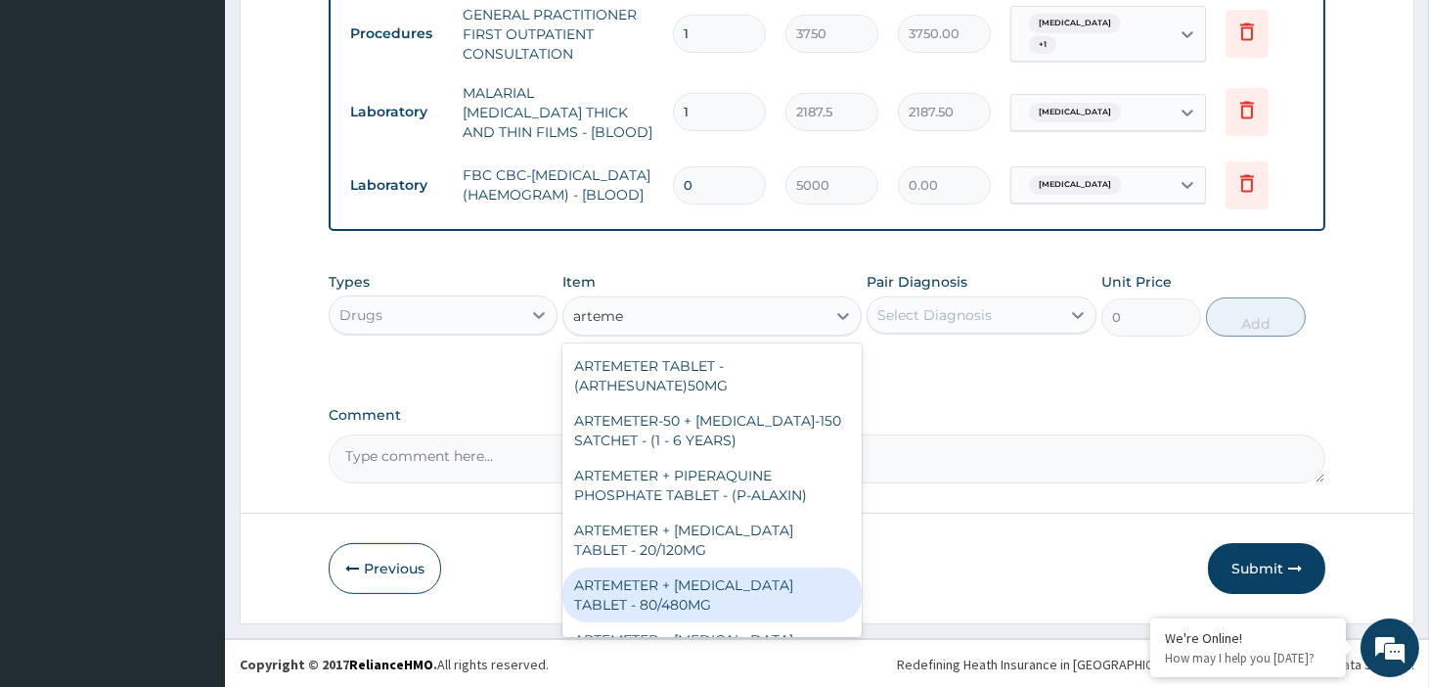
click at [696, 591] on div "ARTEMETER + LUMEFANTRINE TABLET - 80/480MG" at bounding box center [711, 594] width 299 height 55
type input "364"
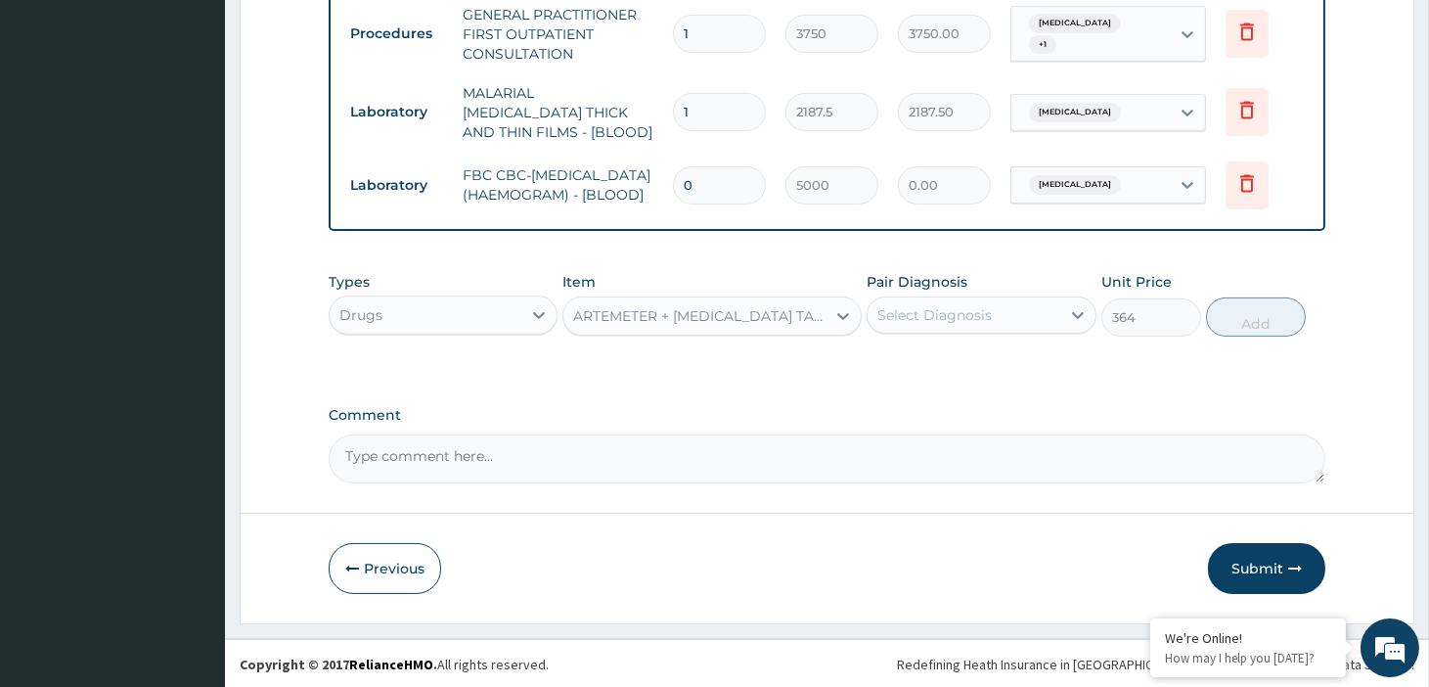
click at [980, 306] on div "Select Diagnosis" at bounding box center [934, 315] width 114 height 20
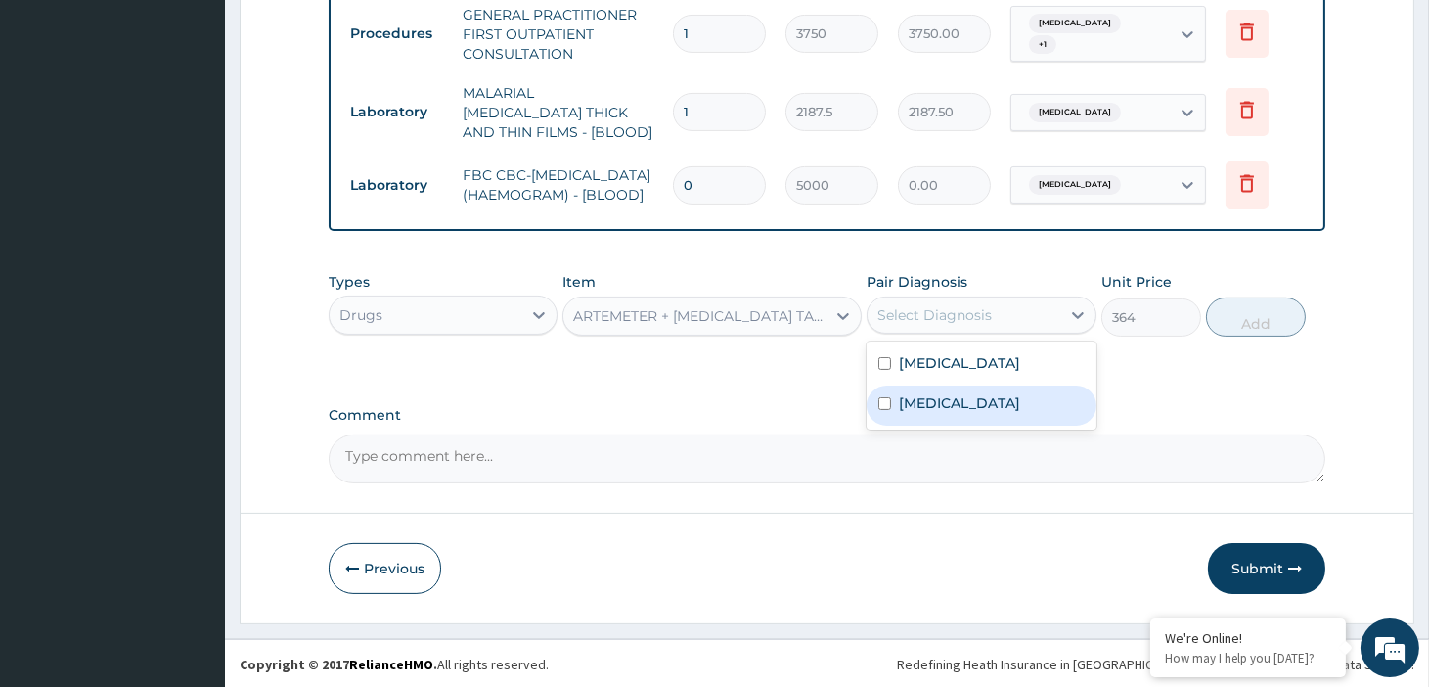
drag, startPoint x: 970, startPoint y: 398, endPoint x: 1044, endPoint y: 368, distance: 79.4
click at [972, 398] on label "Malaria, unspecified" at bounding box center [959, 403] width 121 height 20
checkbox input "true"
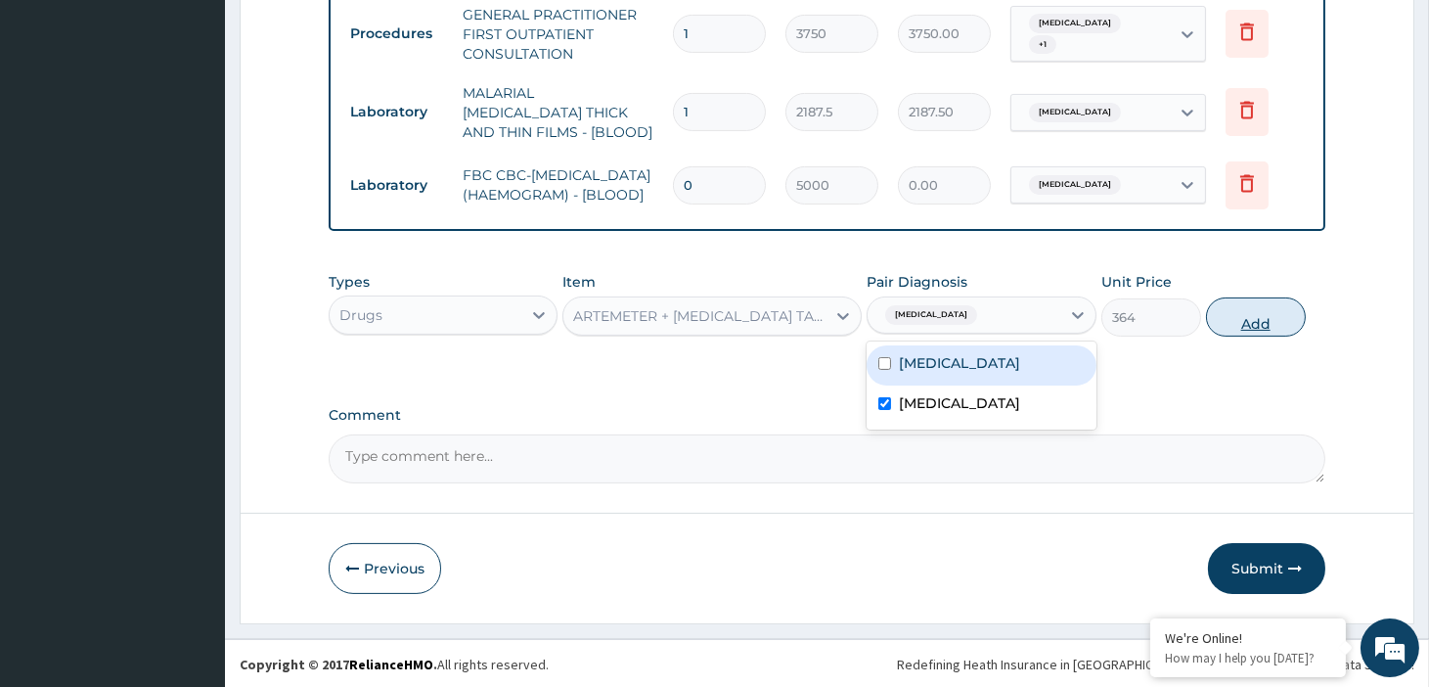
click at [1235, 324] on button "Add" at bounding box center [1256, 316] width 100 height 39
type input "0"
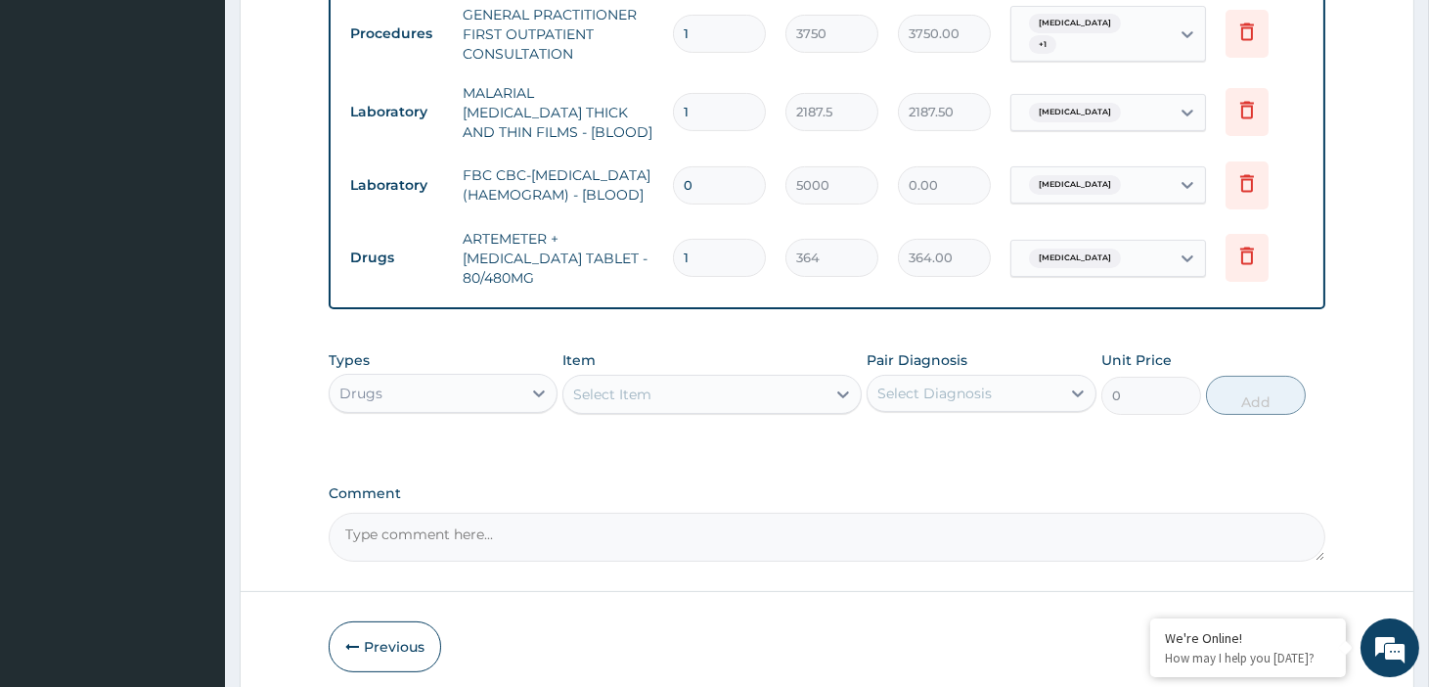
click at [700, 261] on input "1" at bounding box center [719, 258] width 93 height 38
type input "0.00"
type input "6"
type input "2184.00"
type input "6"
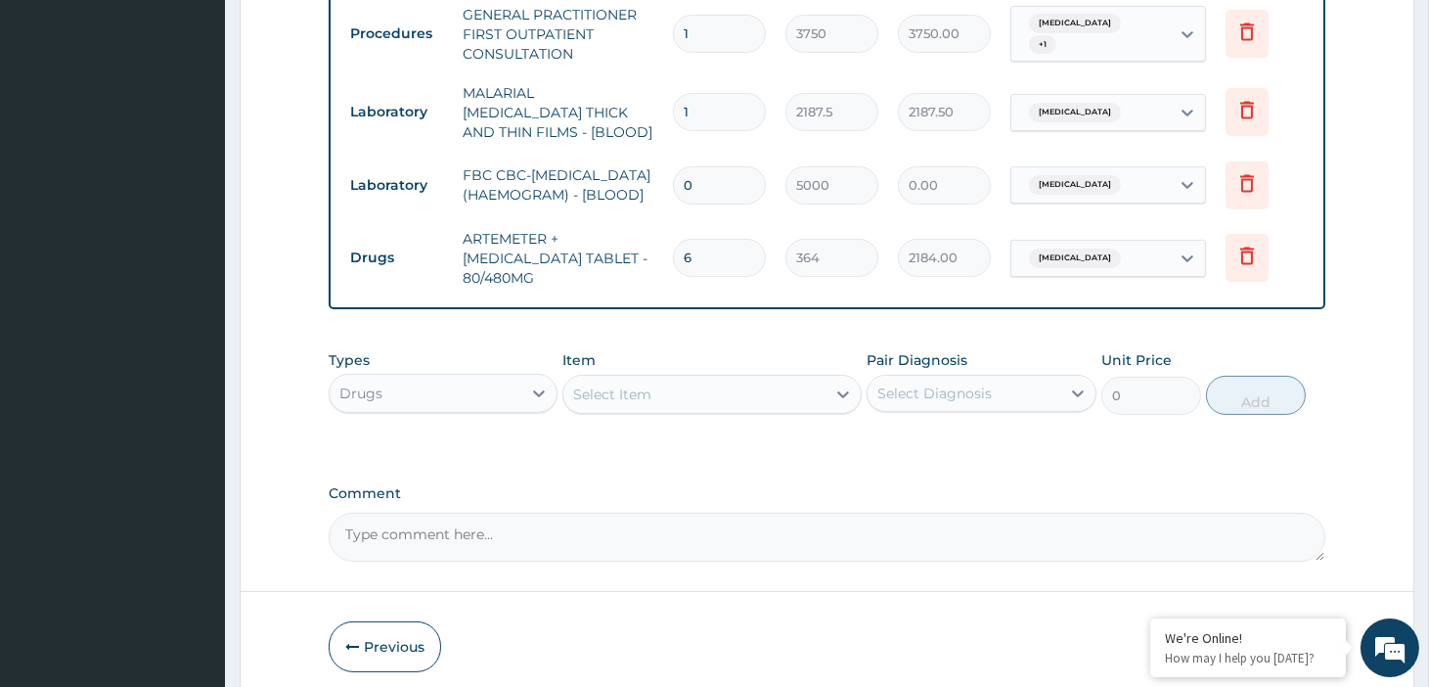
click at [696, 187] on input "0" at bounding box center [719, 185] width 93 height 38
type input "1"
type input "5000.00"
type input "1"
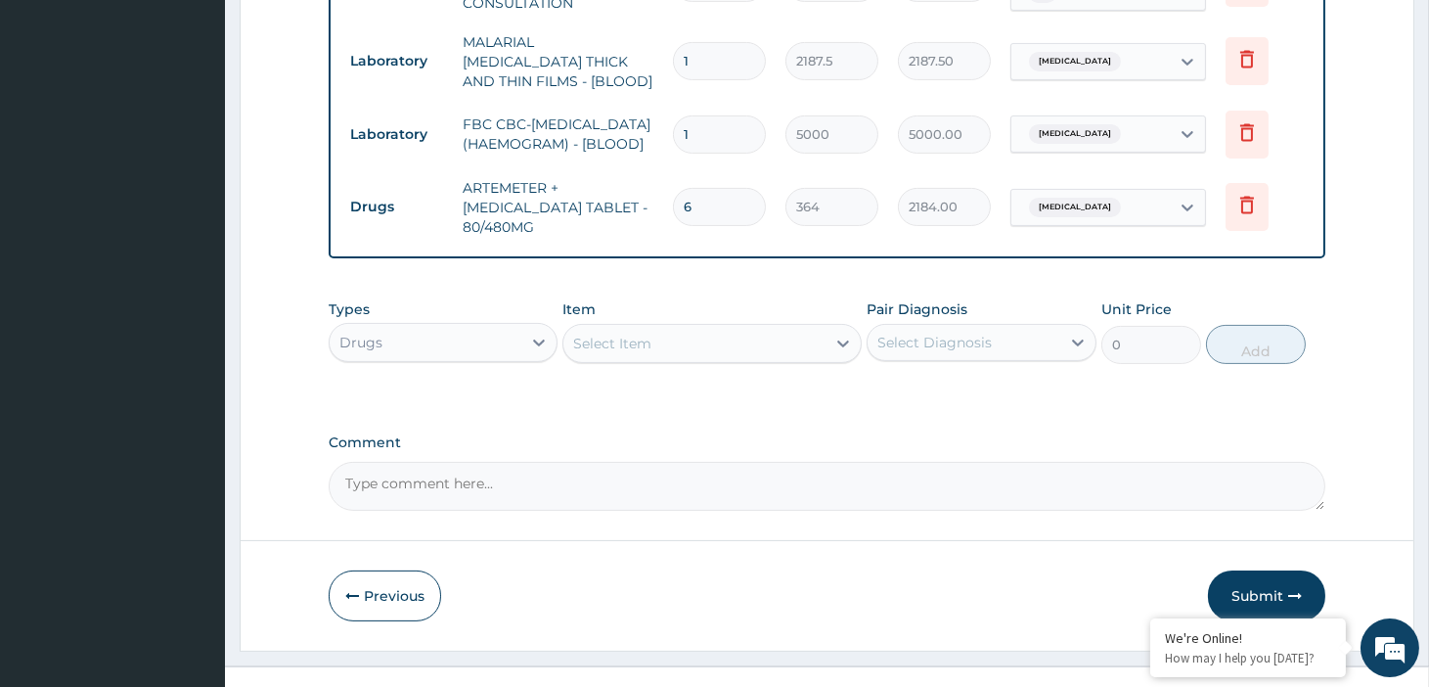
scroll to position [864, 0]
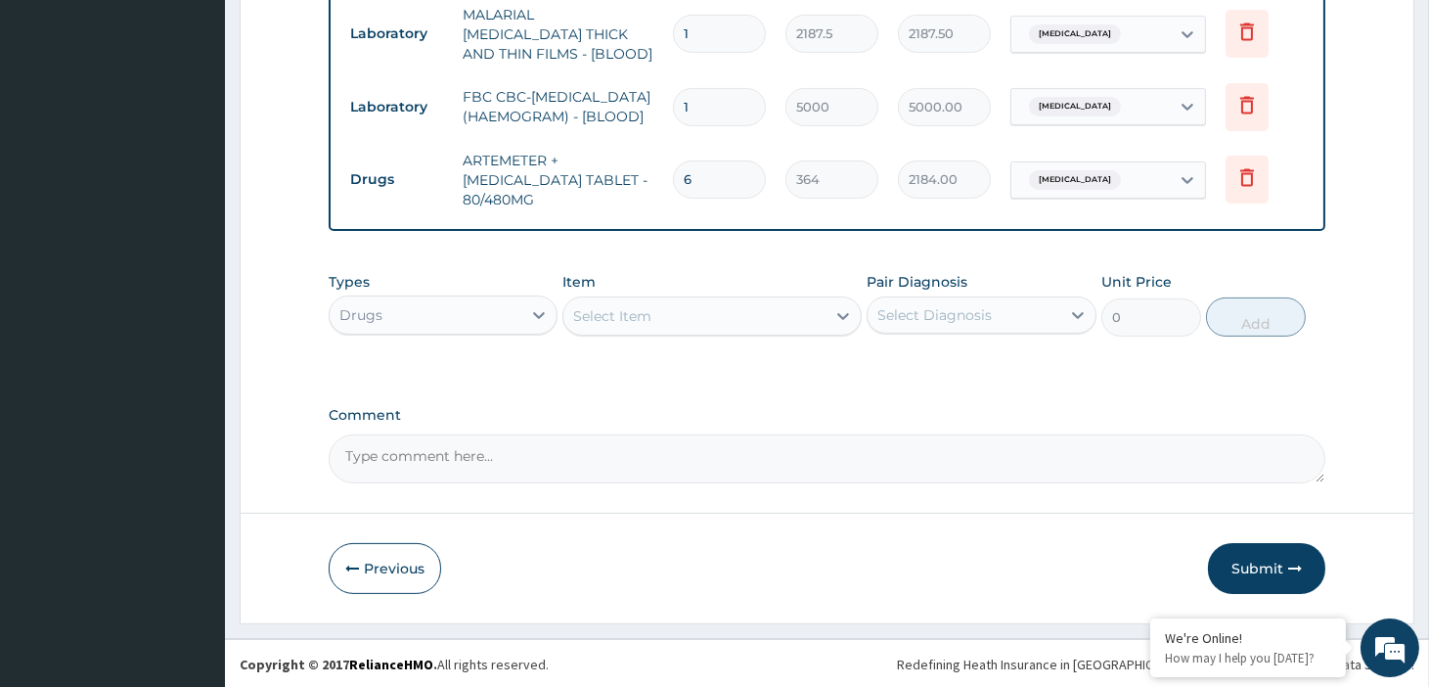
click at [644, 308] on div "Select Item" at bounding box center [612, 316] width 78 height 20
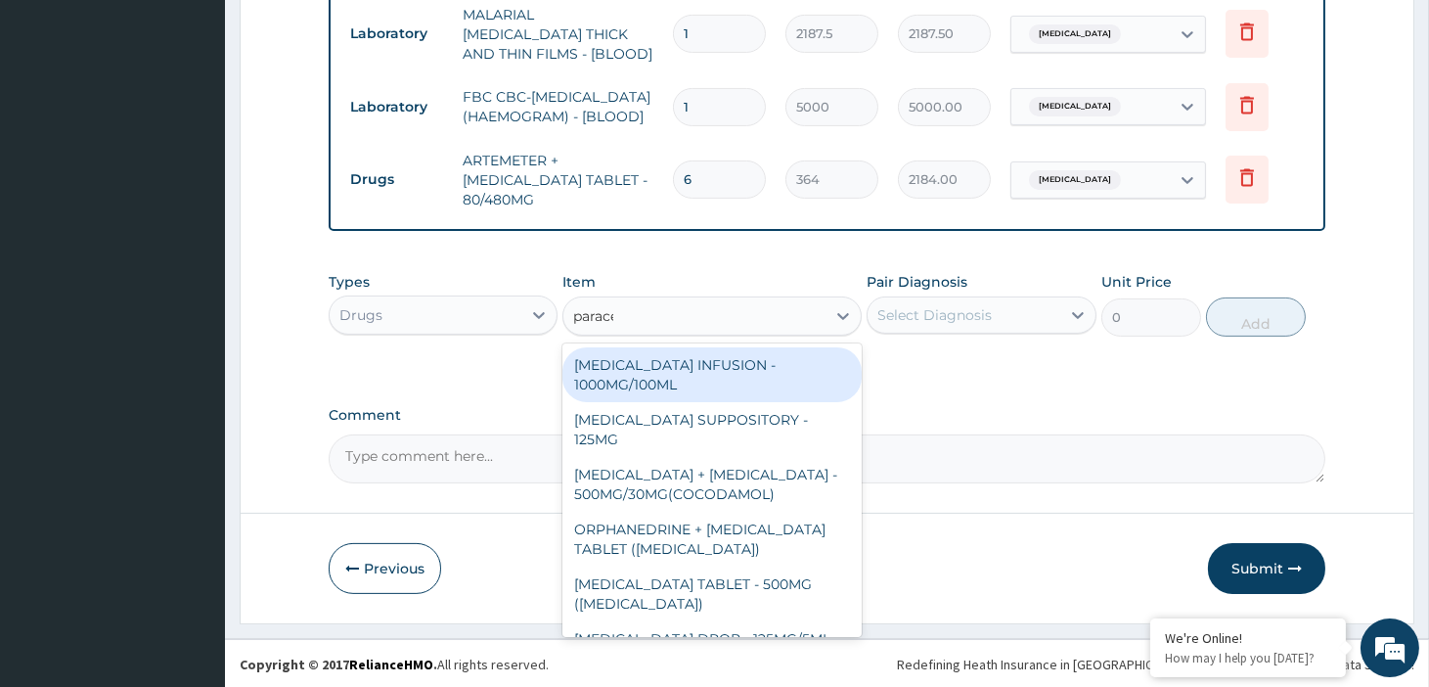
type input "paracet"
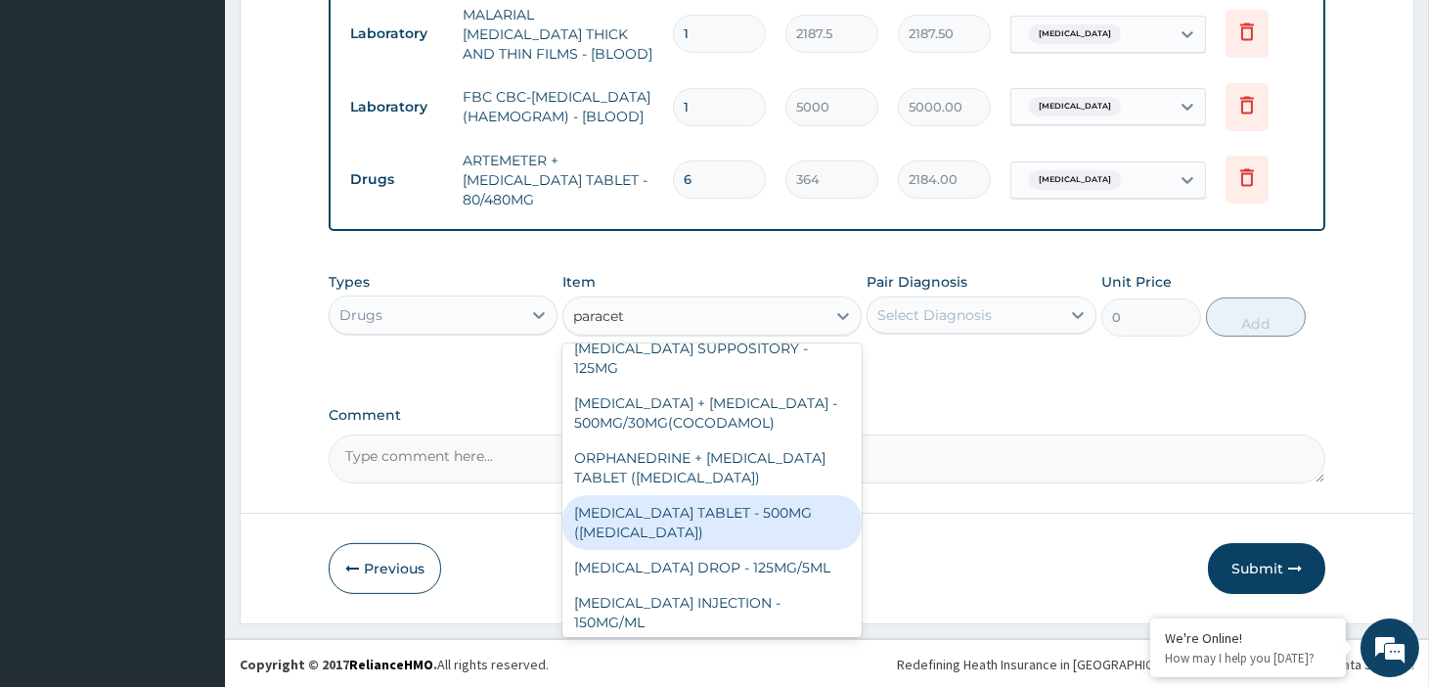
scroll to position [167, 0]
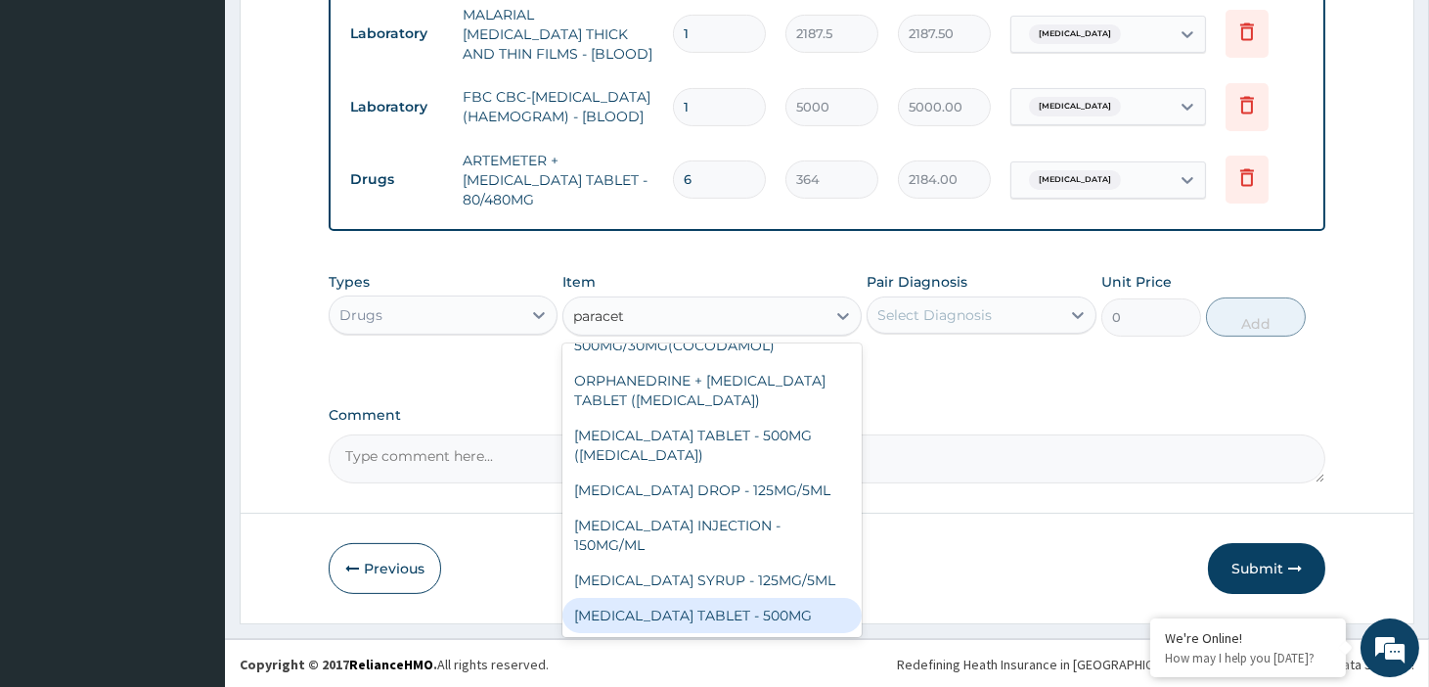
click at [729, 608] on div "PARACETAMOL TABLET - 500MG" at bounding box center [711, 615] width 299 height 35
type input "33.599999999999994"
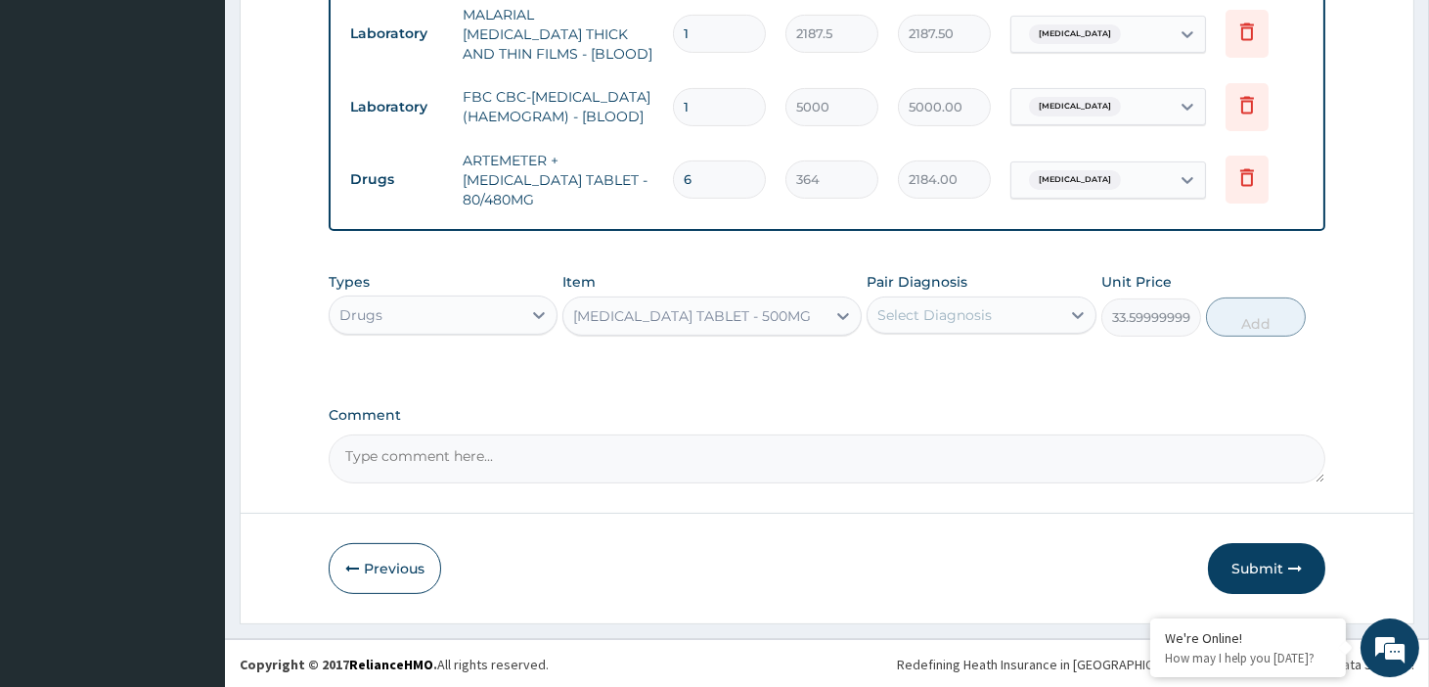
click at [966, 316] on div "Select Diagnosis" at bounding box center [934, 315] width 114 height 20
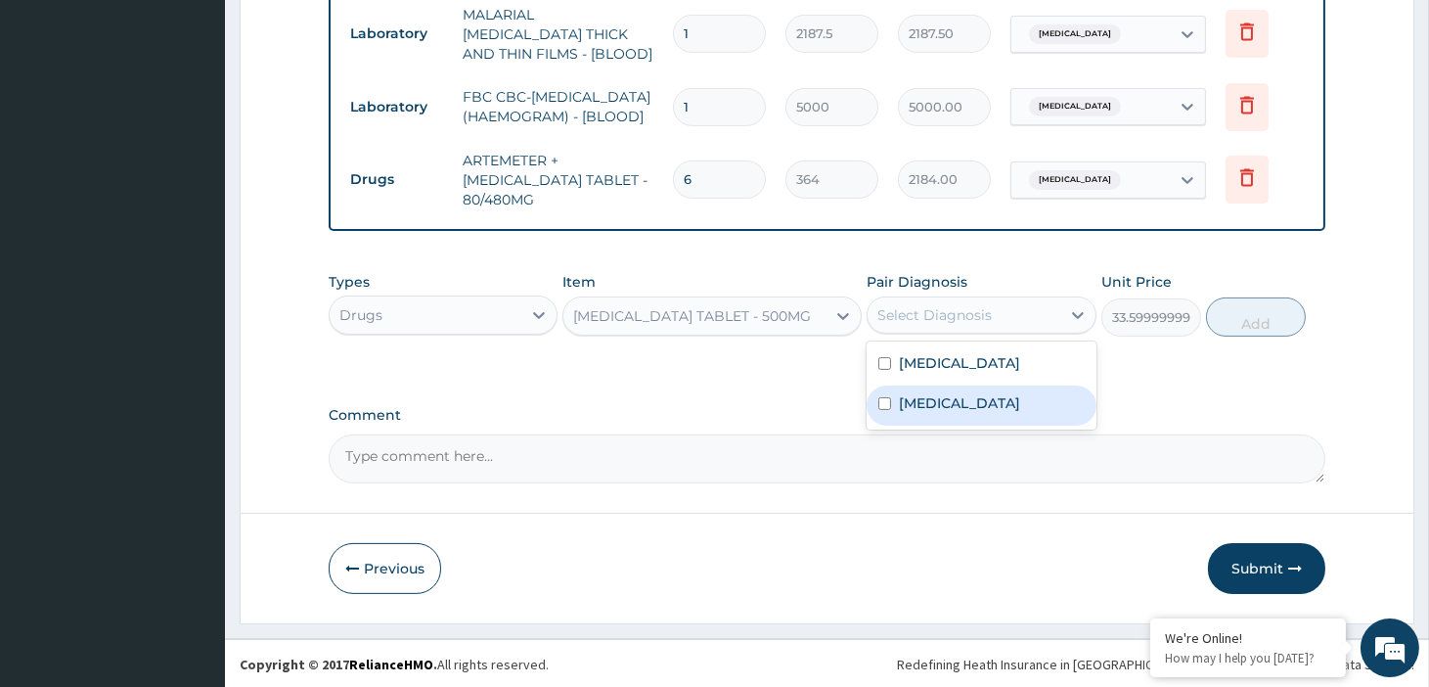
click at [949, 403] on label "Malaria, unspecified" at bounding box center [959, 403] width 121 height 20
checkbox input "true"
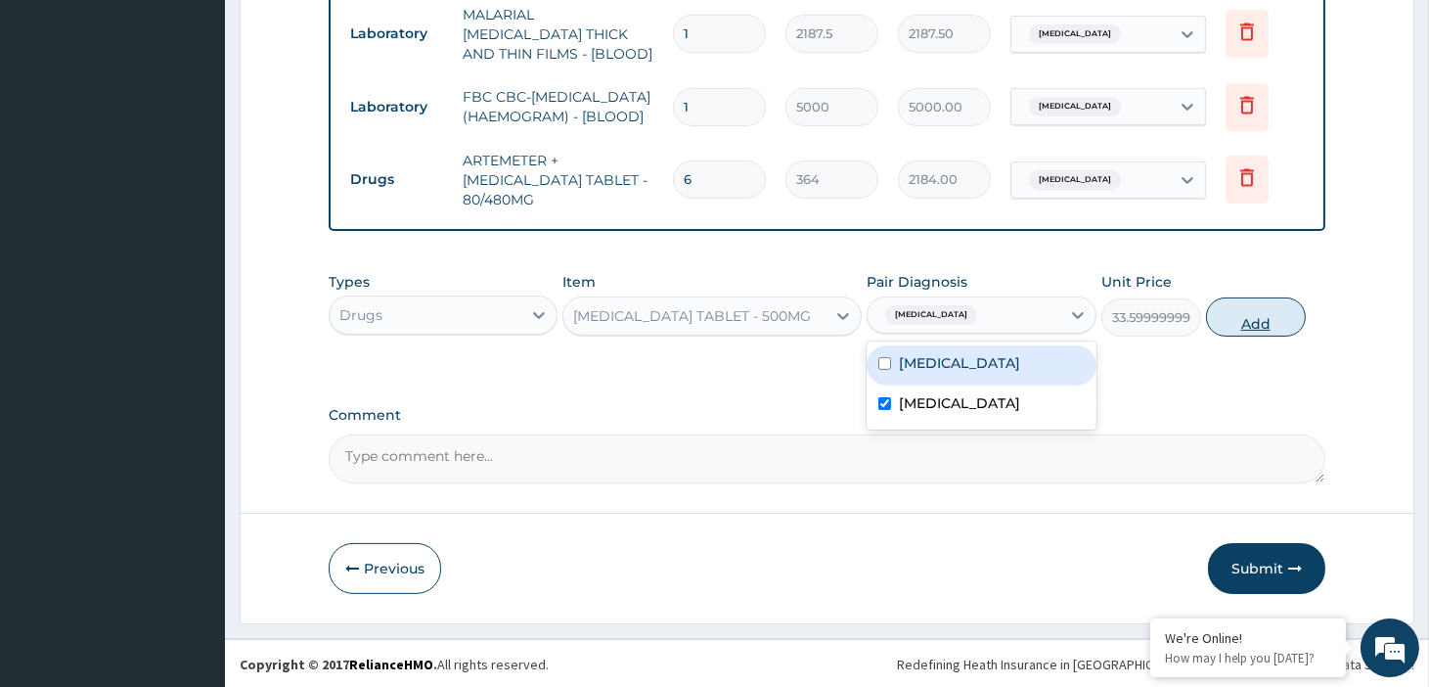
click at [1246, 324] on button "Add" at bounding box center [1256, 316] width 100 height 39
type input "0"
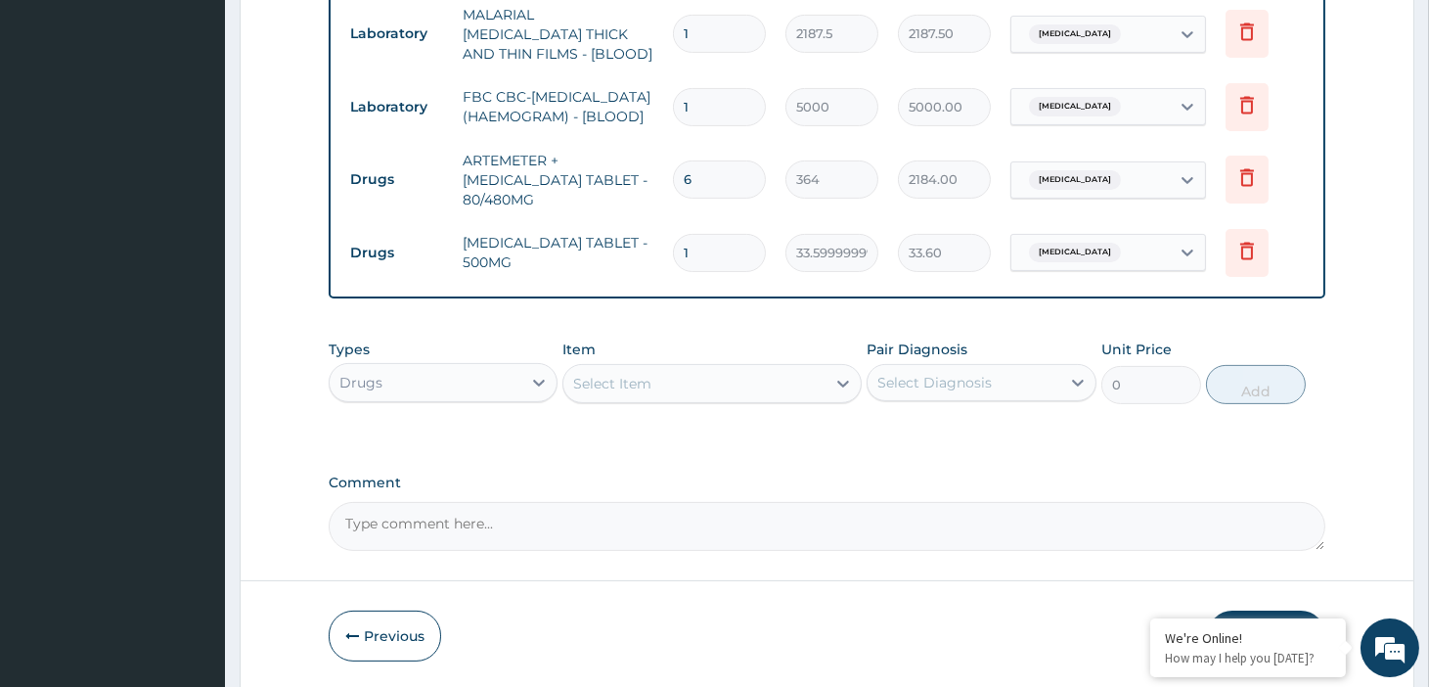
click at [705, 254] on input "1" at bounding box center [719, 253] width 93 height 38
type input "18"
type input "604.80"
type input "18"
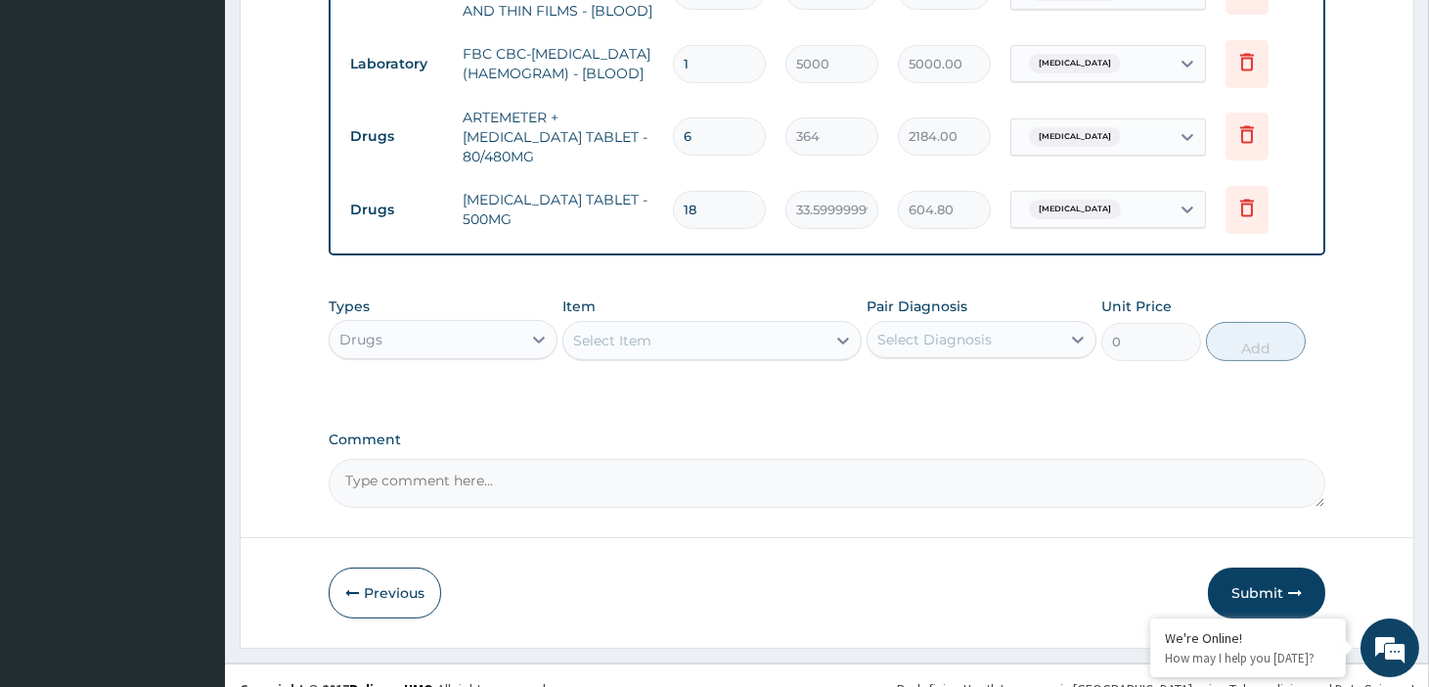
scroll to position [931, 0]
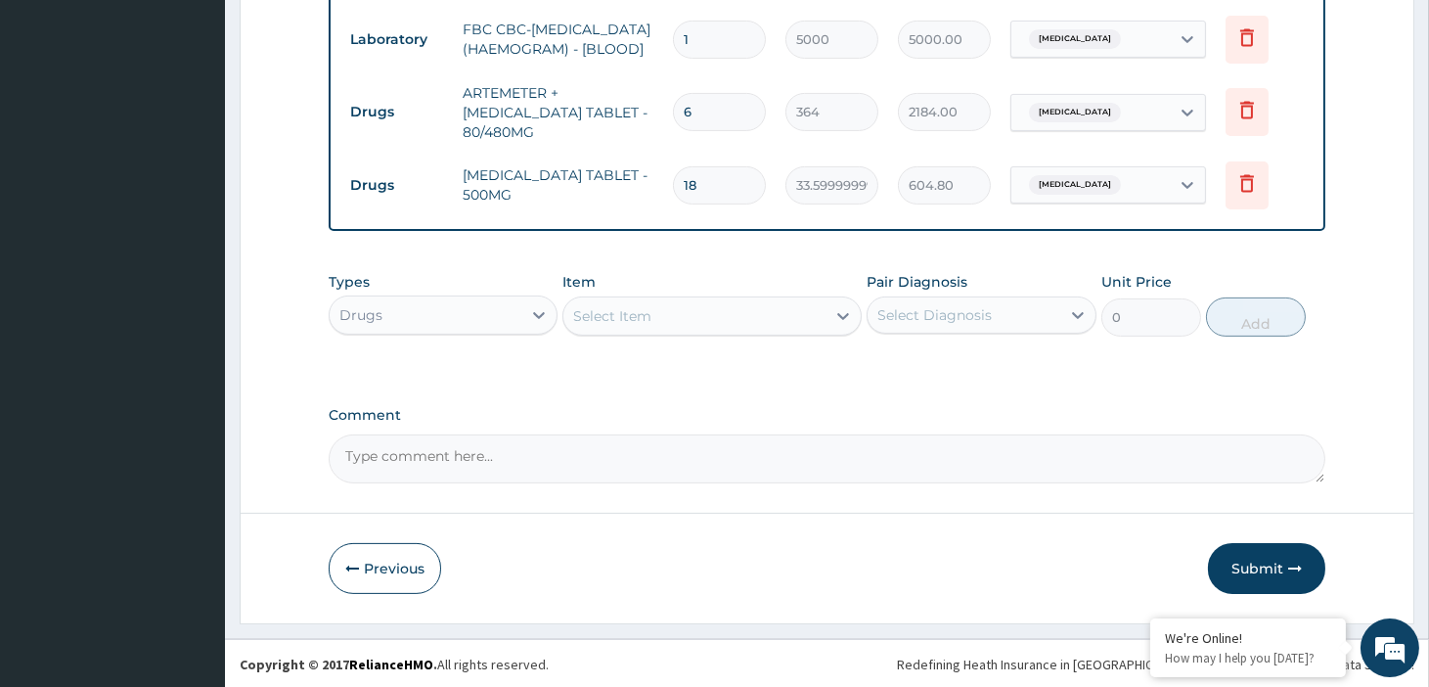
click at [601, 306] on div "Select Item" at bounding box center [612, 316] width 78 height 20
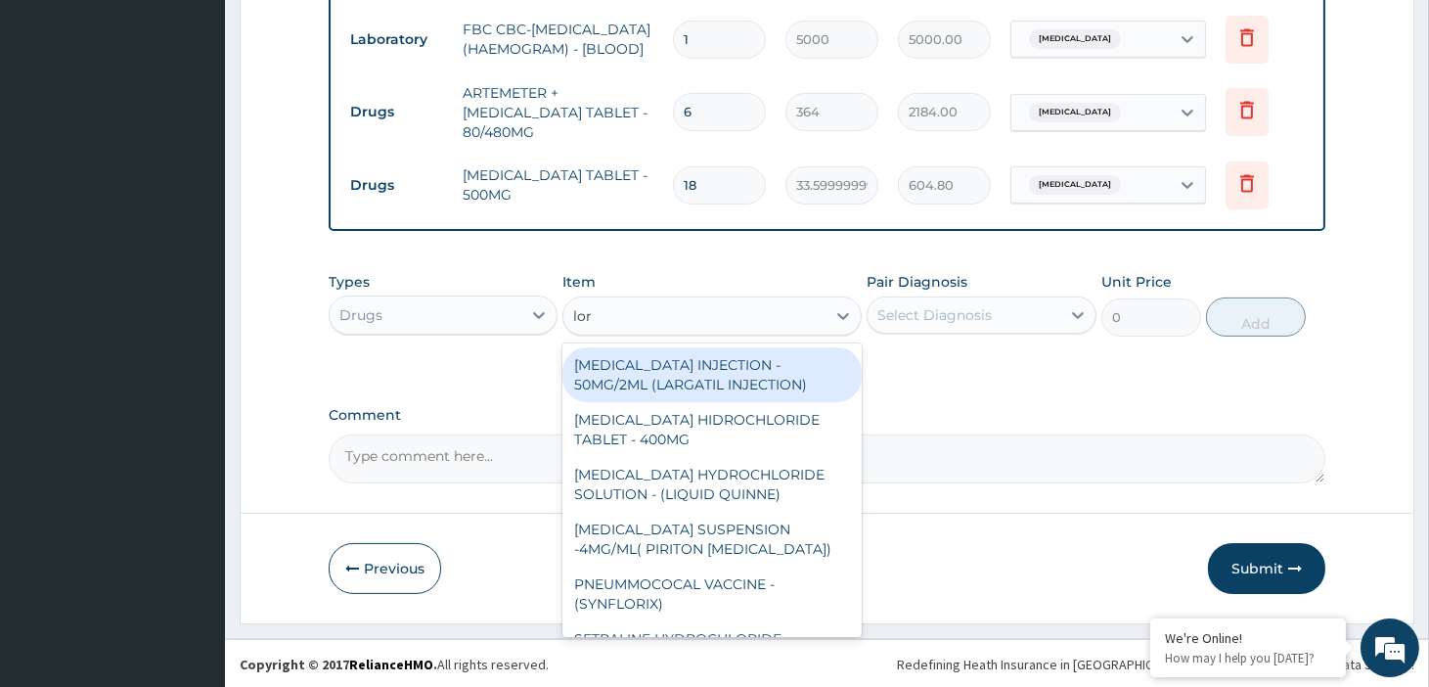
type input "lora"
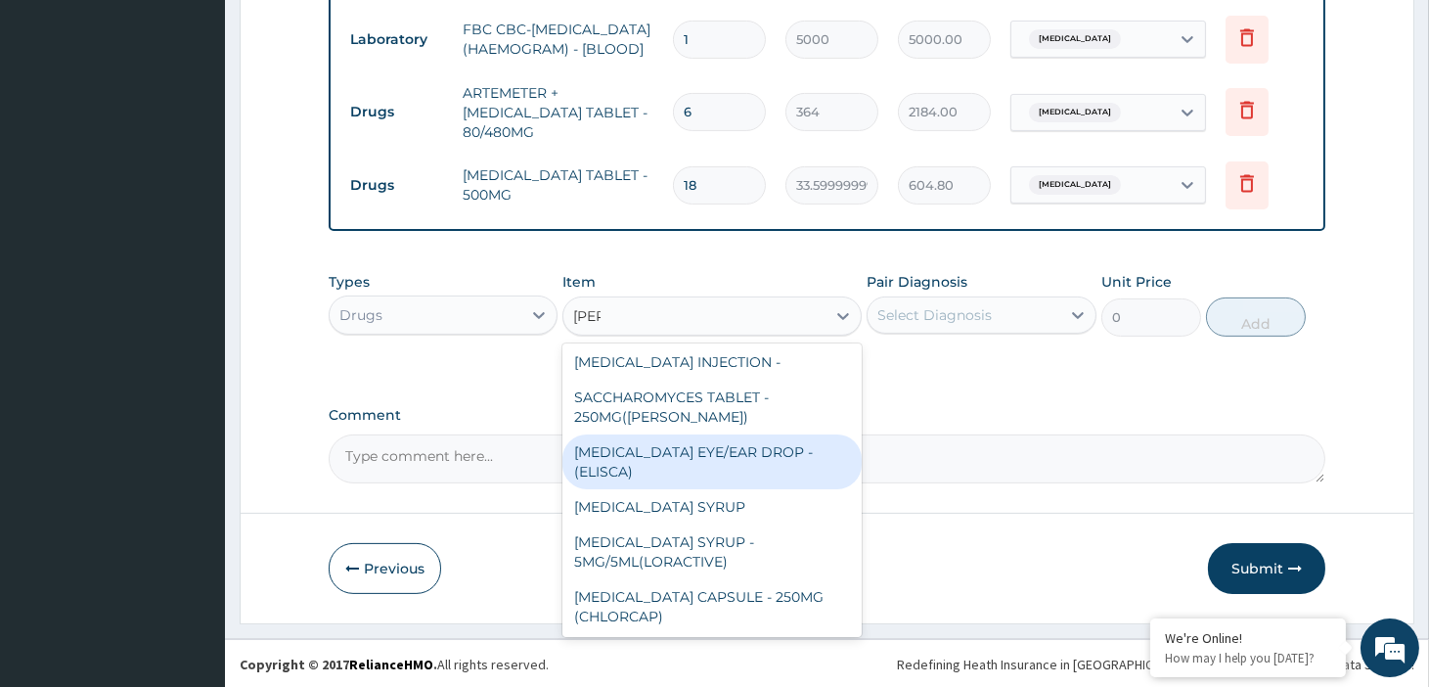
scroll to position [0, 0]
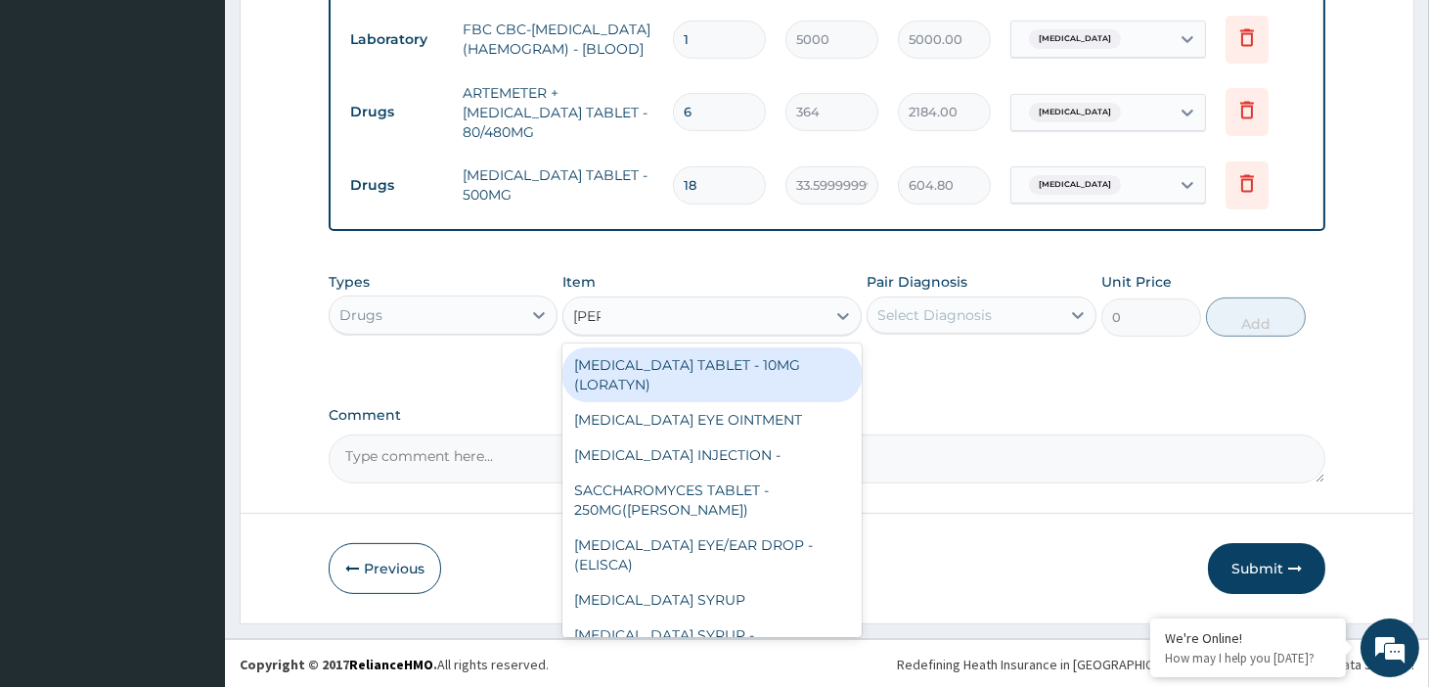
click at [669, 384] on div "LORATADINE TABLET - 10MG (LORATYN)" at bounding box center [711, 374] width 299 height 55
type input "98"
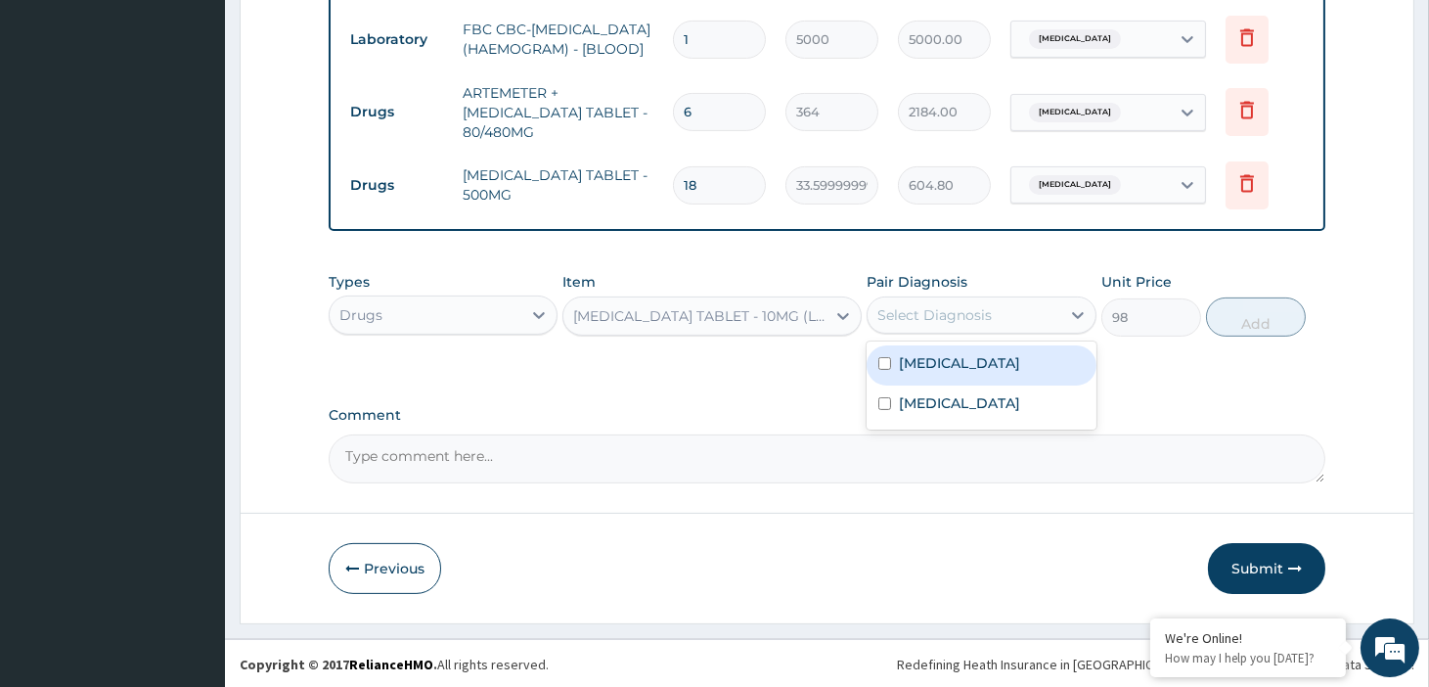
click at [916, 317] on div "Select Diagnosis" at bounding box center [934, 315] width 114 height 20
drag, startPoint x: 939, startPoint y: 354, endPoint x: 1000, endPoint y: 354, distance: 60.6
click at [939, 354] on label "Other allergic rhinitis" at bounding box center [959, 363] width 121 height 20
checkbox input "true"
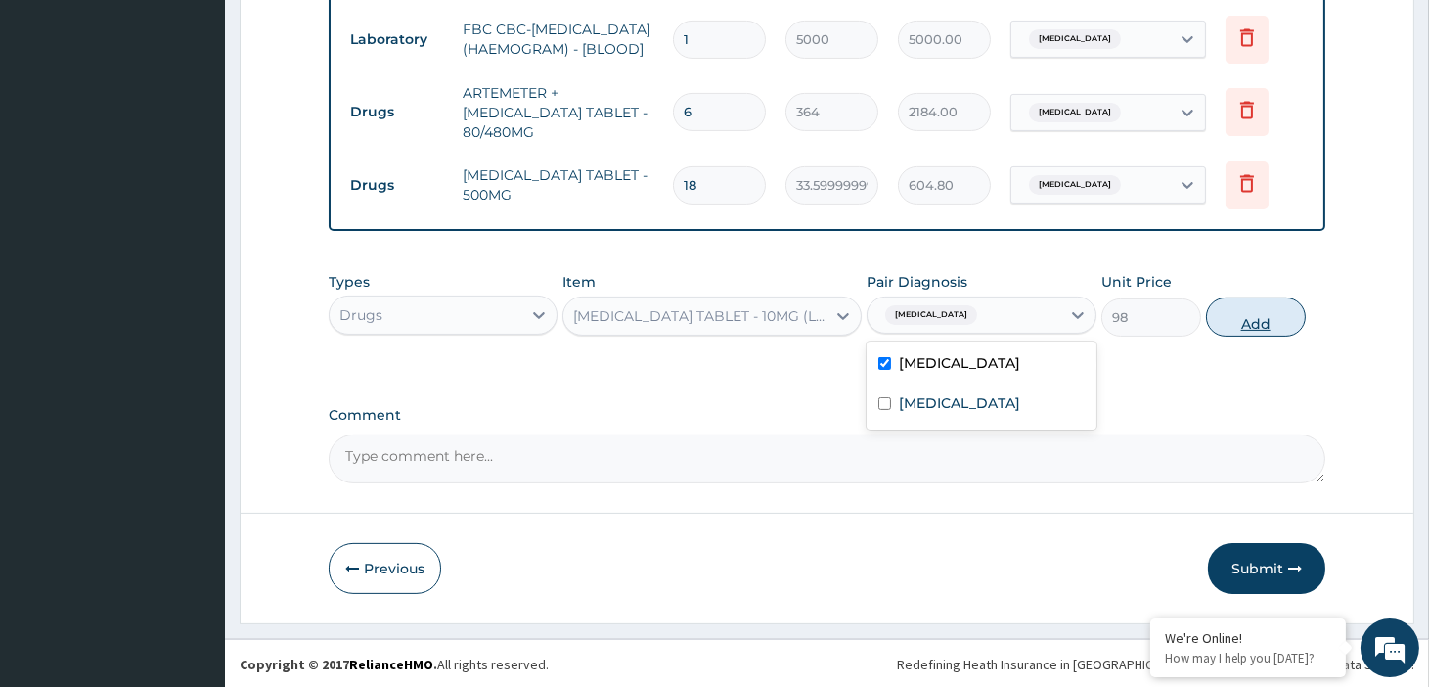
click at [1266, 319] on button "Add" at bounding box center [1256, 316] width 100 height 39
type input "0"
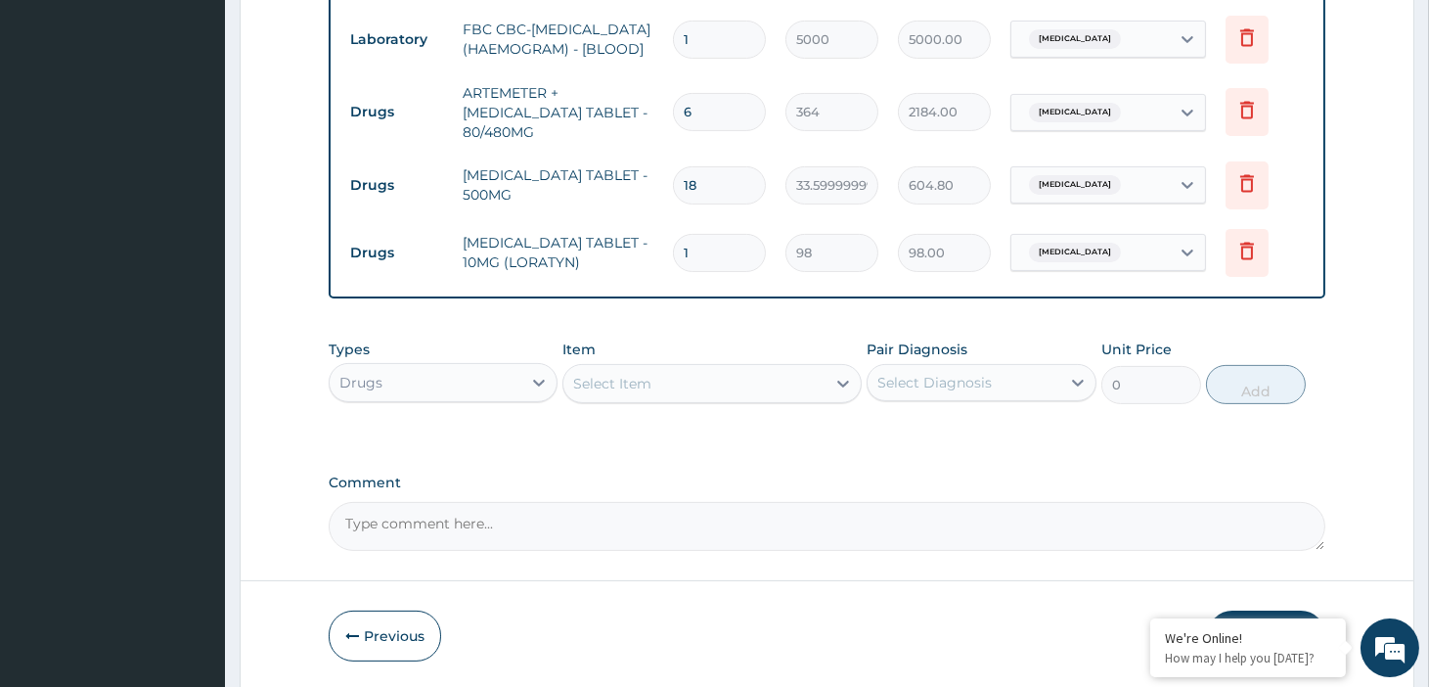
click at [694, 252] on input "1" at bounding box center [719, 253] width 93 height 38
type input "0.00"
type input "7"
type input "686.00"
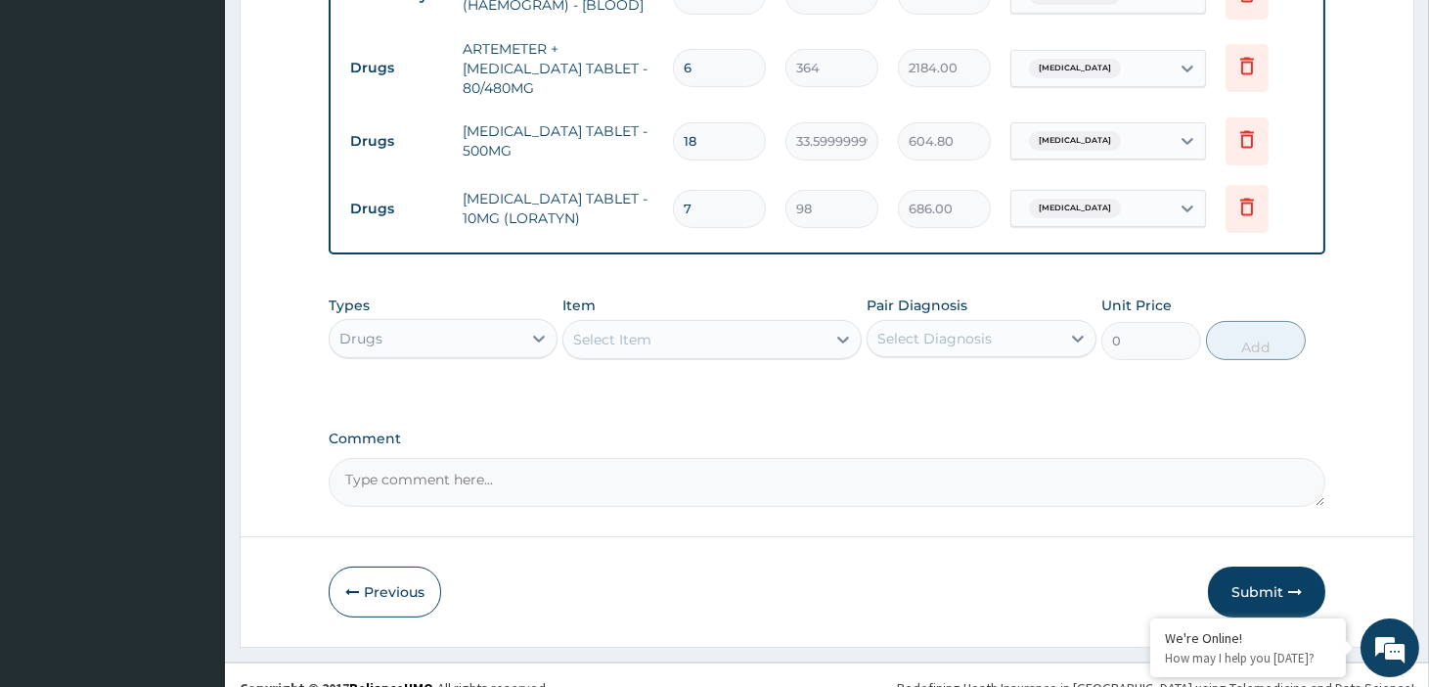
scroll to position [1000, 0]
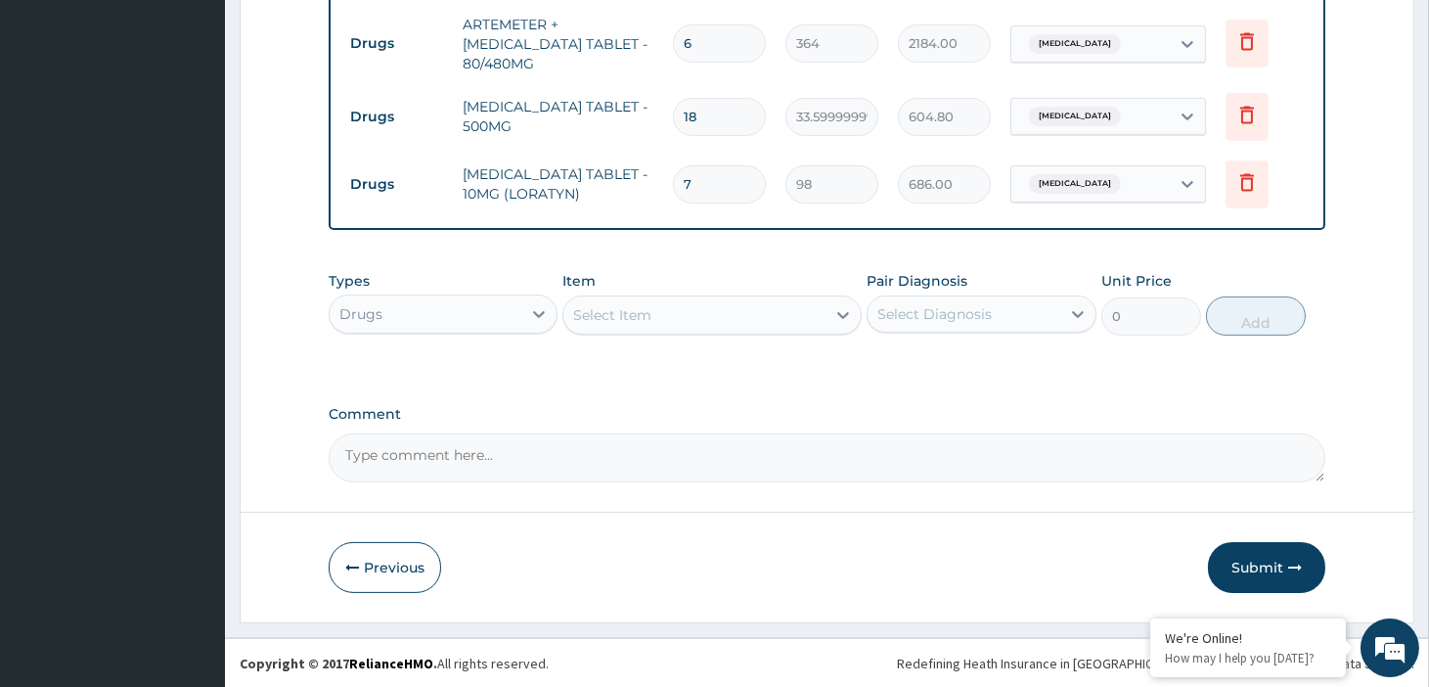
type input "7"
click at [619, 308] on div "Select Item" at bounding box center [612, 315] width 78 height 20
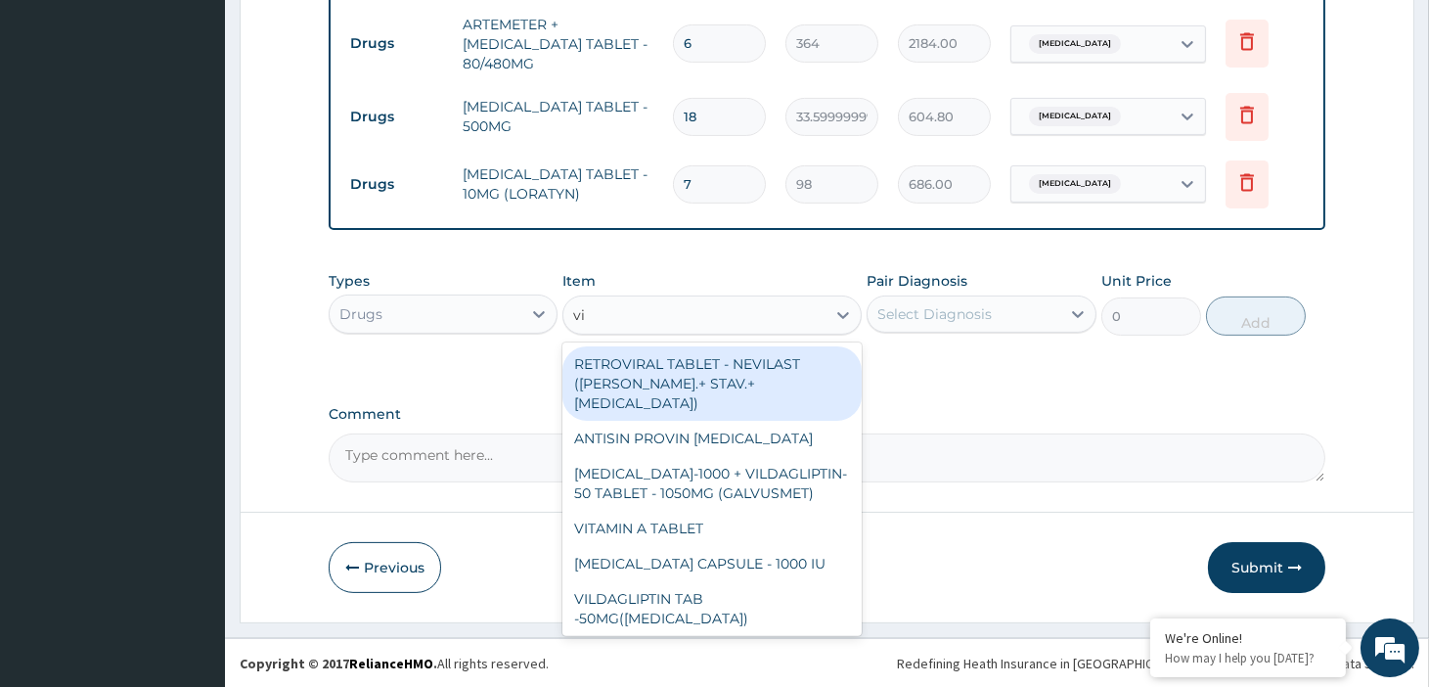
type input "vit"
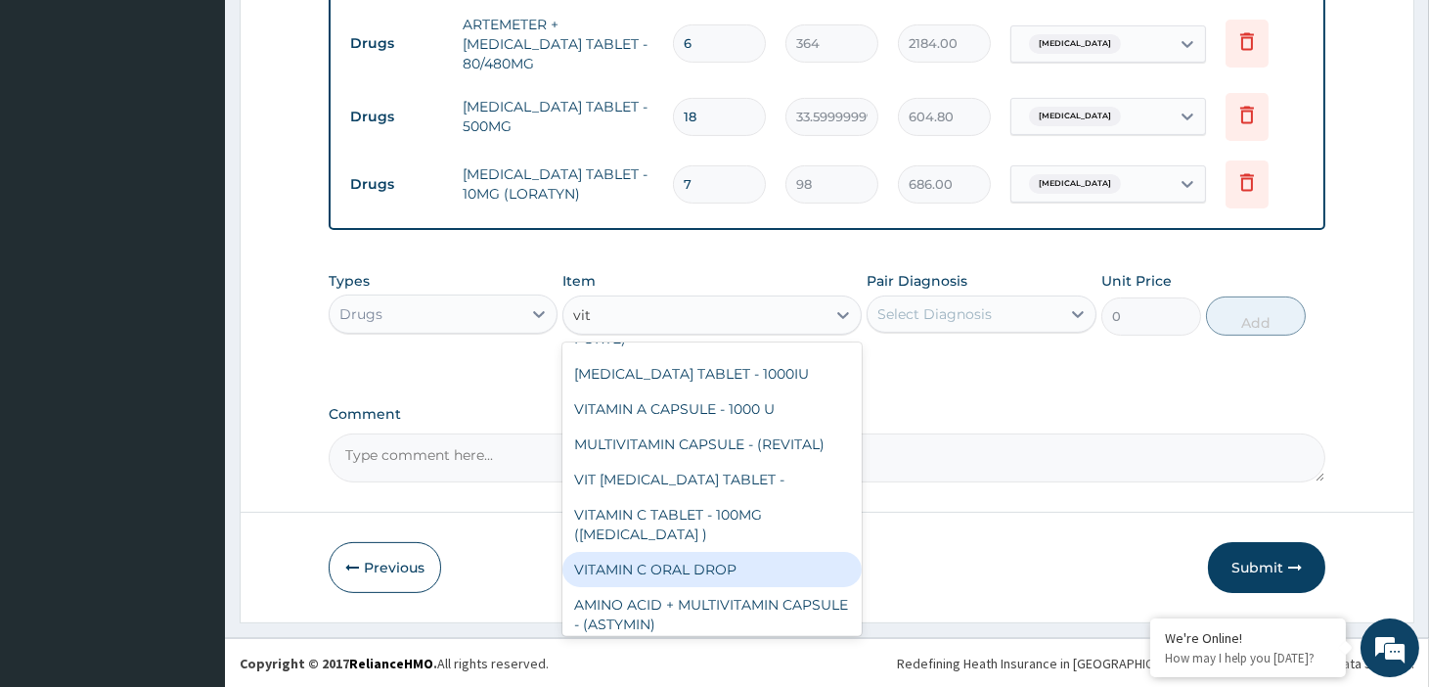
scroll to position [1281, 0]
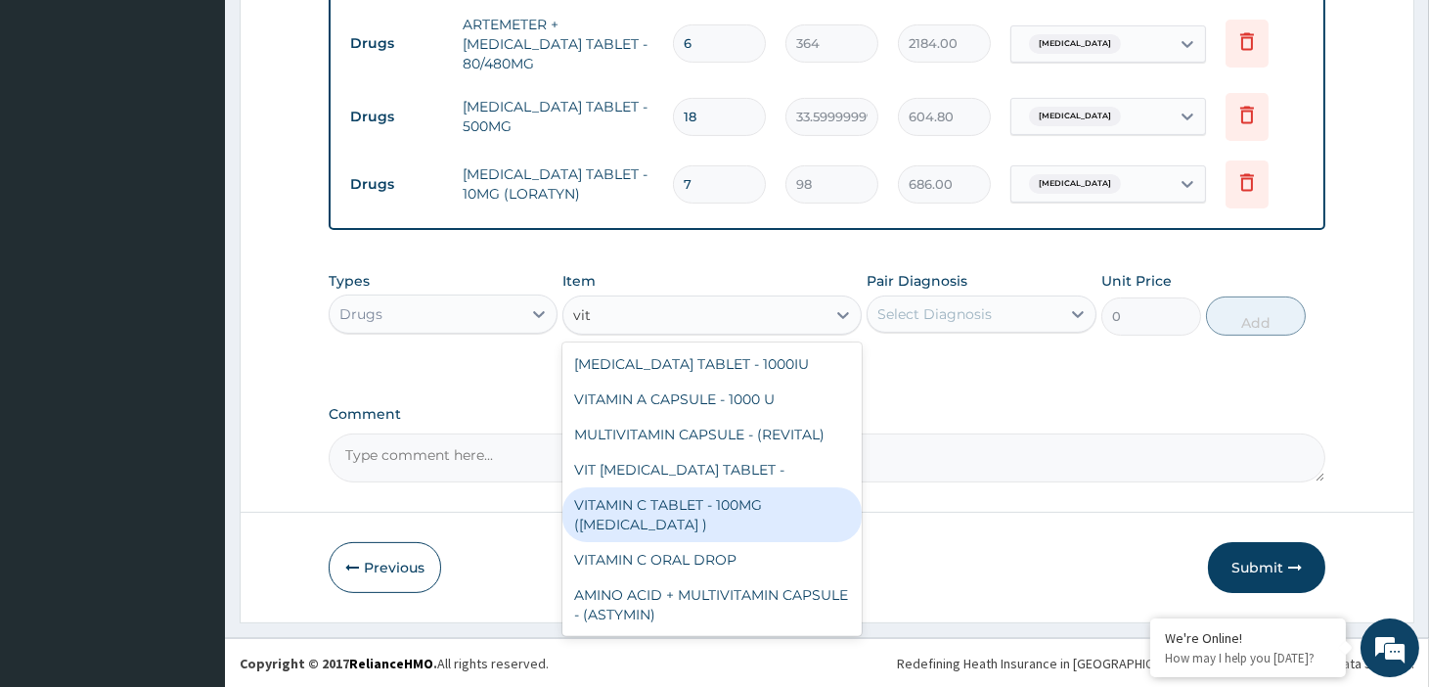
click at [704, 509] on div "VITAMIN C TABLET - 100MG (ASCORBIC ACID )" at bounding box center [711, 514] width 299 height 55
type input "16.799999999999997"
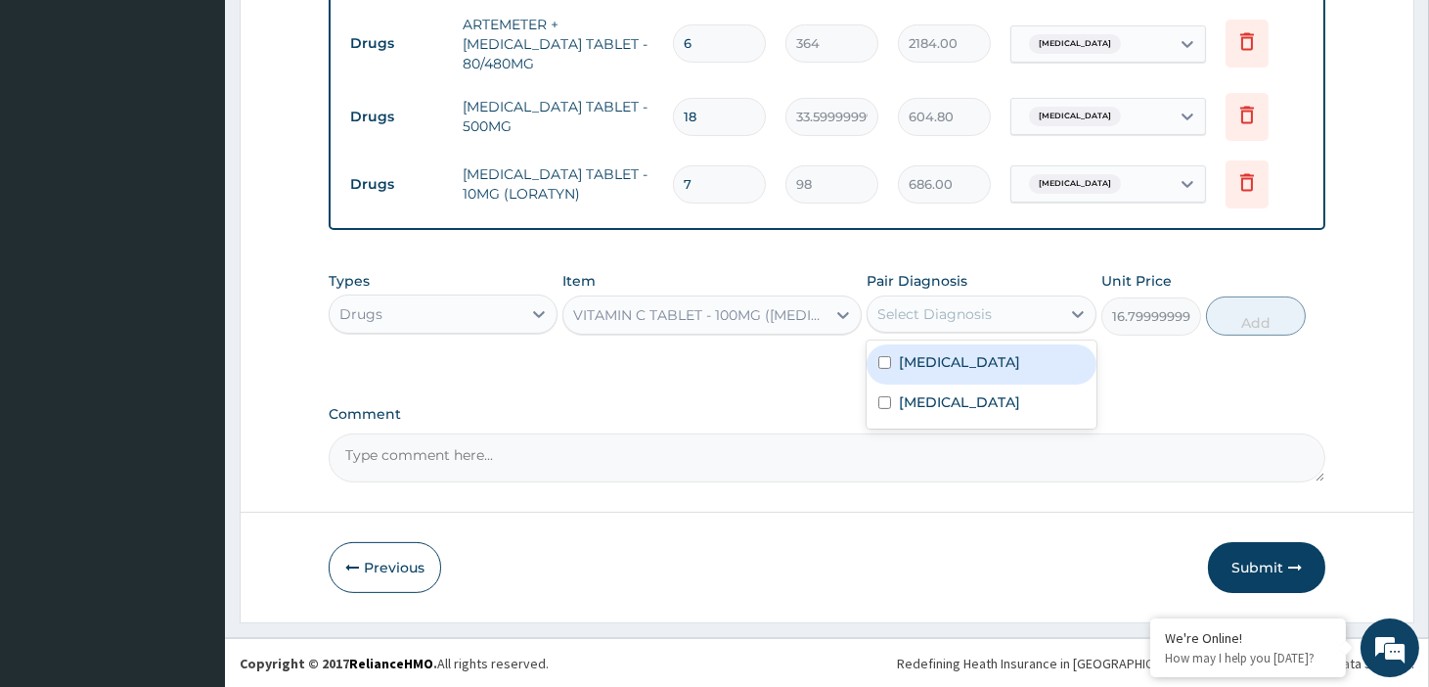
click at [974, 315] on div "Select Diagnosis" at bounding box center [934, 314] width 114 height 20
click at [974, 369] on label "Other allergic rhinitis" at bounding box center [959, 362] width 121 height 20
checkbox input "true"
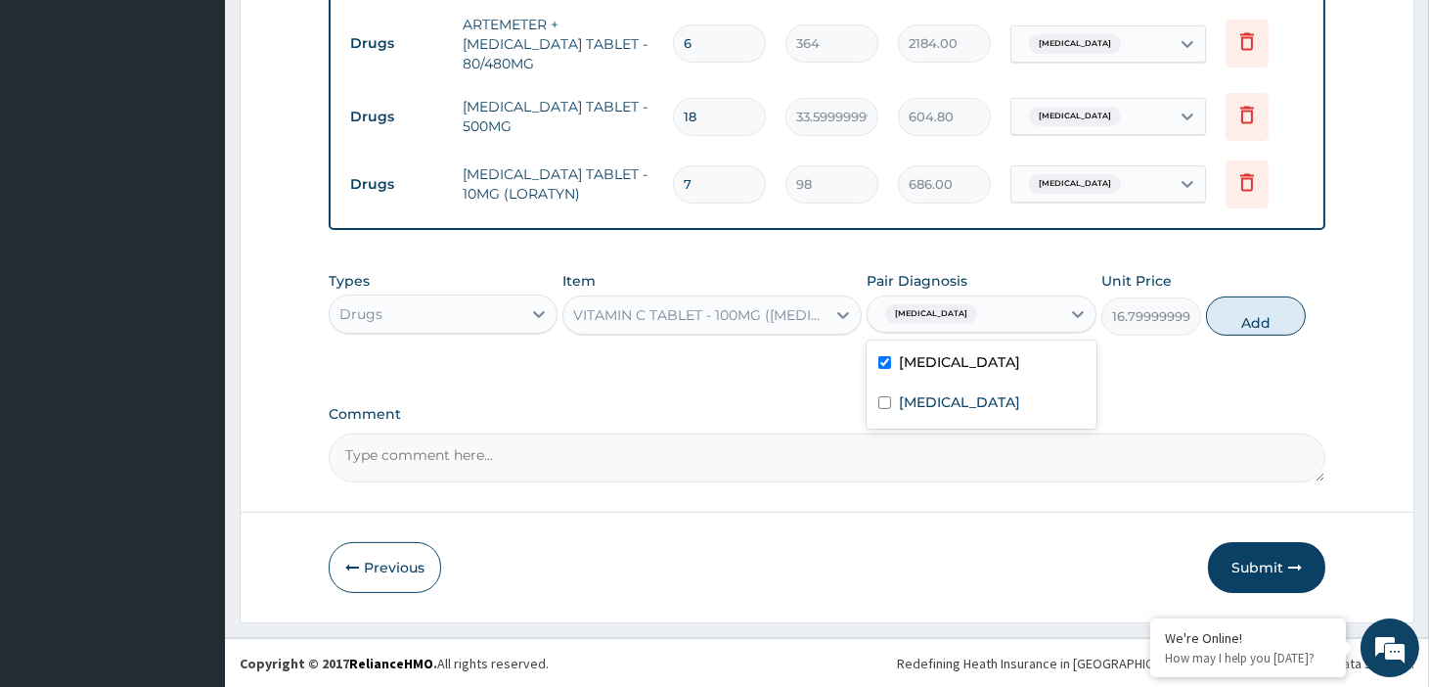
click at [1296, 311] on button "Add" at bounding box center [1256, 315] width 100 height 39
type input "0"
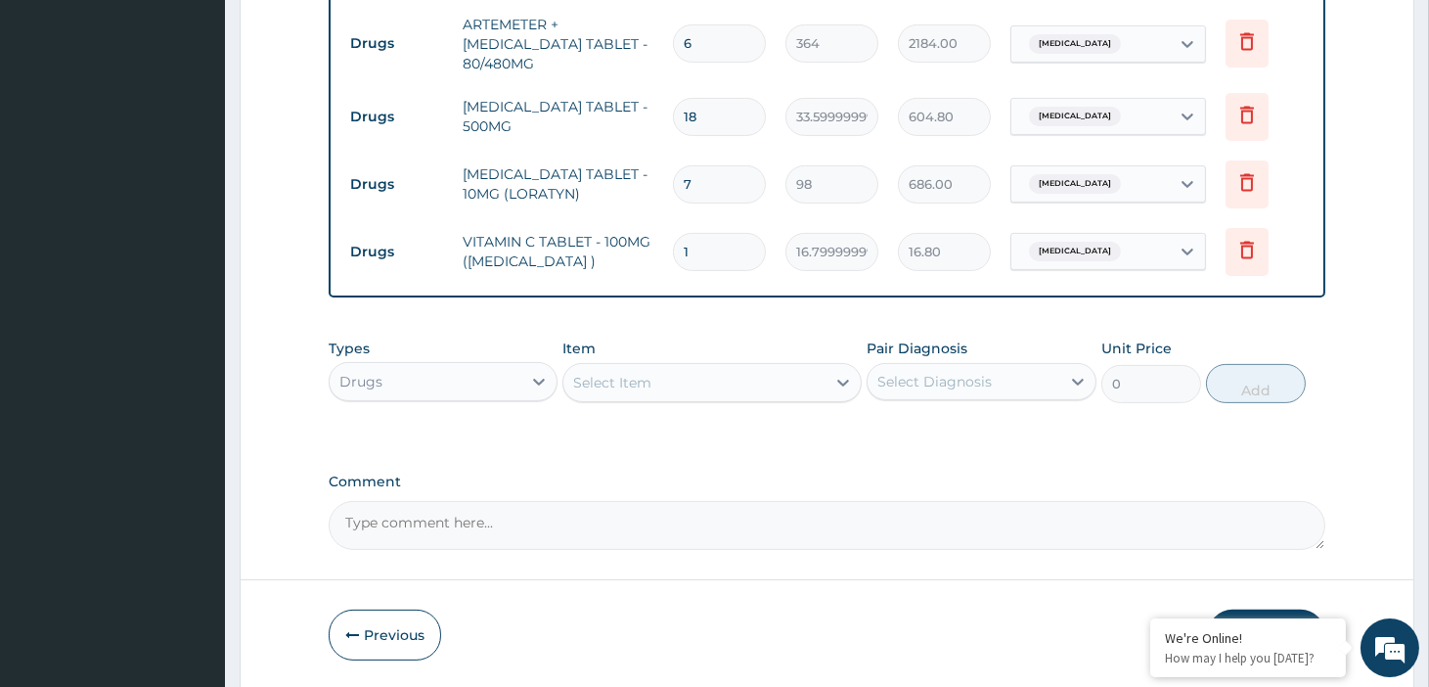
click at [707, 261] on input "1" at bounding box center [719, 252] width 93 height 38
type input "0.00"
type input "4"
type input "67.20"
type input "42"
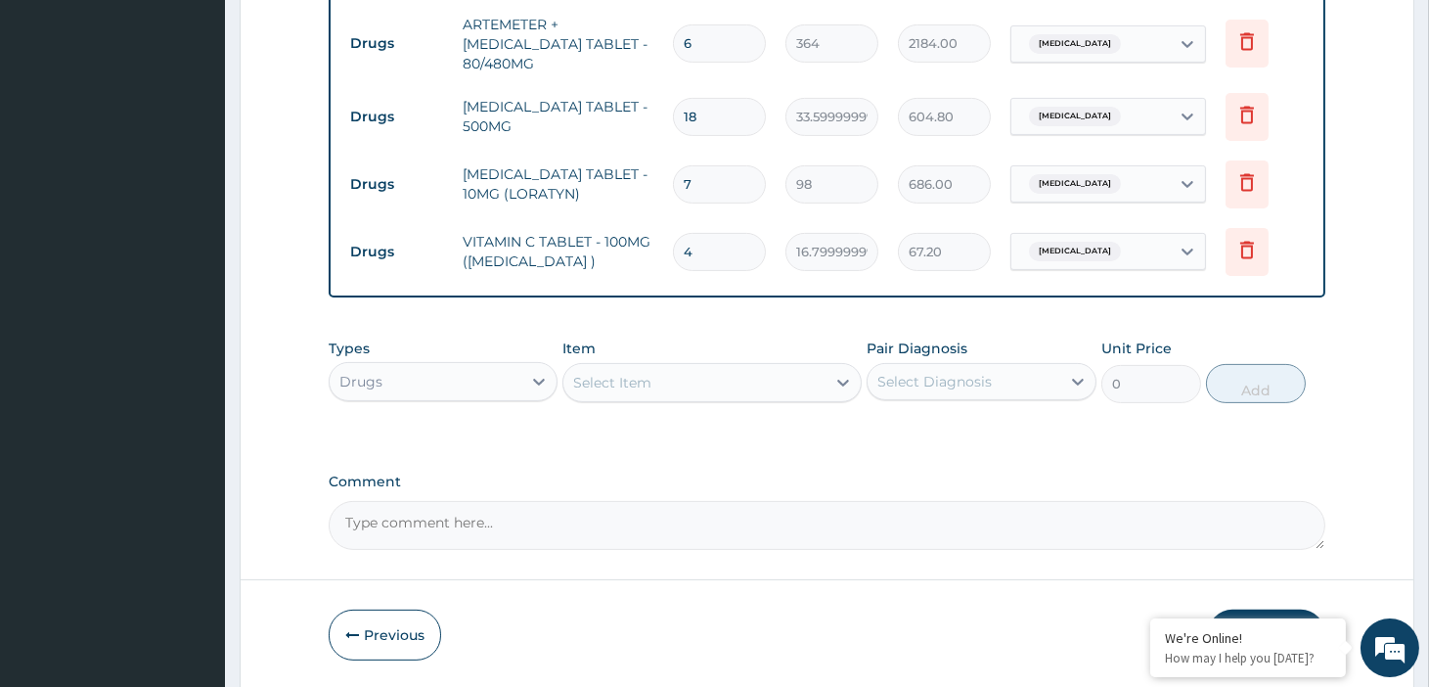
type input "705.60"
type input "42"
click at [734, 350] on div "Item Select Item" at bounding box center [711, 370] width 299 height 65
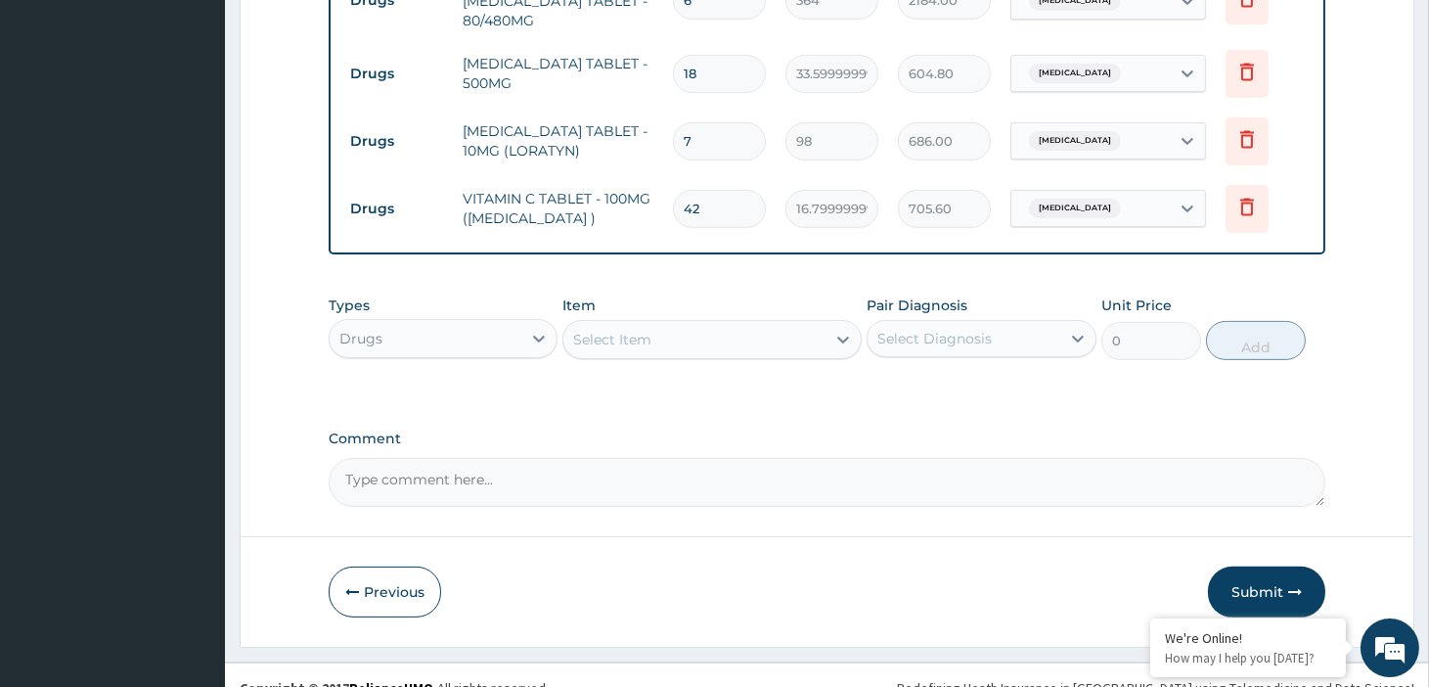
scroll to position [1068, 0]
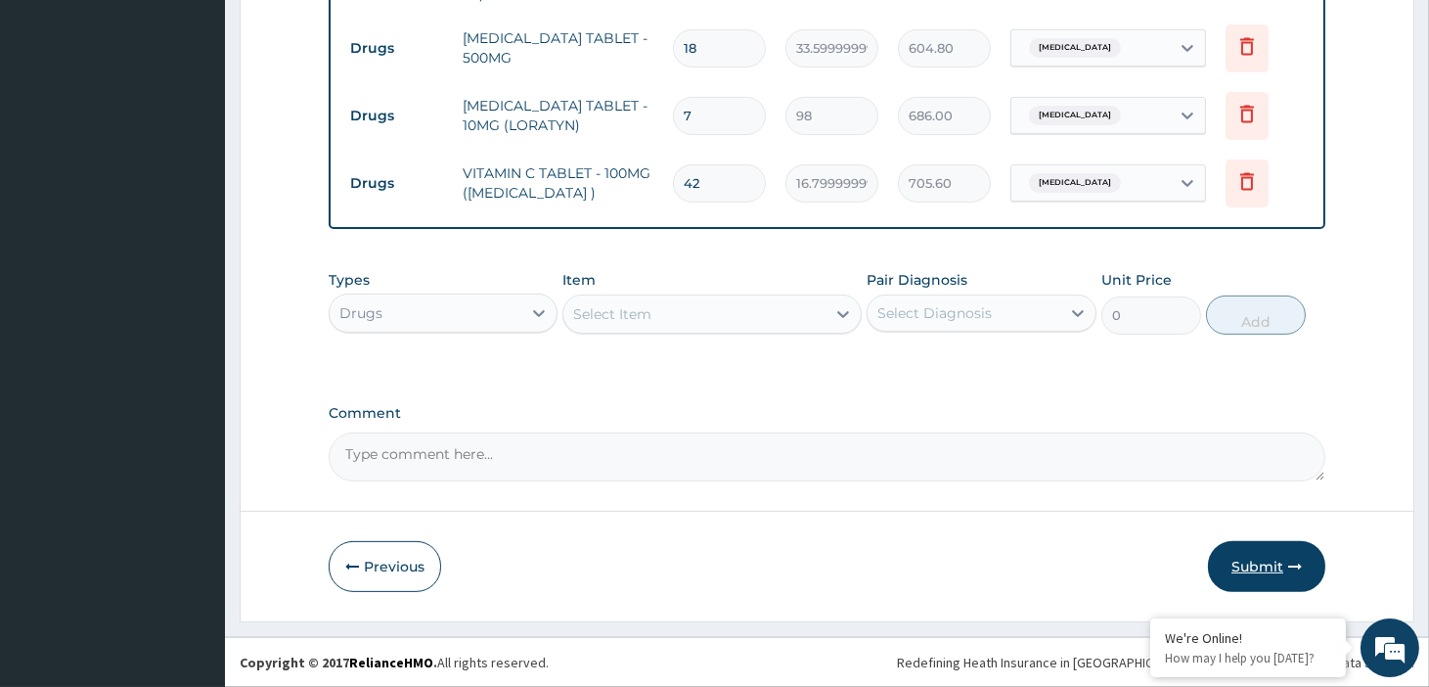
click at [1269, 555] on button "Submit" at bounding box center [1266, 566] width 117 height 51
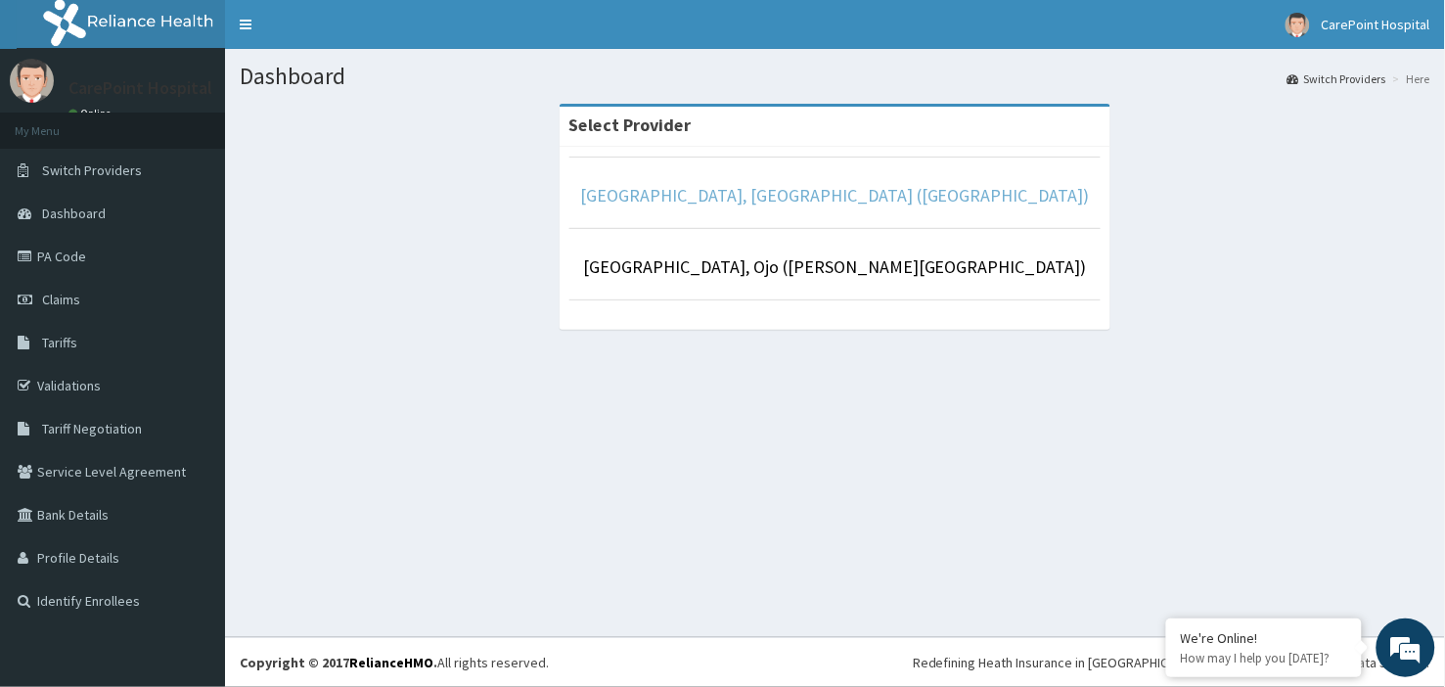
click at [808, 191] on link "[GEOGRAPHIC_DATA], [GEOGRAPHIC_DATA] ([GEOGRAPHIC_DATA])" at bounding box center [835, 195] width 510 height 22
